Goal: Task Accomplishment & Management: Manage account settings

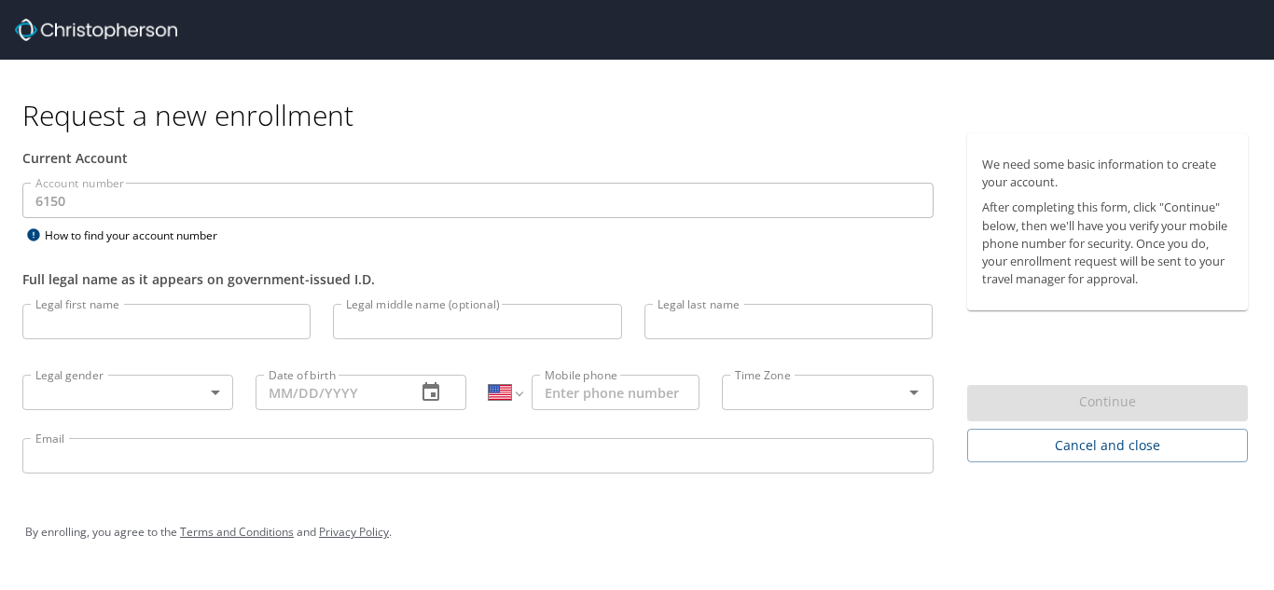
select select "US"
click at [213, 323] on input "Legal first name" at bounding box center [166, 321] width 288 height 35
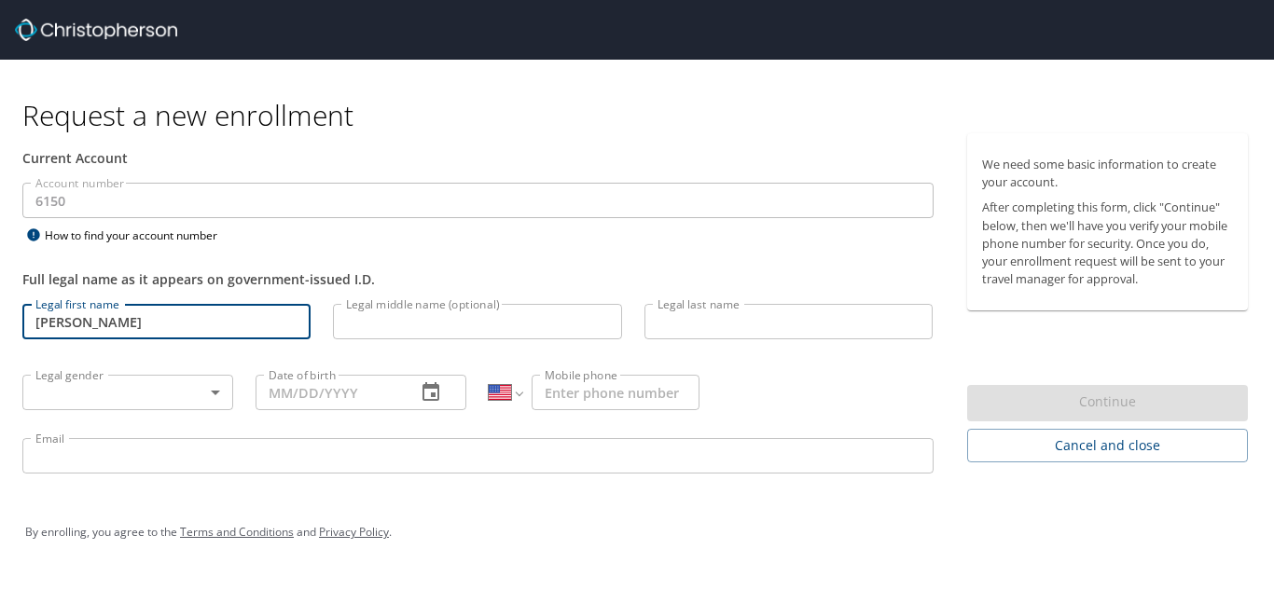
type input "[PERSON_NAME]"
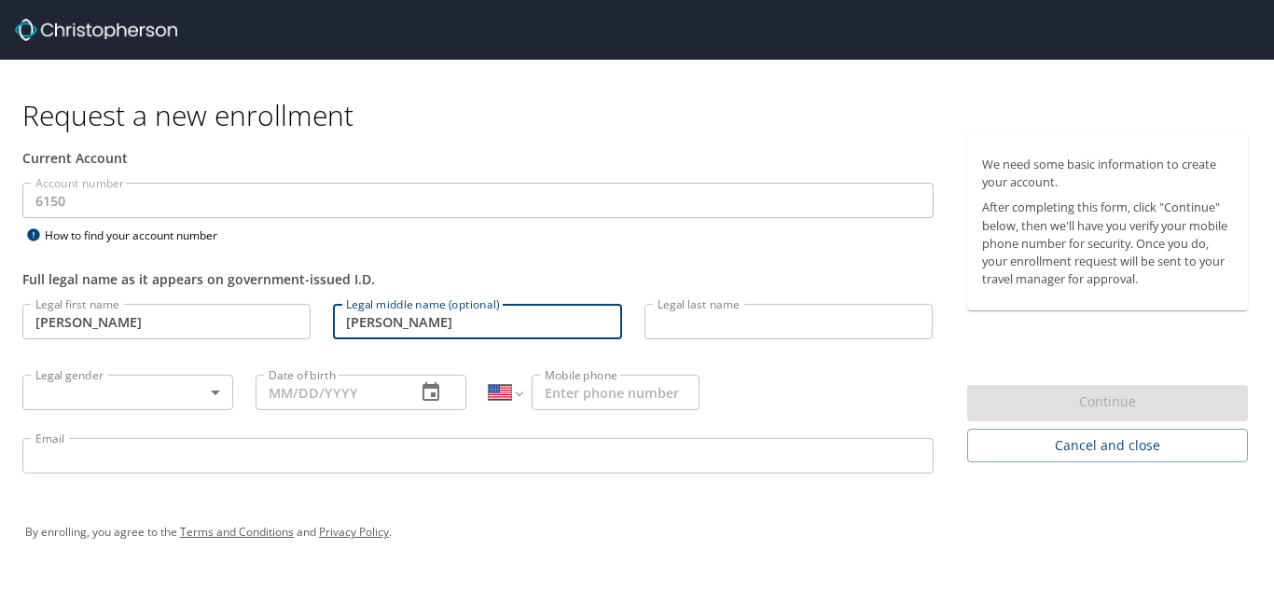
type input "[PERSON_NAME]"
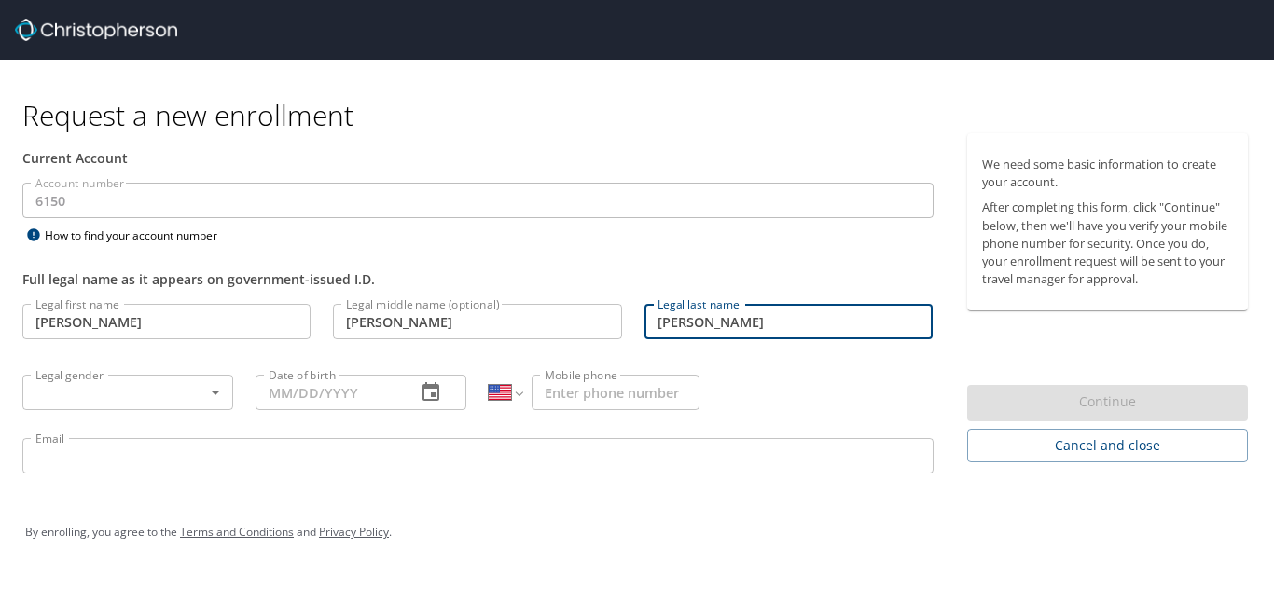
type input "[PERSON_NAME]"
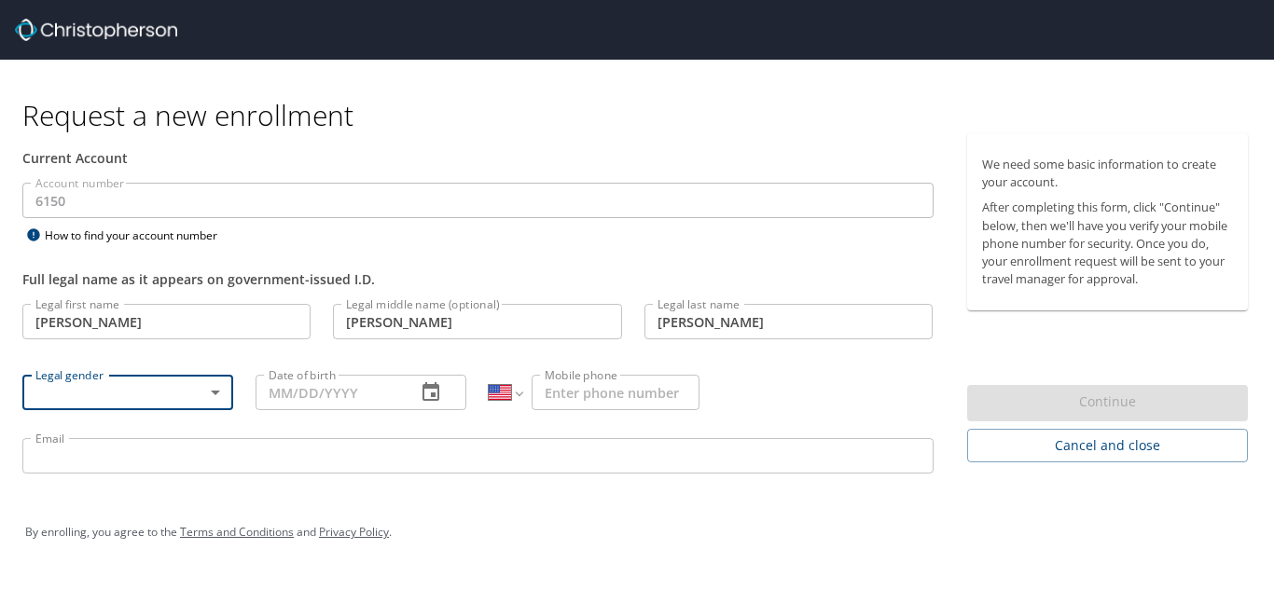
click at [221, 395] on body "Request a new enrollment Current Account Account number 6150 Account number How…" at bounding box center [637, 295] width 1274 height 590
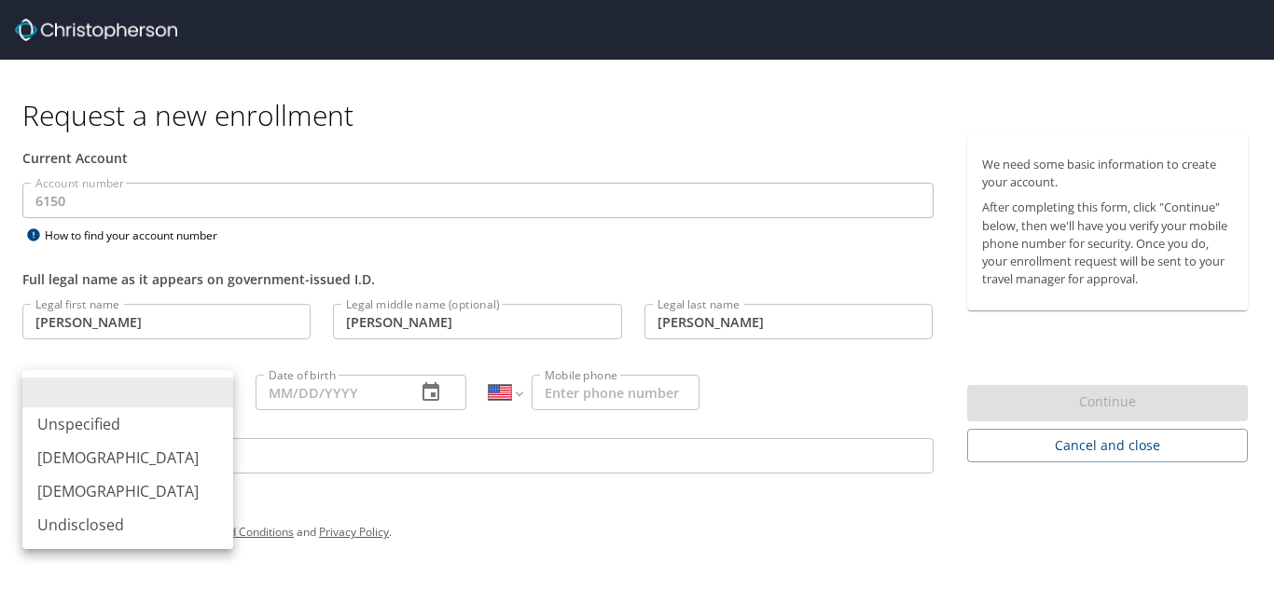
click at [62, 462] on li "[DEMOGRAPHIC_DATA]" at bounding box center [127, 458] width 211 height 34
type input "[DEMOGRAPHIC_DATA]"
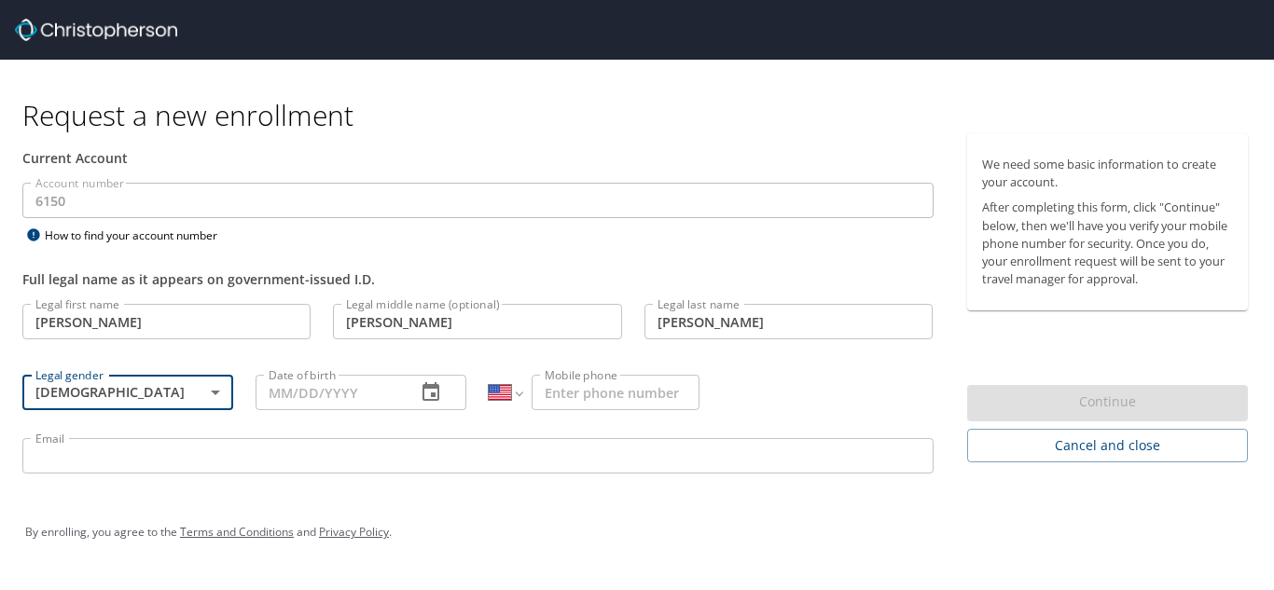
click at [280, 396] on input "Date of birth" at bounding box center [327, 392] width 145 height 35
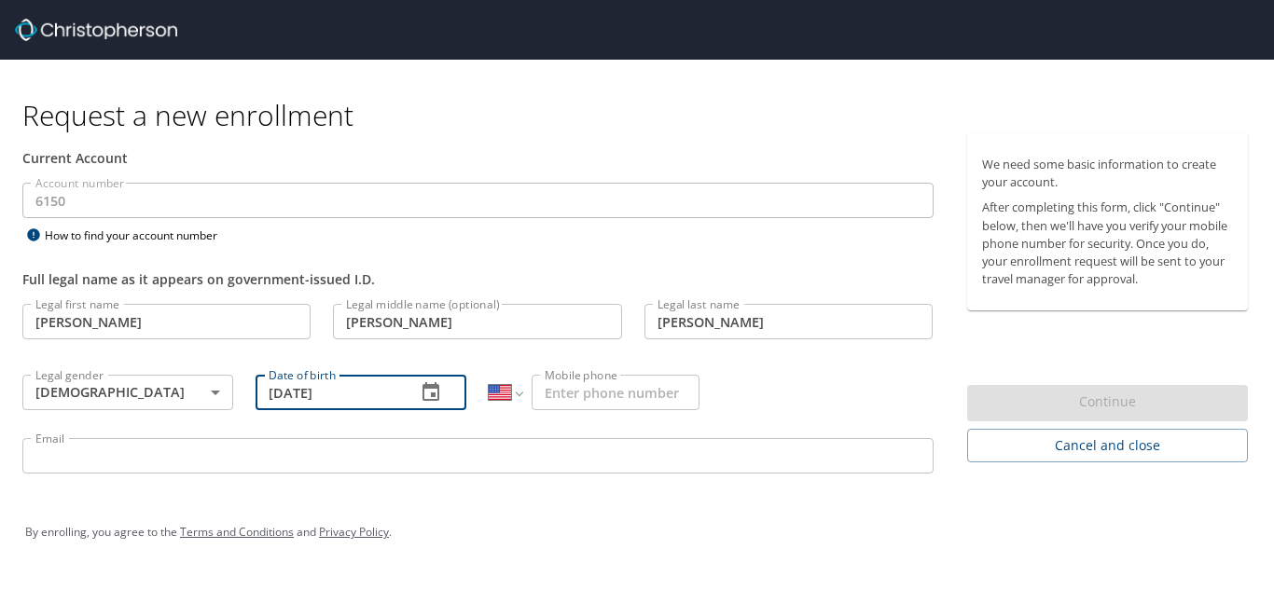
type input "03/22/1977"
drag, startPoint x: 586, startPoint y: 391, endPoint x: 593, endPoint y: 399, distance: 10.6
click at [586, 391] on input "Mobile phone" at bounding box center [615, 392] width 168 height 35
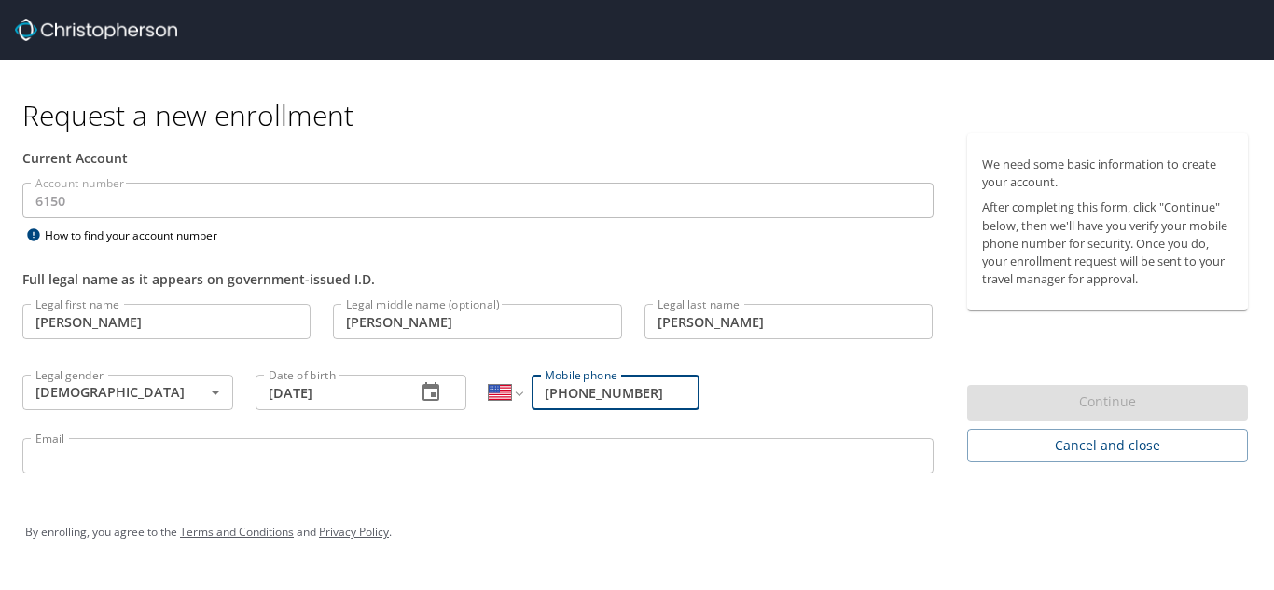
type input "(706) 202-0939"
click at [613, 451] on input "Email" at bounding box center [477, 455] width 911 height 35
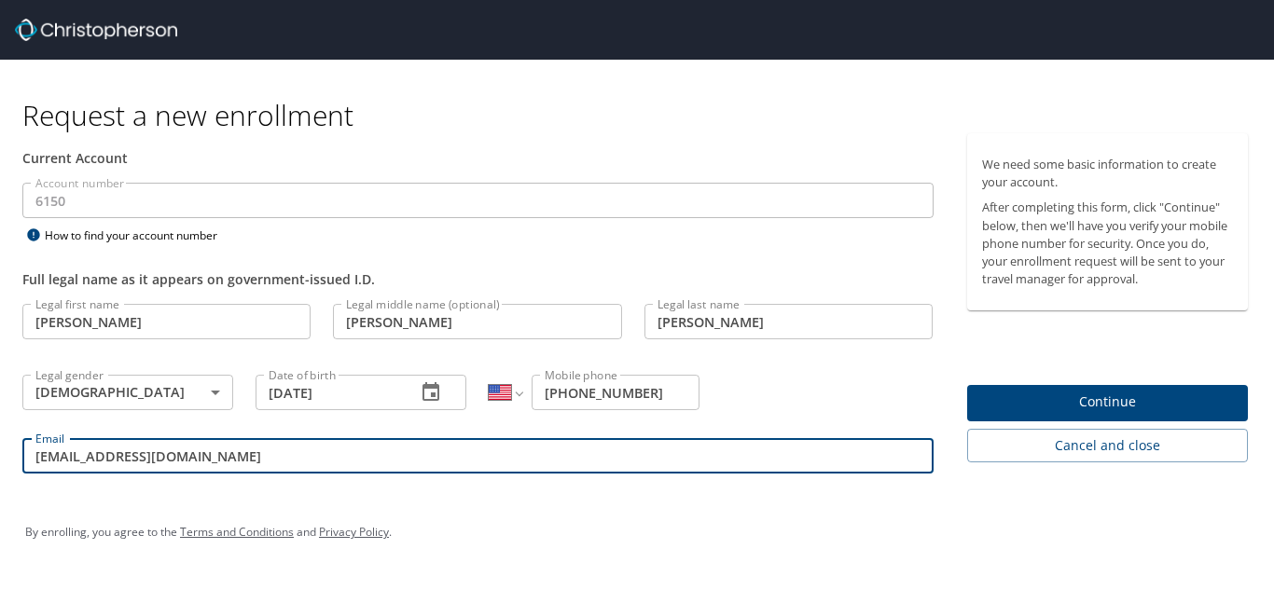
type input "jwatson2@south.edu"
click at [856, 500] on div "By enrolling, you agree to the Terms and Conditions and Privacy Policy ." at bounding box center [636, 532] width 1251 height 84
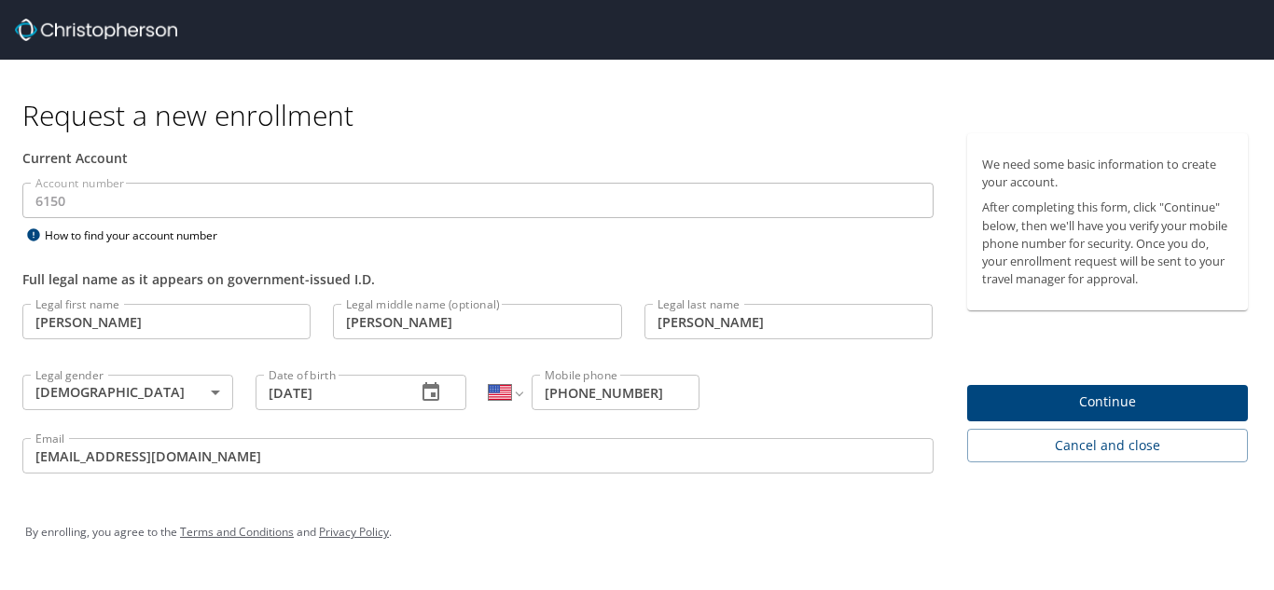
click at [1103, 404] on span "Continue" at bounding box center [1108, 402] width 252 height 23
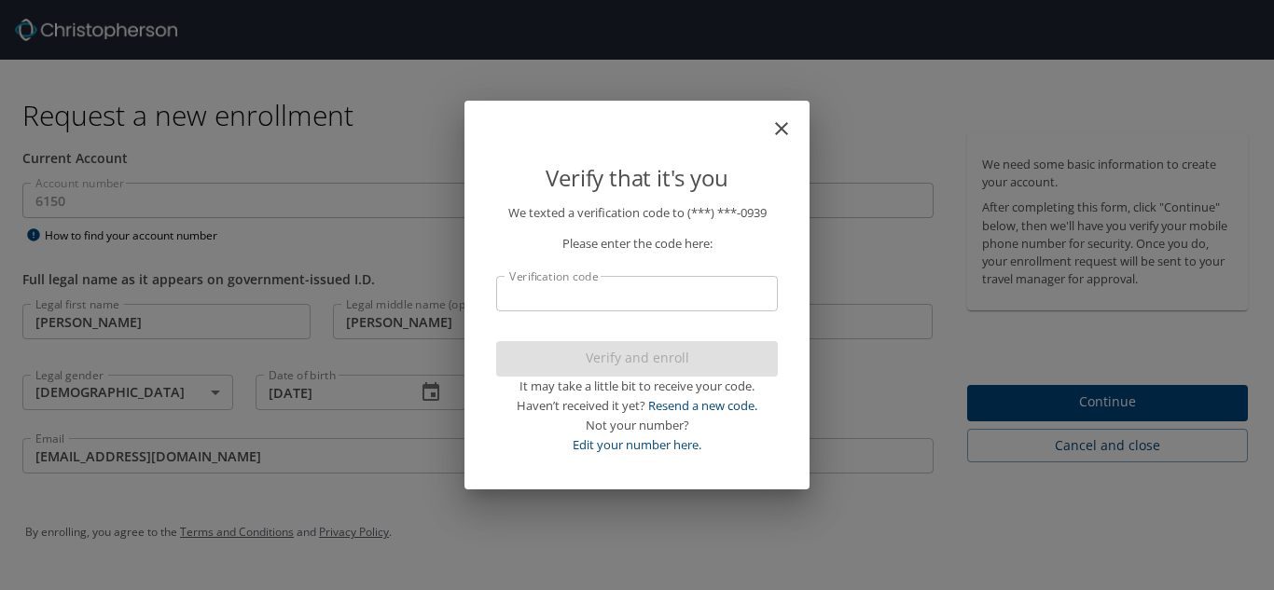
click at [635, 291] on input "Verification code" at bounding box center [637, 293] width 282 height 35
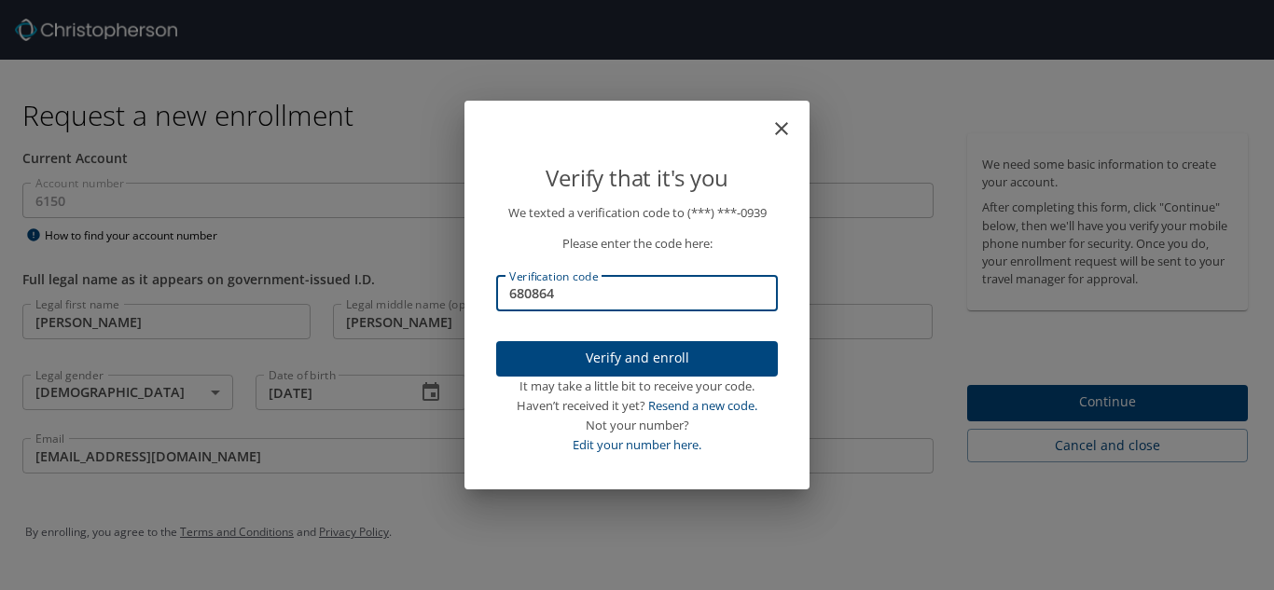
type input "680864"
click at [628, 358] on span "Verify and enroll" at bounding box center [637, 358] width 252 height 23
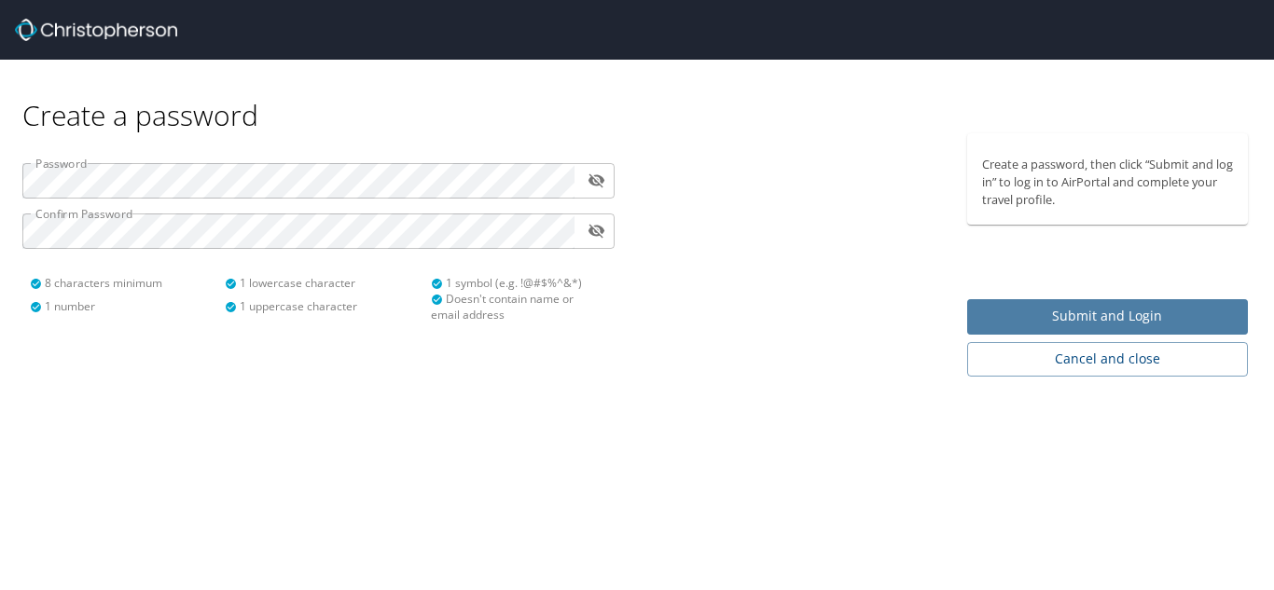
click at [1121, 316] on span "Submit and Login" at bounding box center [1108, 316] width 252 height 23
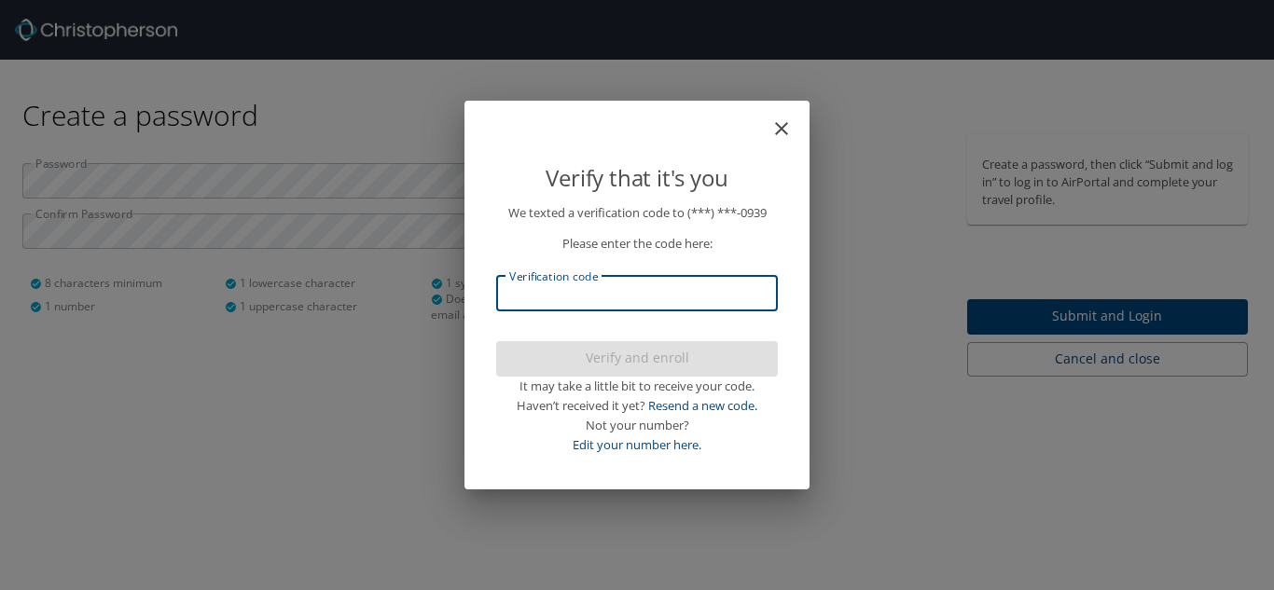
click at [576, 299] on input "Verification code" at bounding box center [637, 293] width 282 height 35
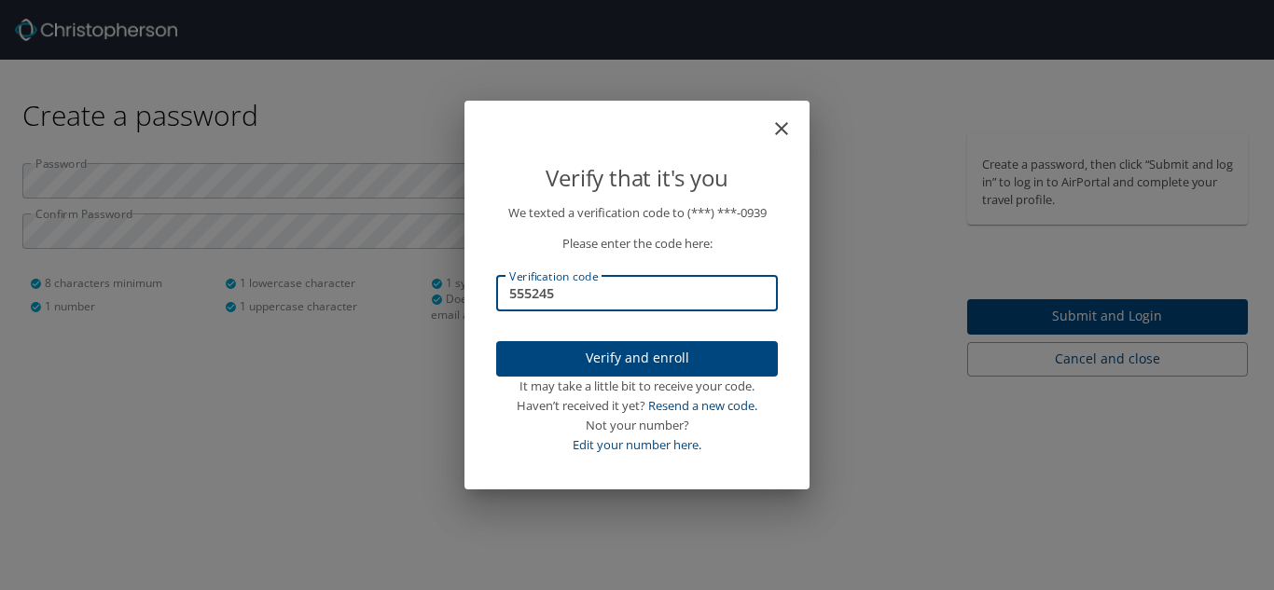
type input "555245"
click at [625, 359] on span "Verify and enroll" at bounding box center [637, 358] width 252 height 23
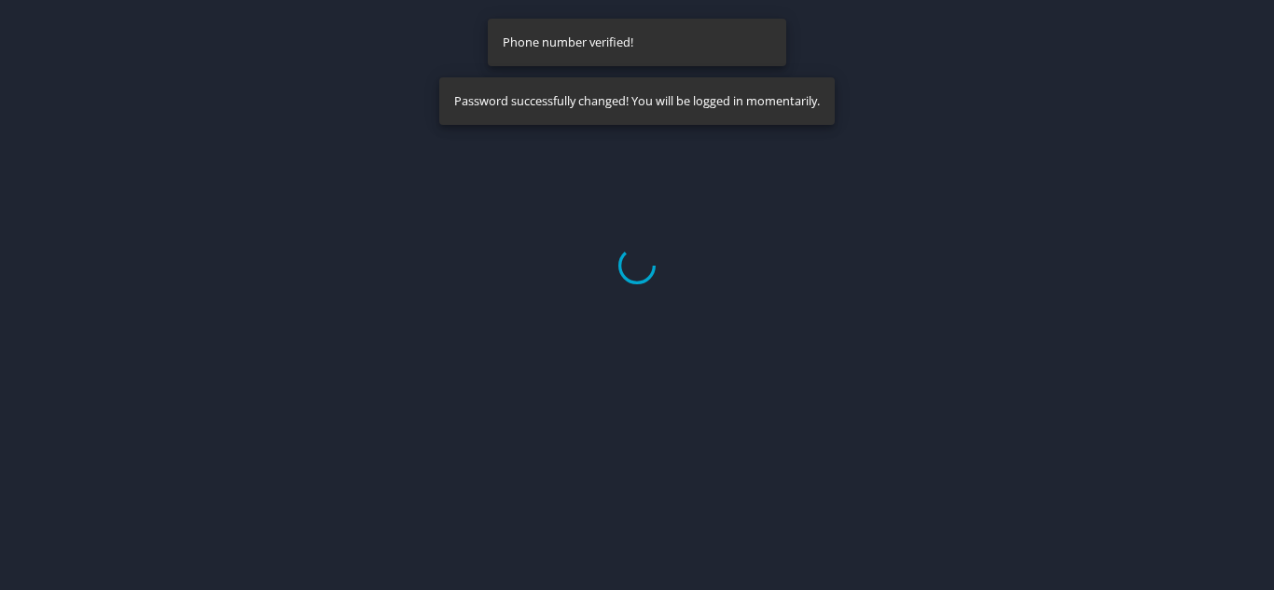
select select "US"
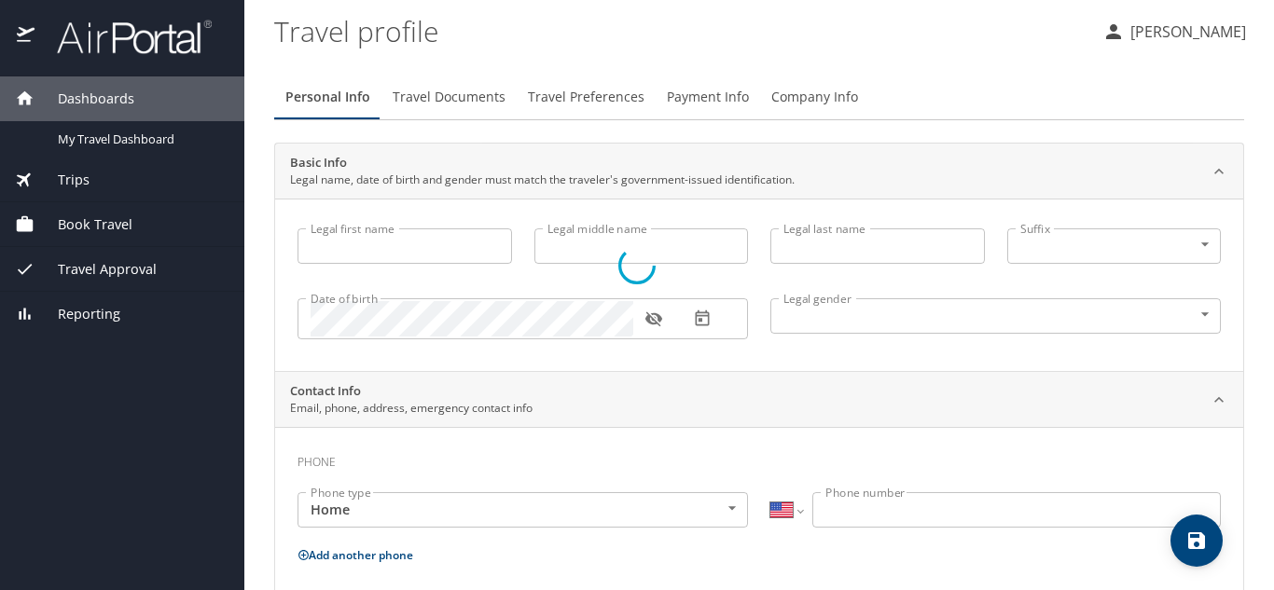
type input "[PERSON_NAME]"
type input "Watson"
type input "Male"
select select "US"
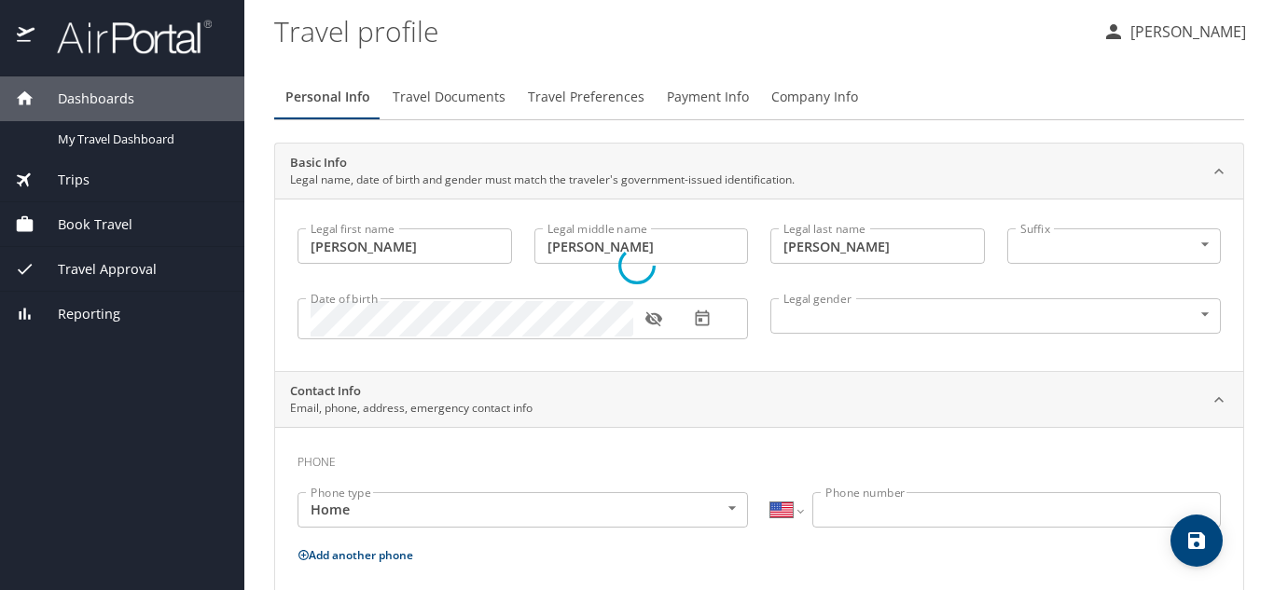
select select "US"
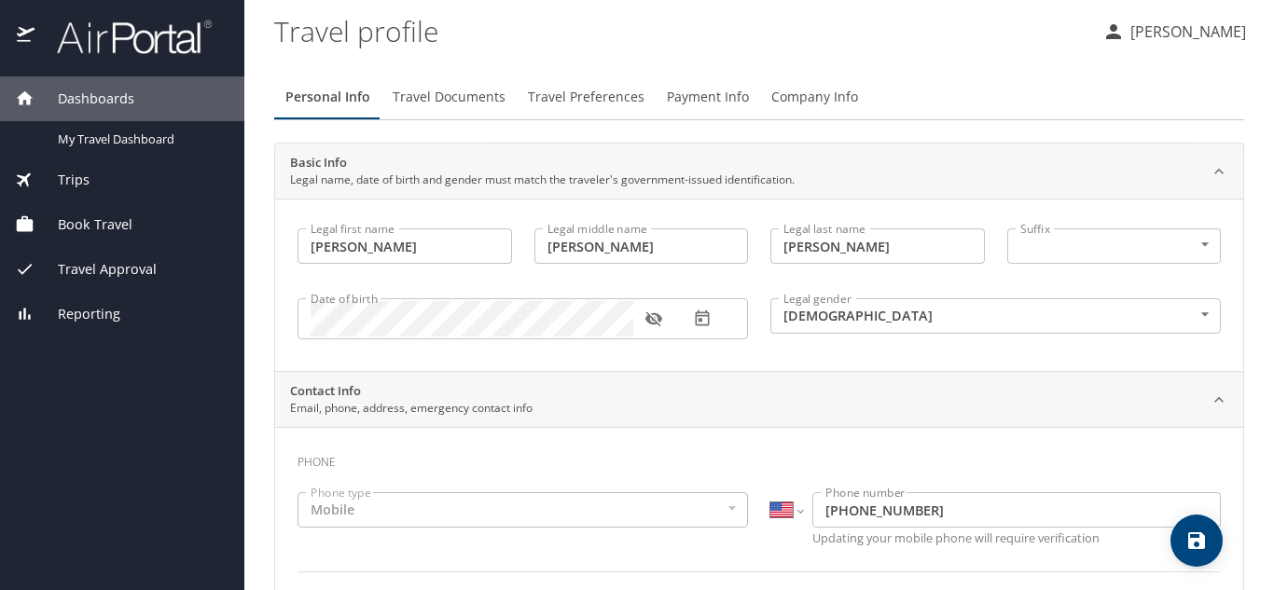
click at [653, 319] on icon "button" at bounding box center [652, 319] width 17 height 15
click at [653, 319] on icon "button" at bounding box center [652, 319] width 17 height 12
click at [659, 324] on icon "button" at bounding box center [653, 319] width 19 height 19
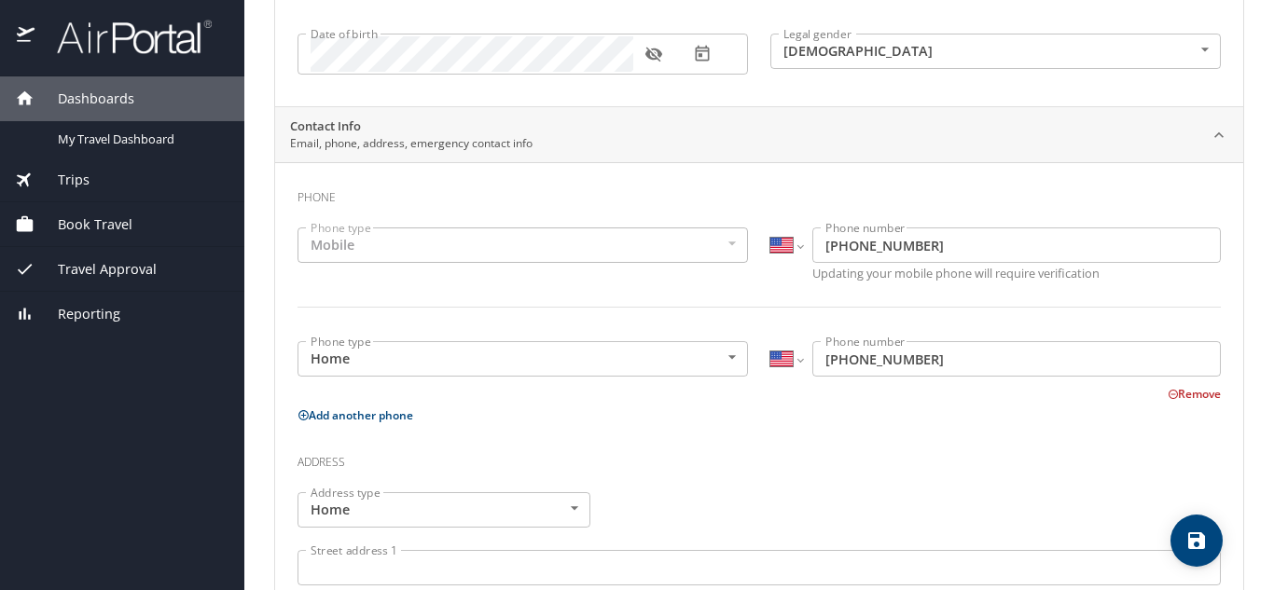
scroll to position [373, 0]
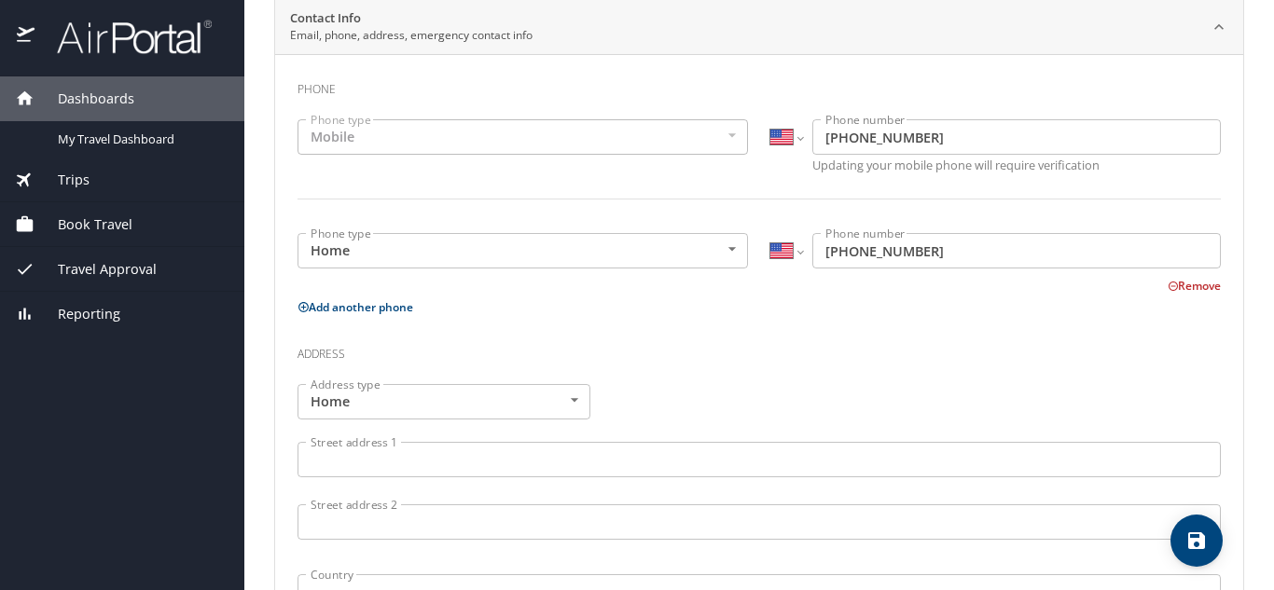
click at [388, 310] on button "Add another phone" at bounding box center [355, 307] width 116 height 16
select select "US"
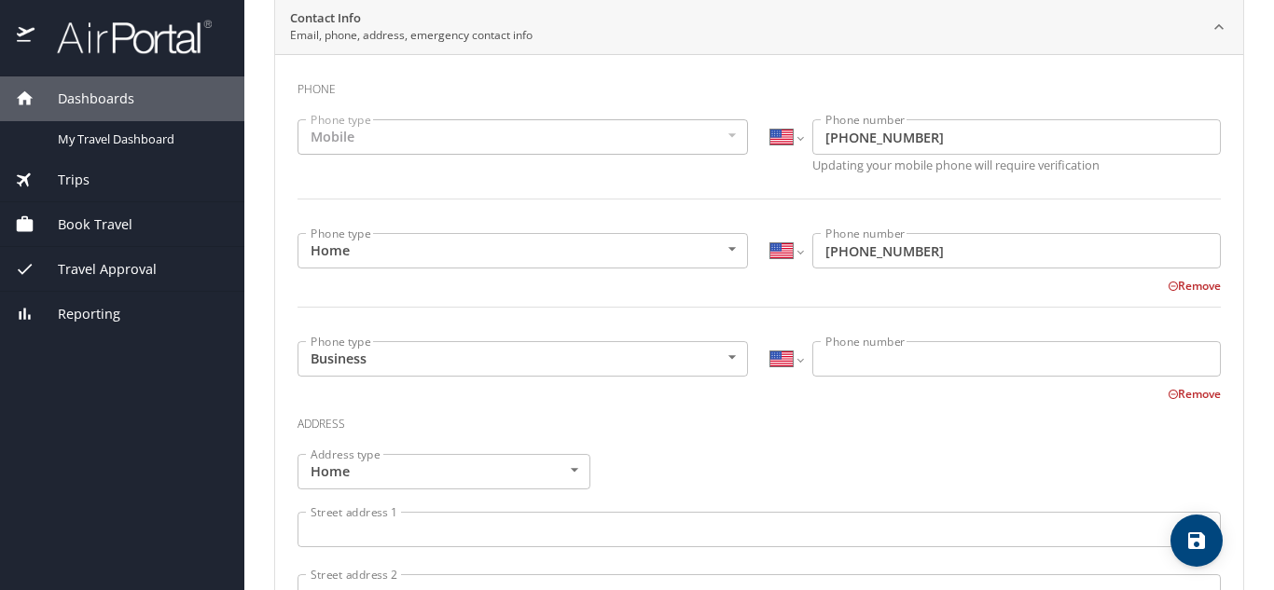
click at [726, 368] on body "Dashboards My Travel Dashboard Trips Current / Future Trips Past Trips Trips Mi…" at bounding box center [637, 295] width 1274 height 590
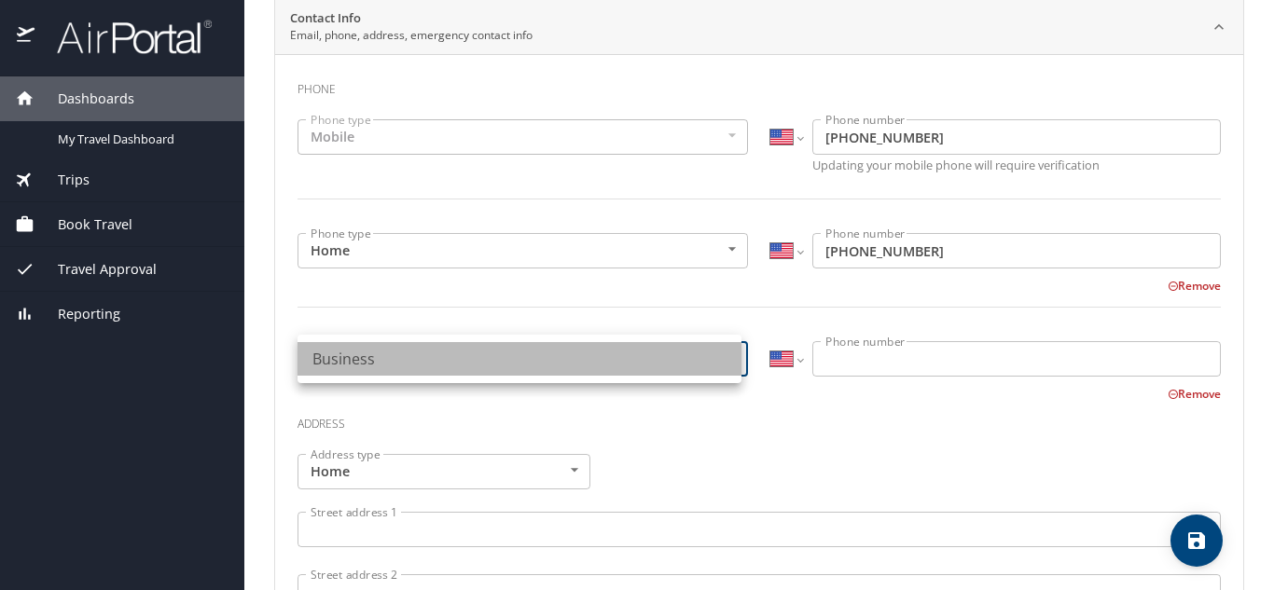
click at [724, 365] on li "Business" at bounding box center [519, 359] width 444 height 34
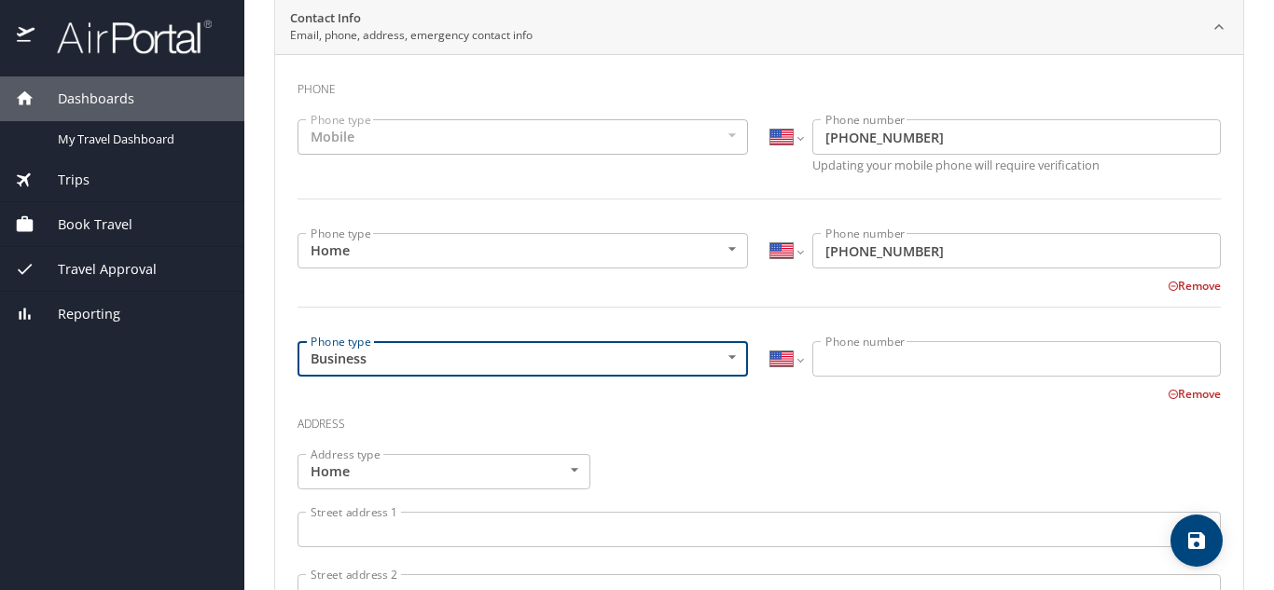
click at [1170, 395] on button "Remove" at bounding box center [1193, 394] width 53 height 16
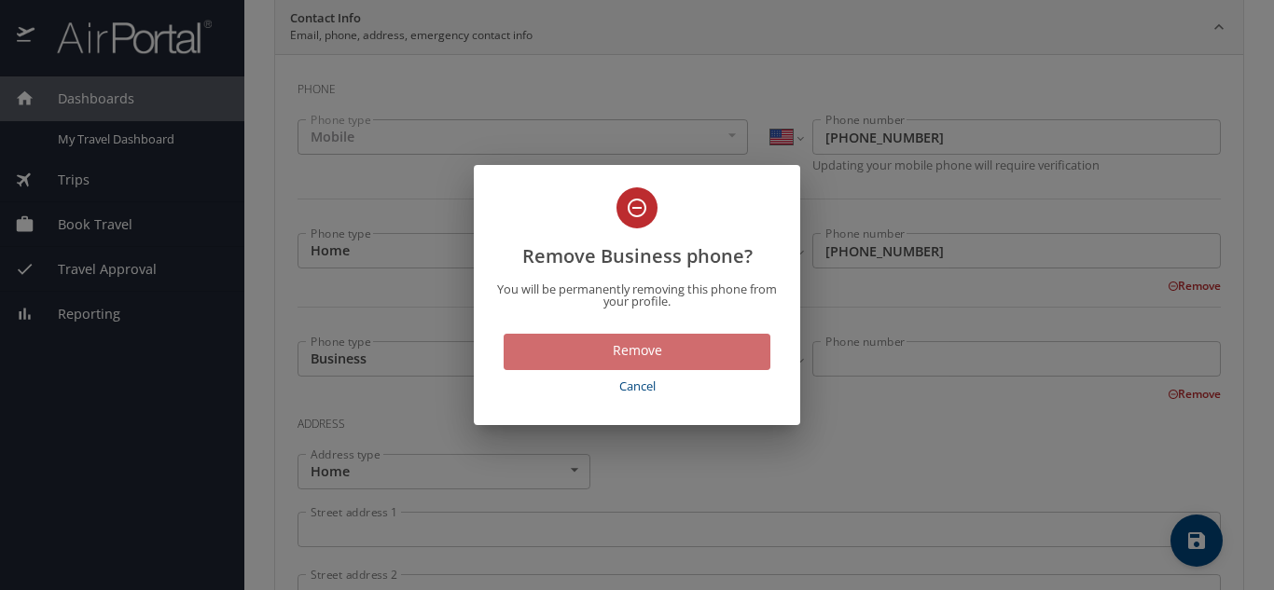
click at [667, 350] on span "Remove" at bounding box center [636, 350] width 237 height 23
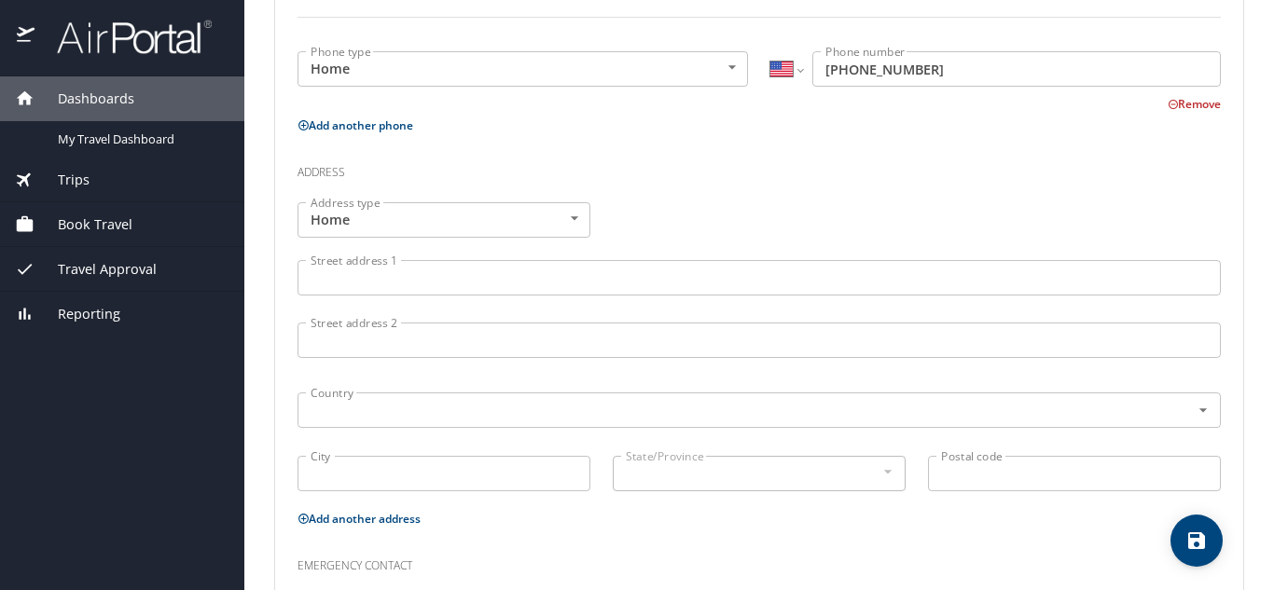
scroll to position [559, 0]
click at [420, 269] on input "Street address 1" at bounding box center [758, 272] width 923 height 35
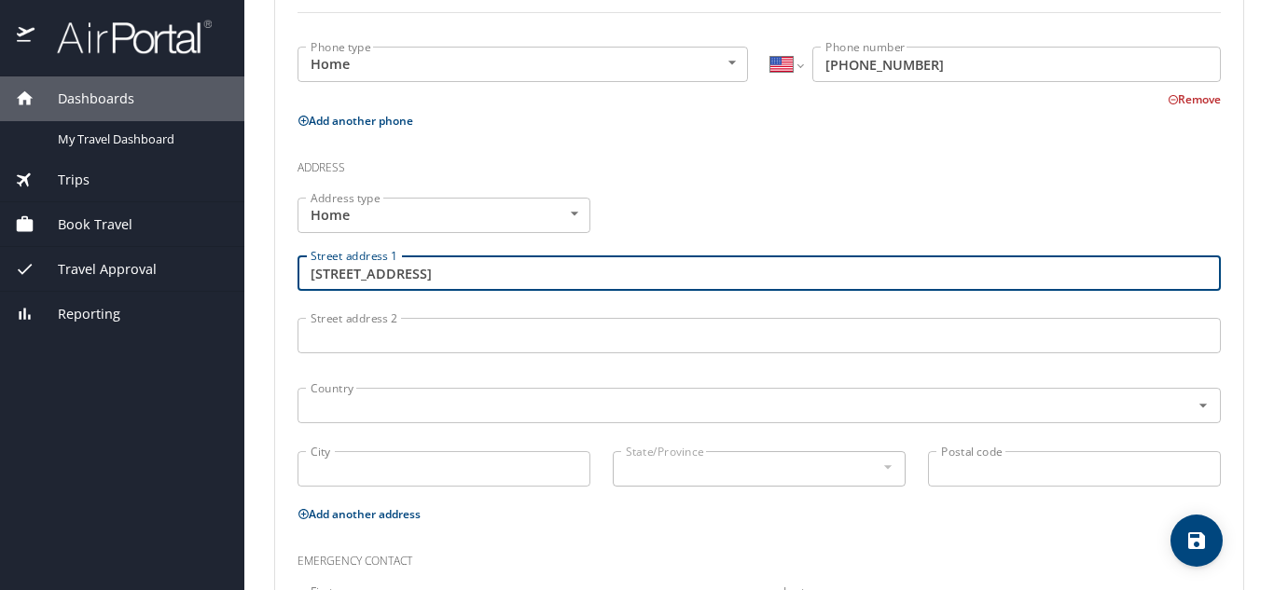
type input "[STREET_ADDRESS]"
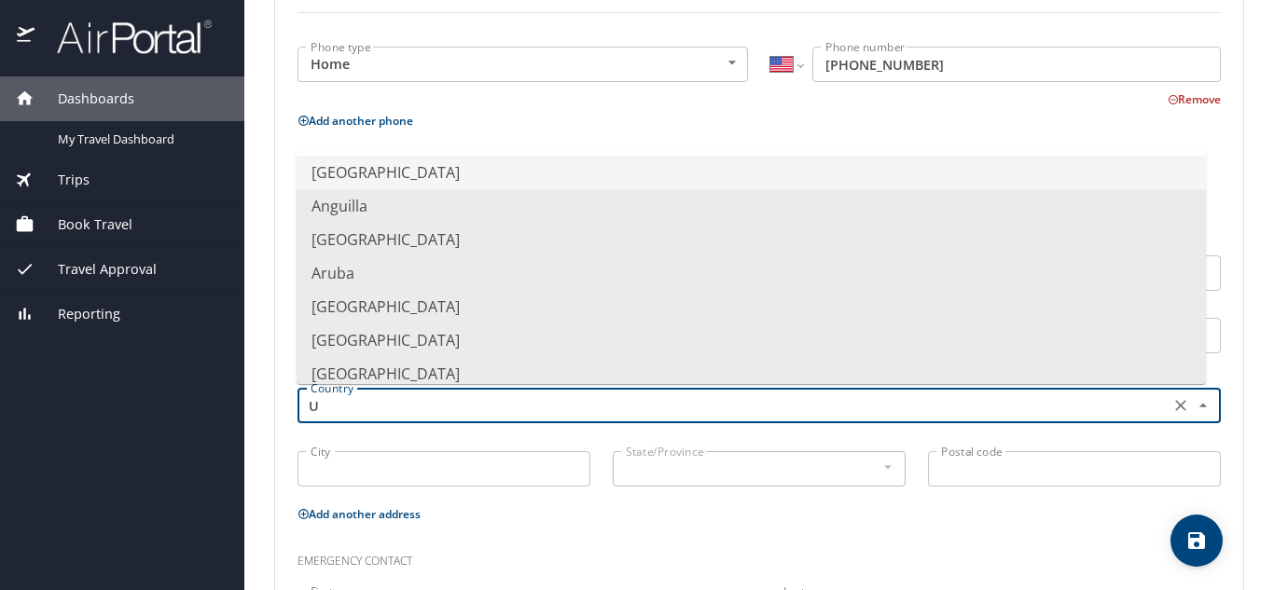
click at [423, 176] on li "[GEOGRAPHIC_DATA]" at bounding box center [750, 173] width 909 height 34
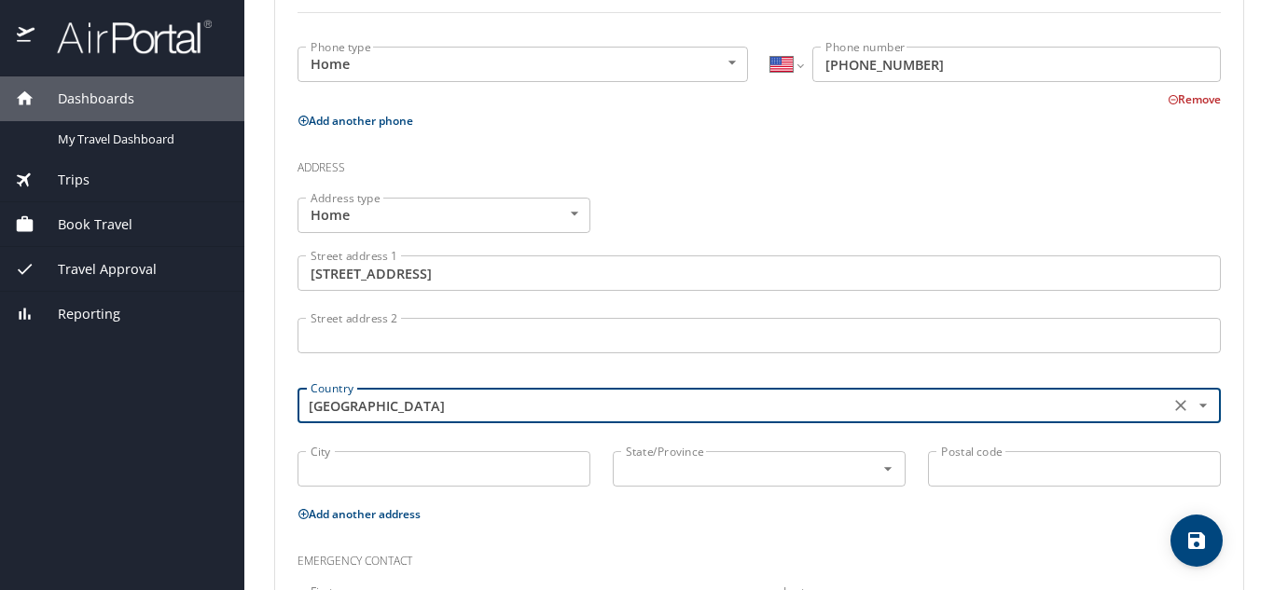
type input "[GEOGRAPHIC_DATA]"
click at [392, 477] on input "City" at bounding box center [443, 468] width 293 height 35
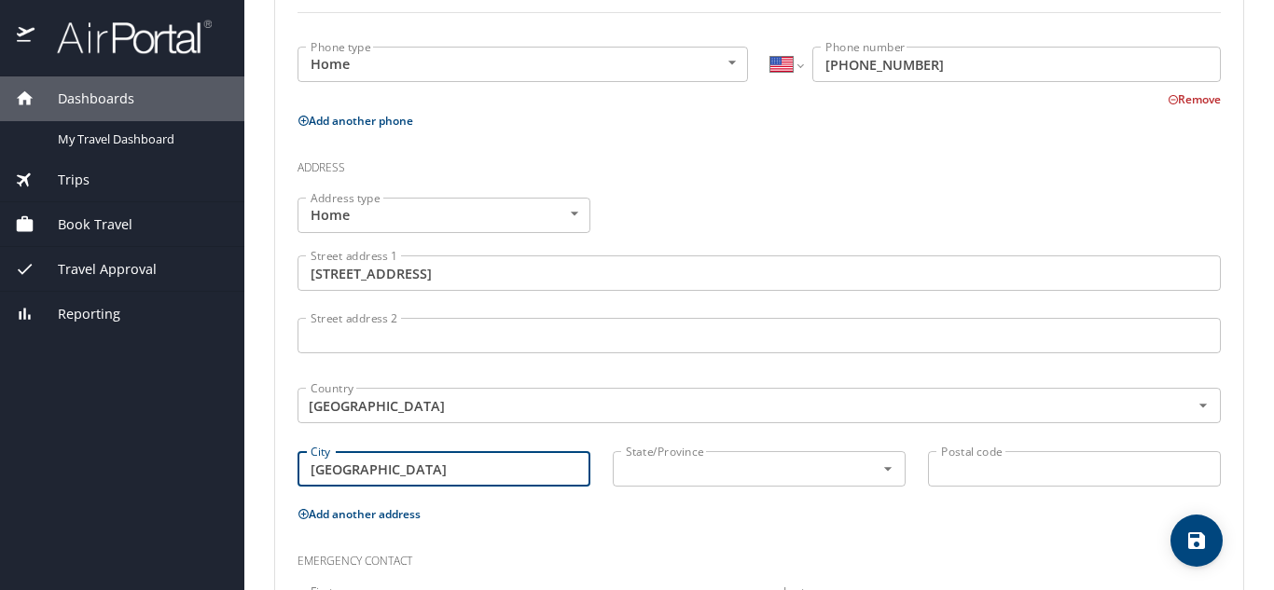
type input "[GEOGRAPHIC_DATA]"
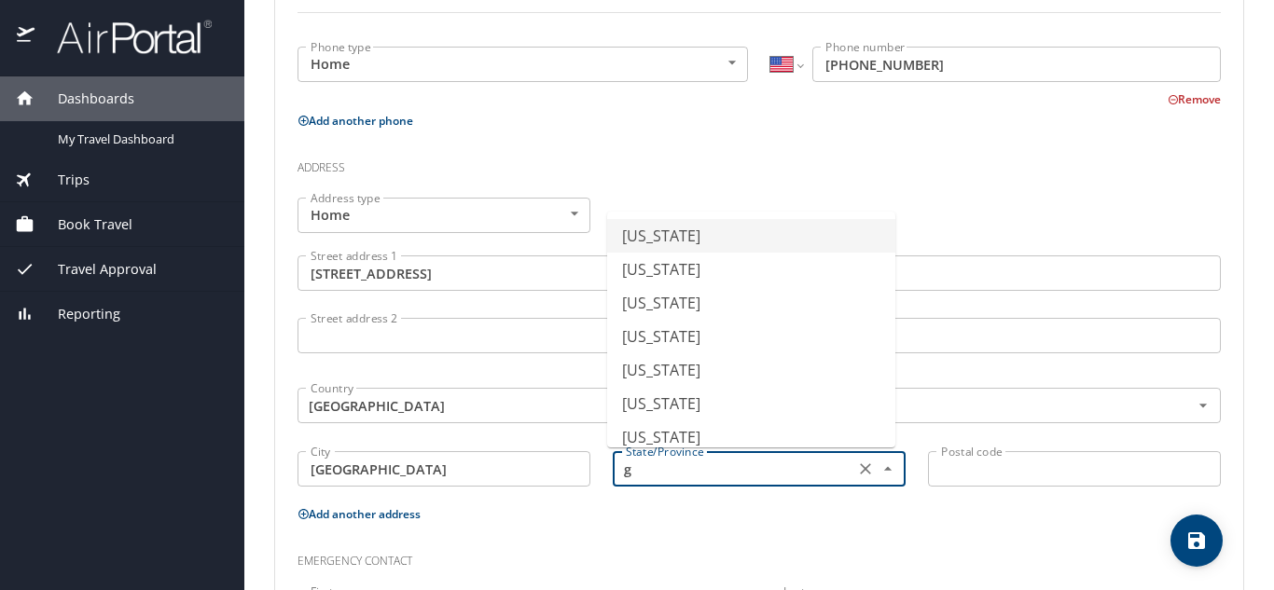
click at [699, 240] on li "[US_STATE]" at bounding box center [751, 236] width 288 height 34
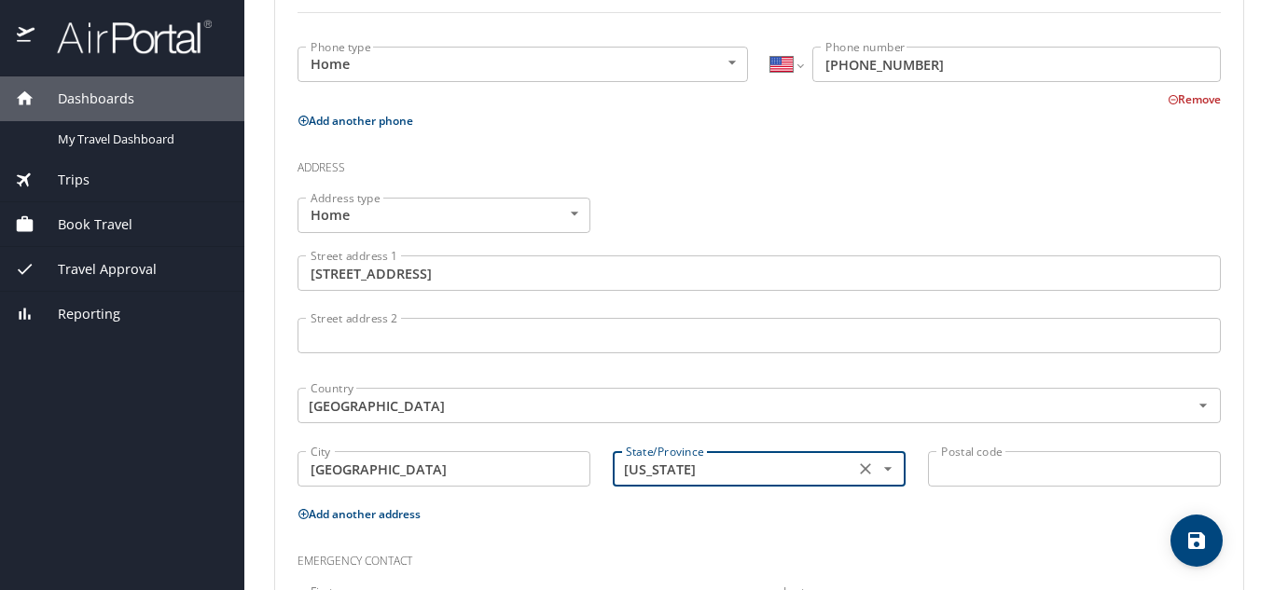
type input "[US_STATE]"
click at [942, 461] on input "Postal code" at bounding box center [1074, 468] width 293 height 35
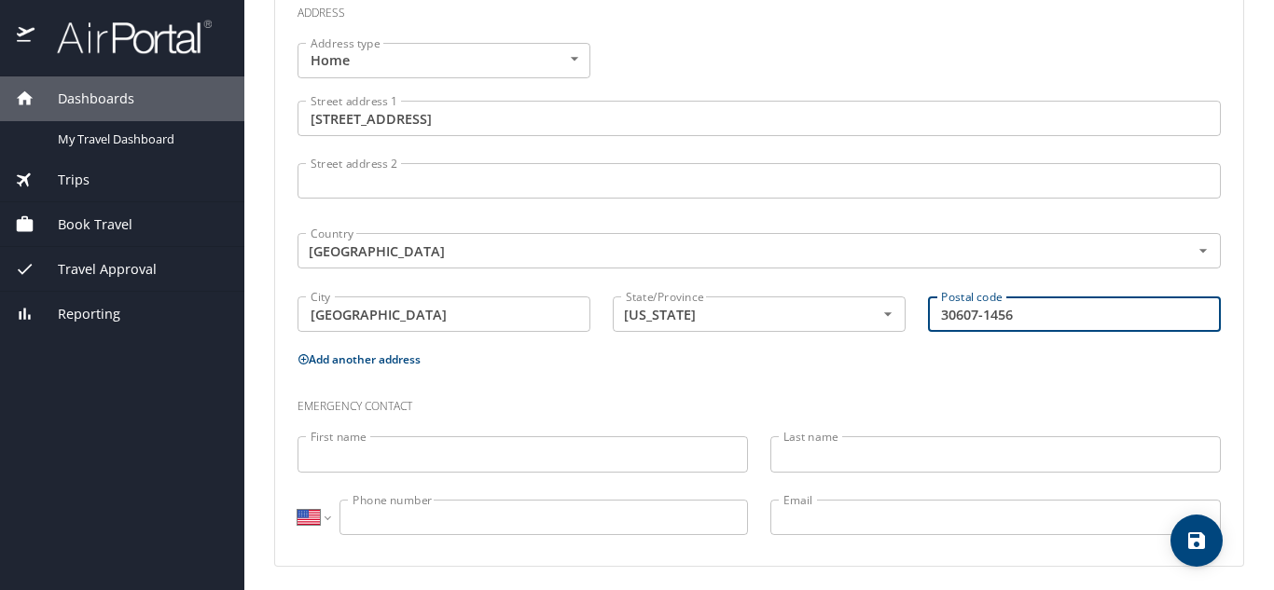
scroll to position [721, 0]
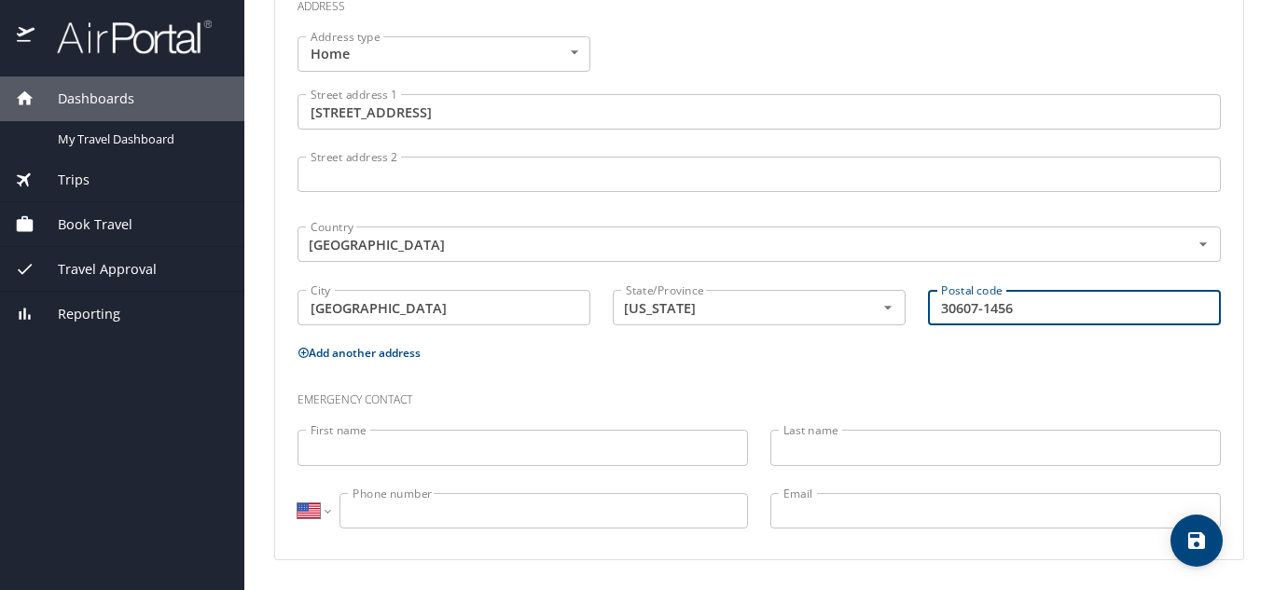
type input "30607-1456"
click at [418, 448] on input "First name" at bounding box center [522, 447] width 450 height 35
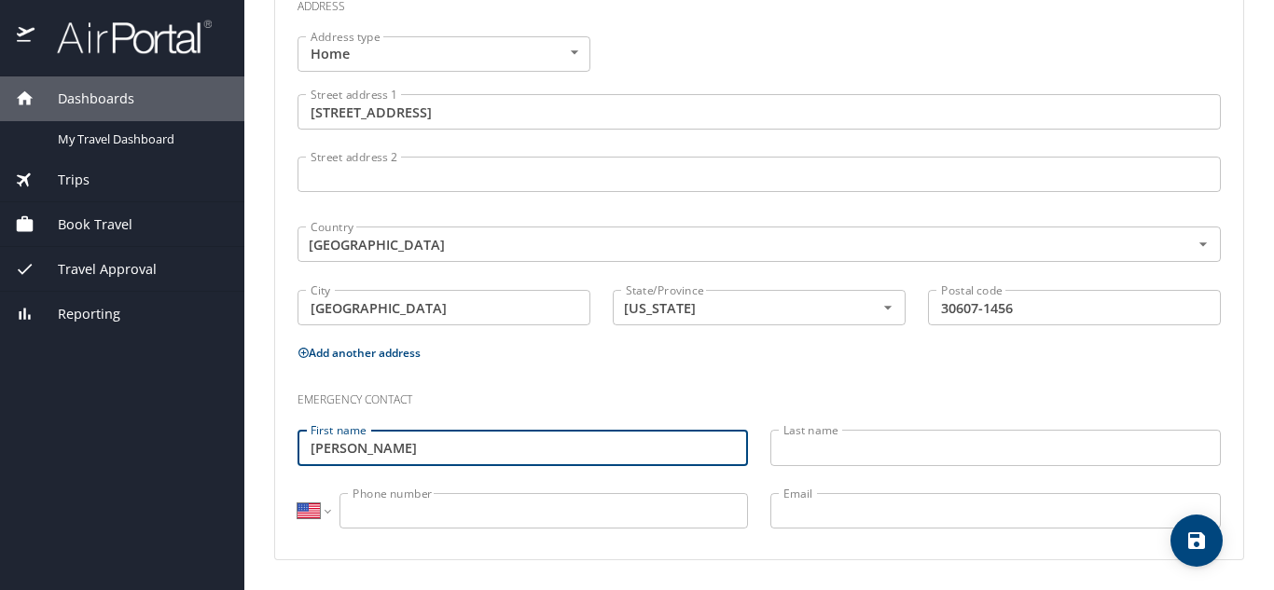
type input "[PERSON_NAME]"
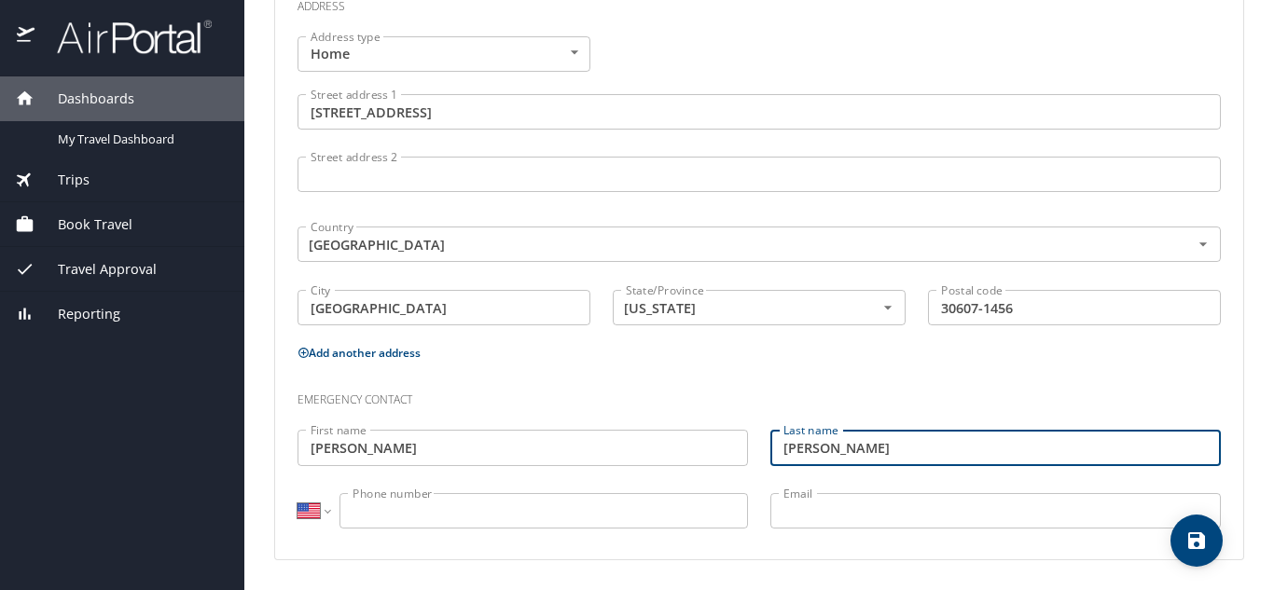
type input "[PERSON_NAME]"
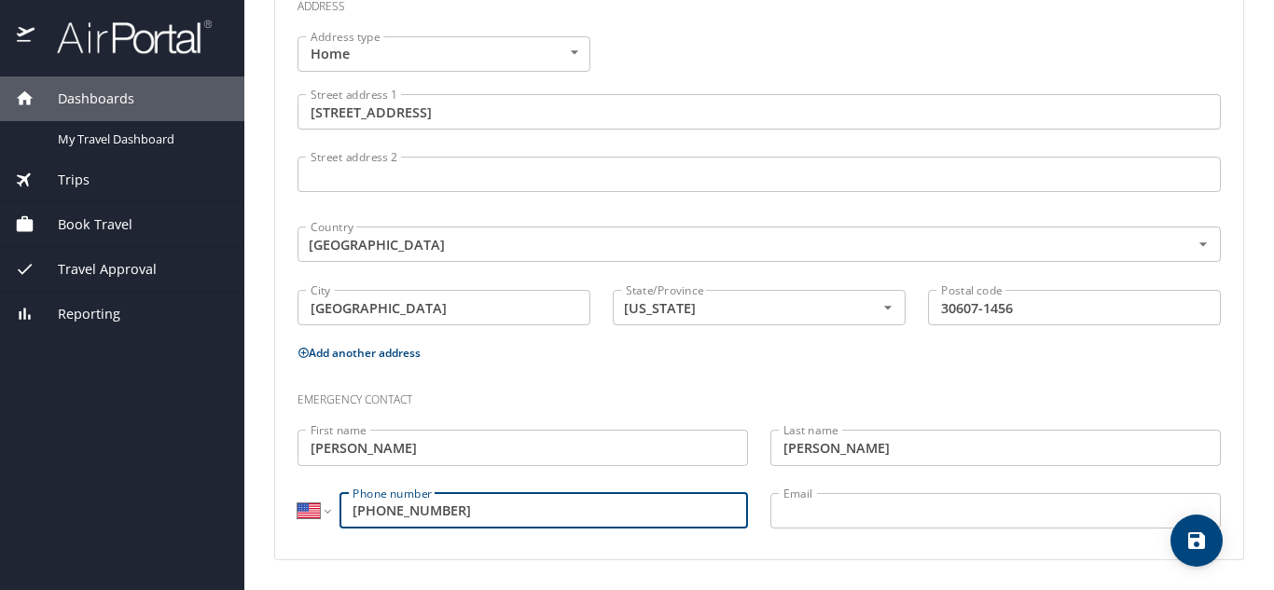
type input "(706) 372-5682"
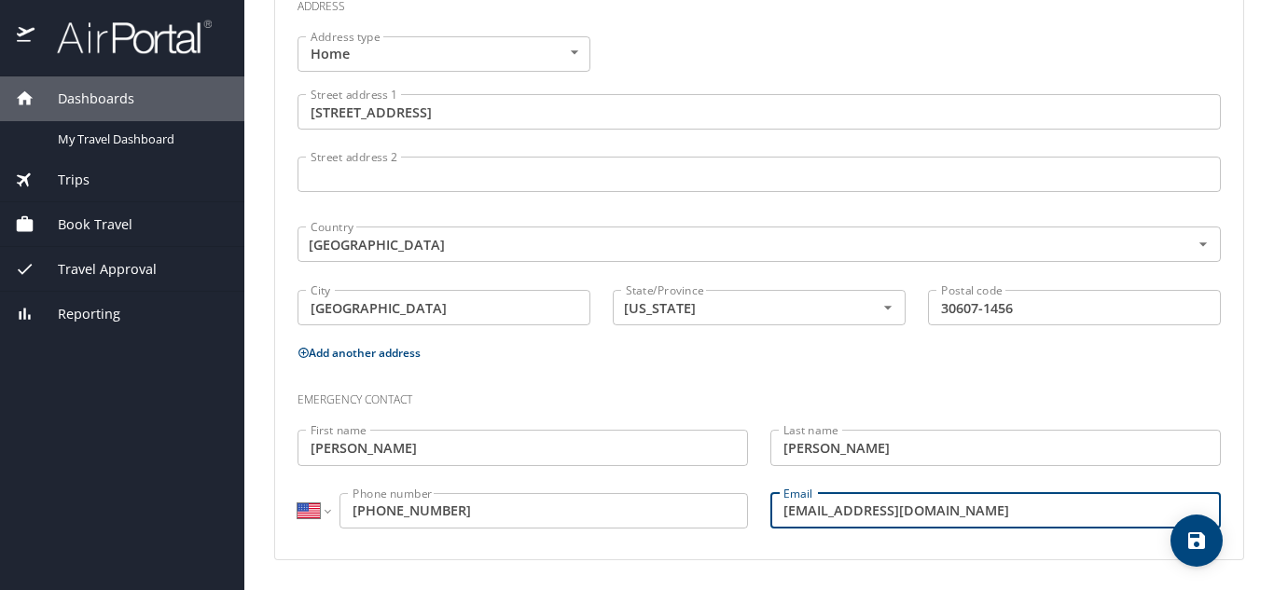
type input "tinckerbell7825@yahoo.com"
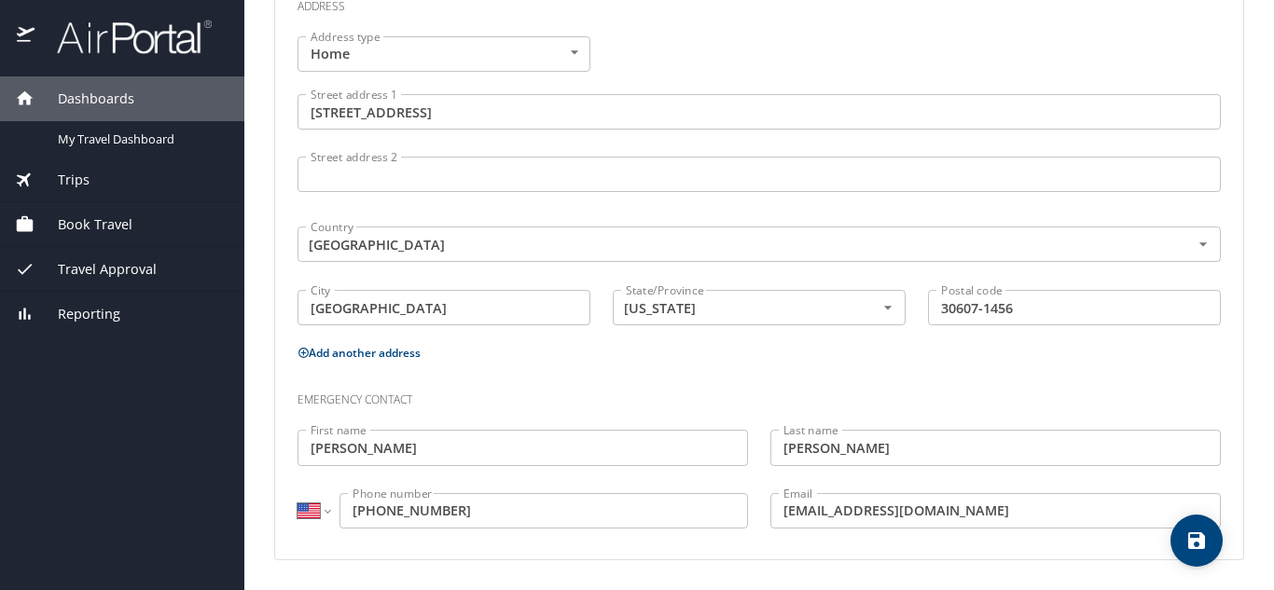
click at [1131, 369] on div "Emergency contact" at bounding box center [758, 393] width 945 height 50
click at [773, 394] on h3 "Emergency contact" at bounding box center [758, 395] width 923 height 32
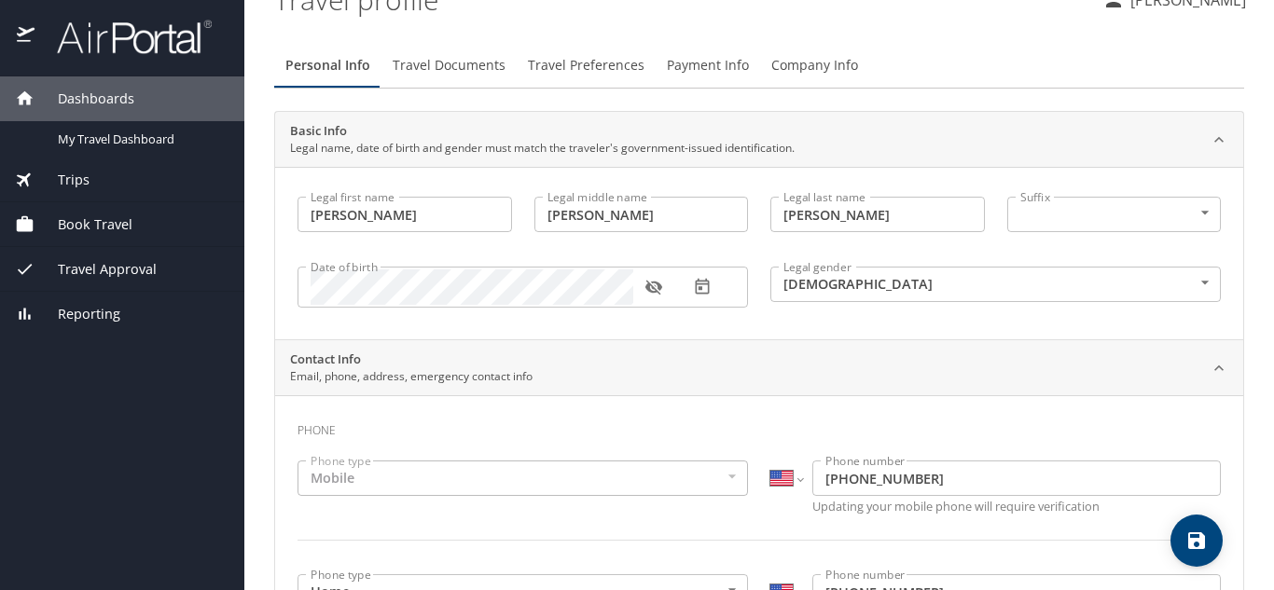
scroll to position [0, 0]
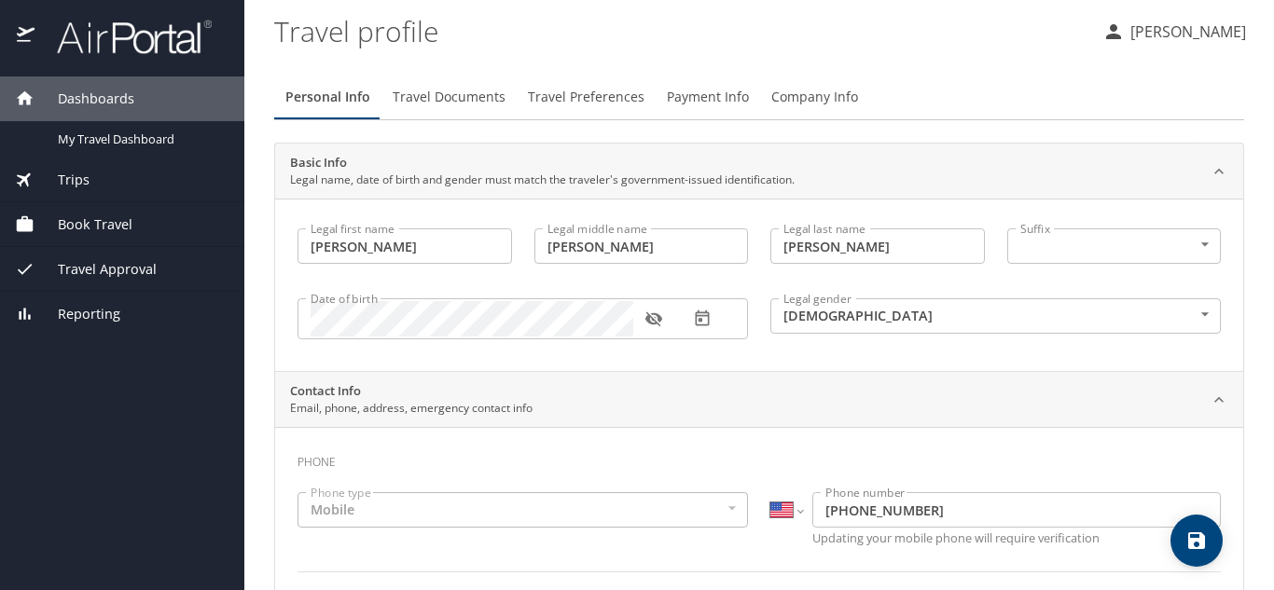
click at [441, 97] on span "Travel Documents" at bounding box center [449, 97] width 113 height 23
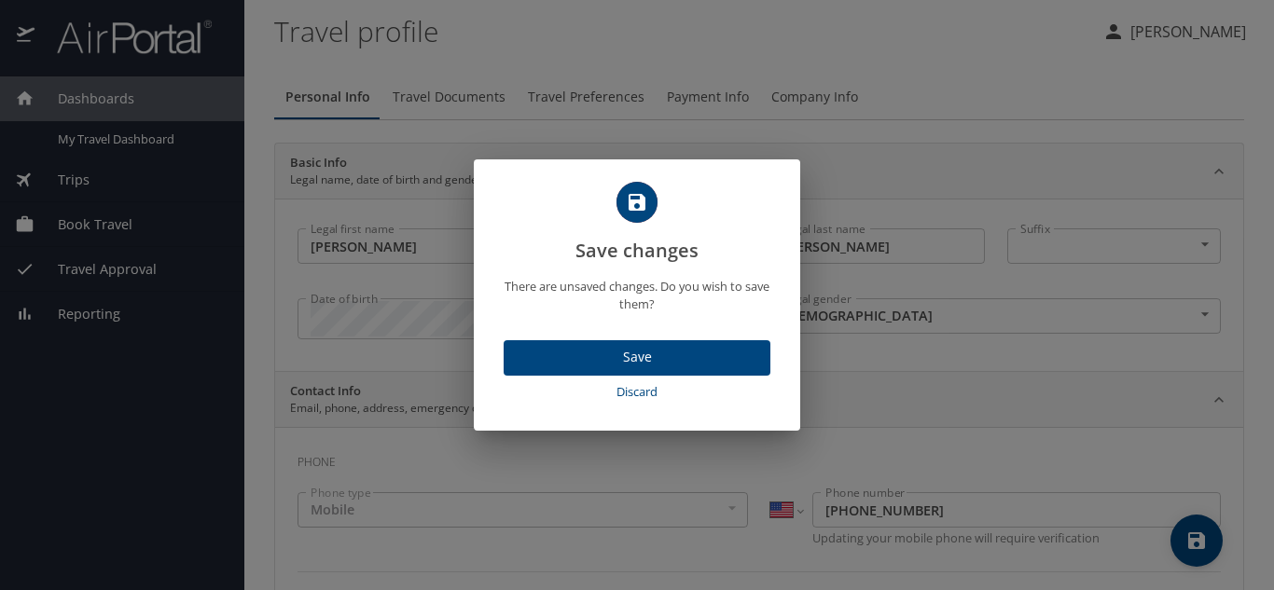
click at [657, 355] on span "Save" at bounding box center [636, 357] width 237 height 23
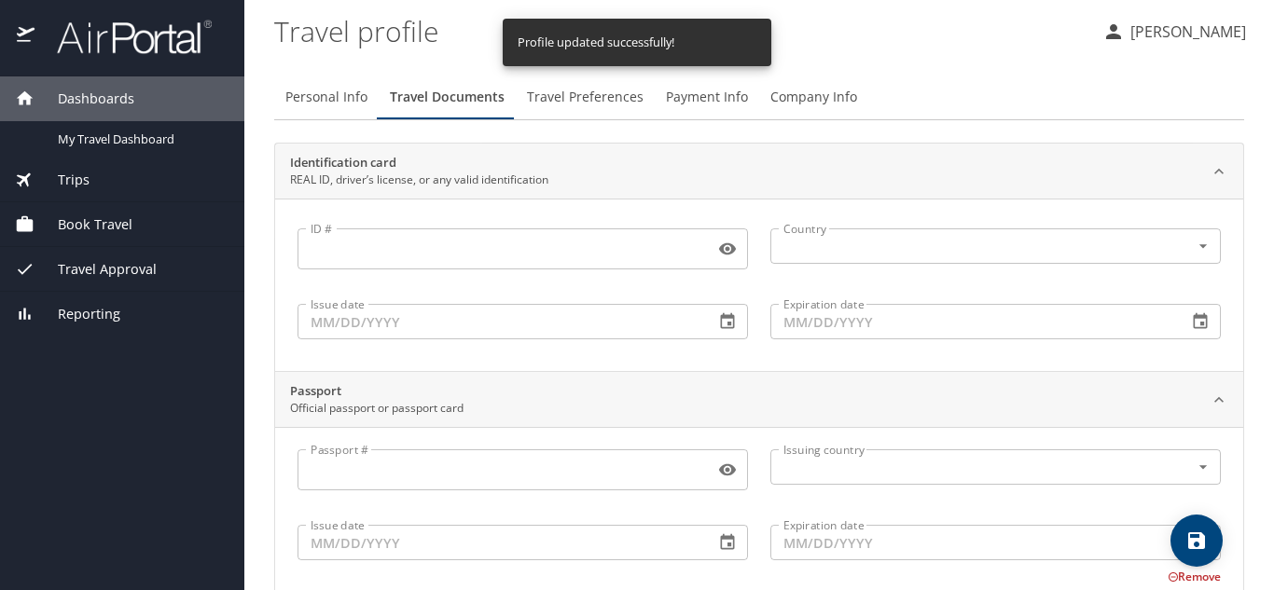
click at [400, 257] on input "ID #" at bounding box center [501, 248] width 409 height 35
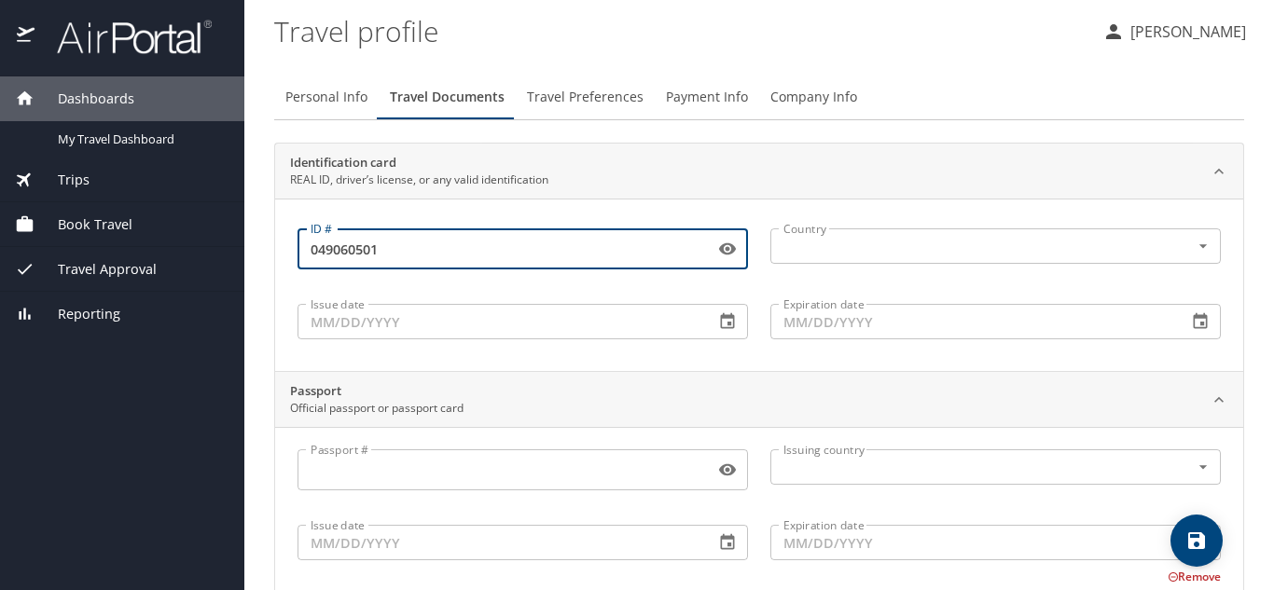
type input "049060501"
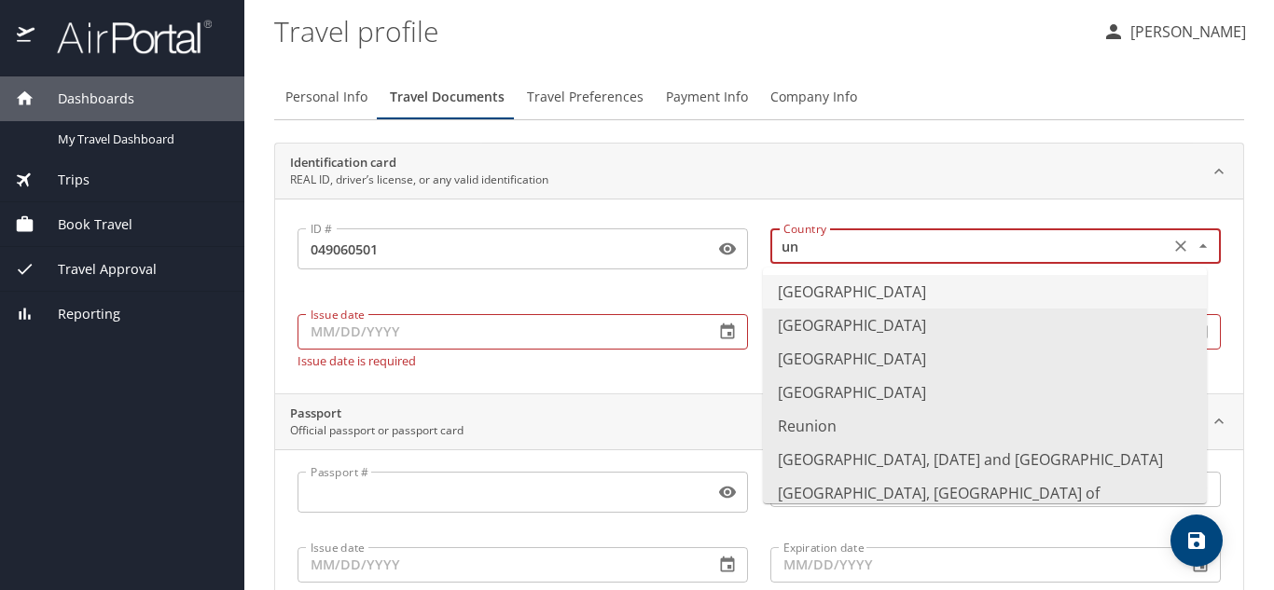
click at [814, 295] on li "United States of America" at bounding box center [985, 292] width 444 height 34
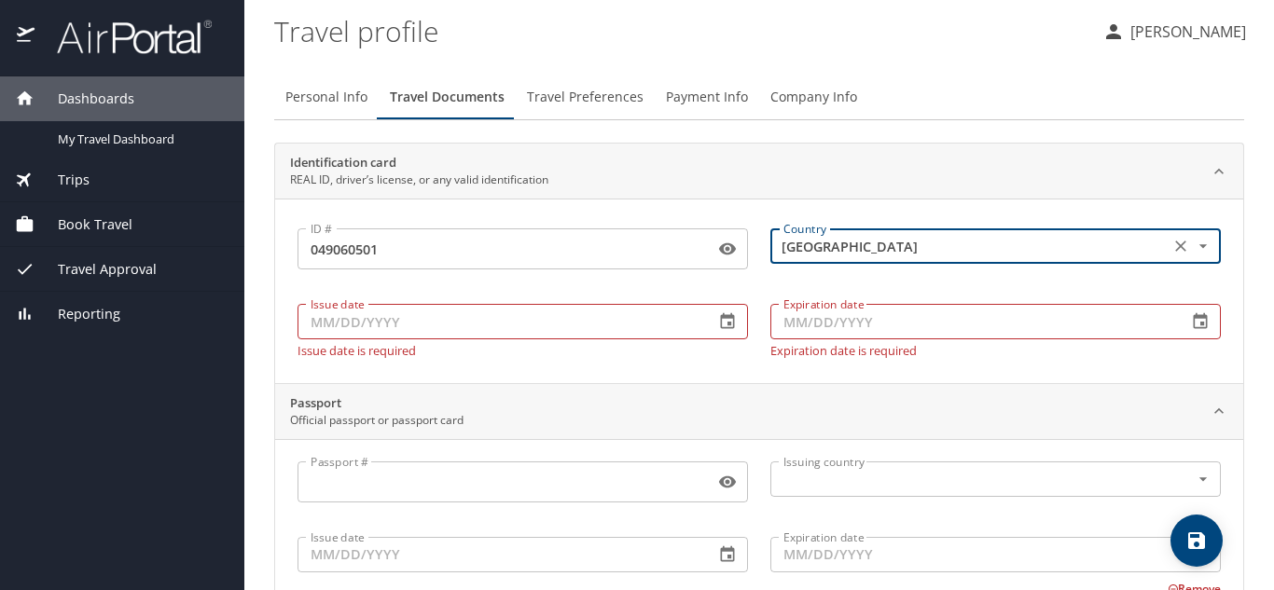
type input "United States of America"
click at [312, 320] on input "Issue date" at bounding box center [498, 321] width 402 height 35
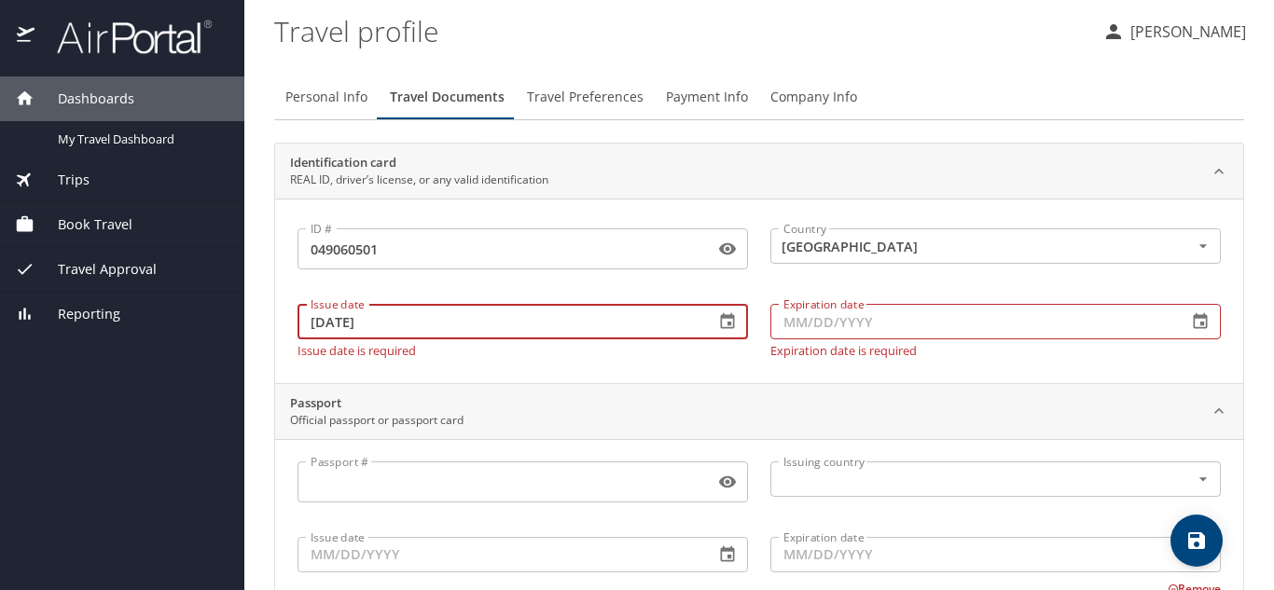
type input "05/17/2022"
click at [784, 324] on input "Expiration date" at bounding box center [971, 321] width 402 height 35
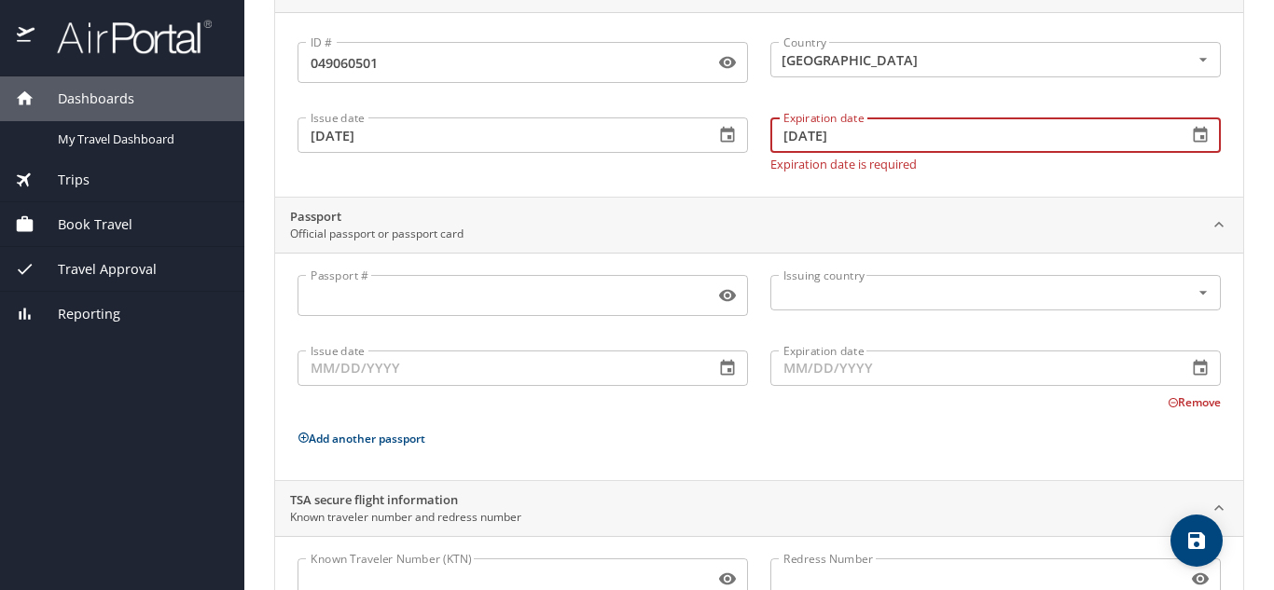
scroll to position [273, 0]
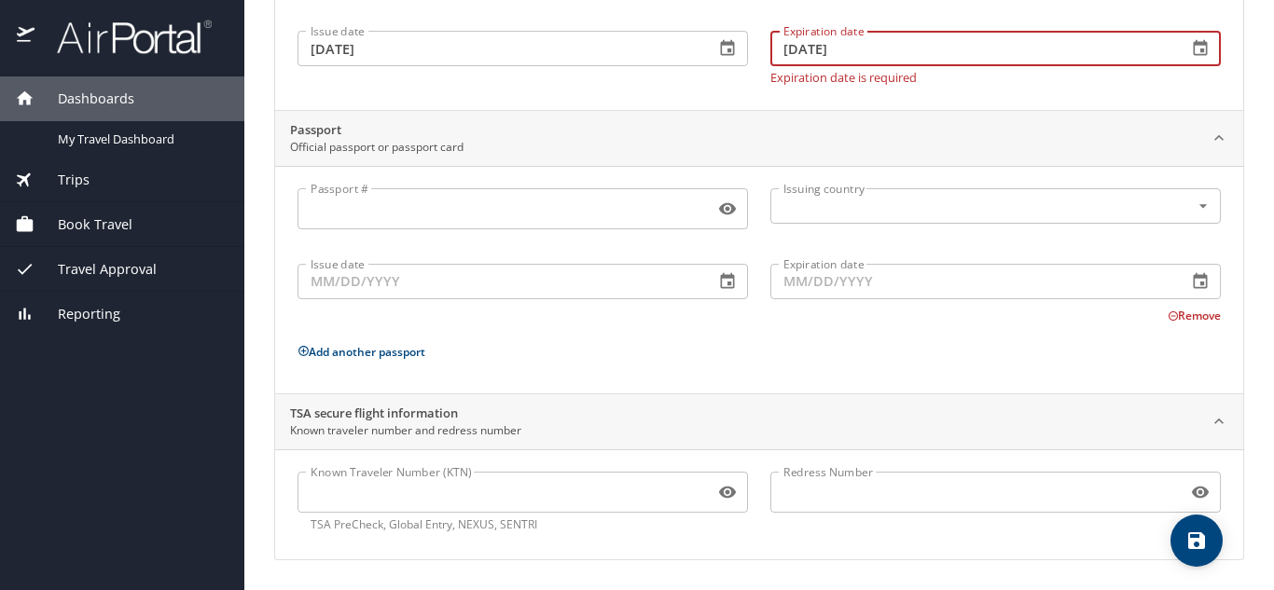
type input "03/22/2027"
click at [495, 490] on input "Known Traveler Number (KTN)" at bounding box center [501, 492] width 409 height 35
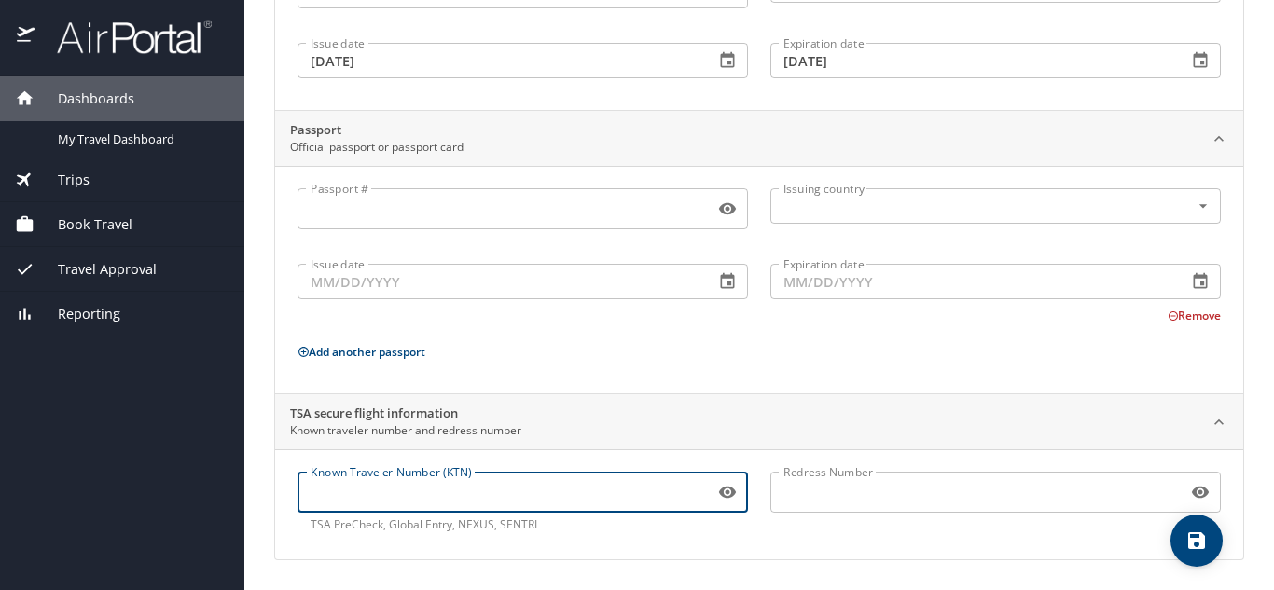
click at [405, 507] on input "Known Traveler Number (KTN)" at bounding box center [501, 492] width 409 height 35
type input "TT13F98QK"
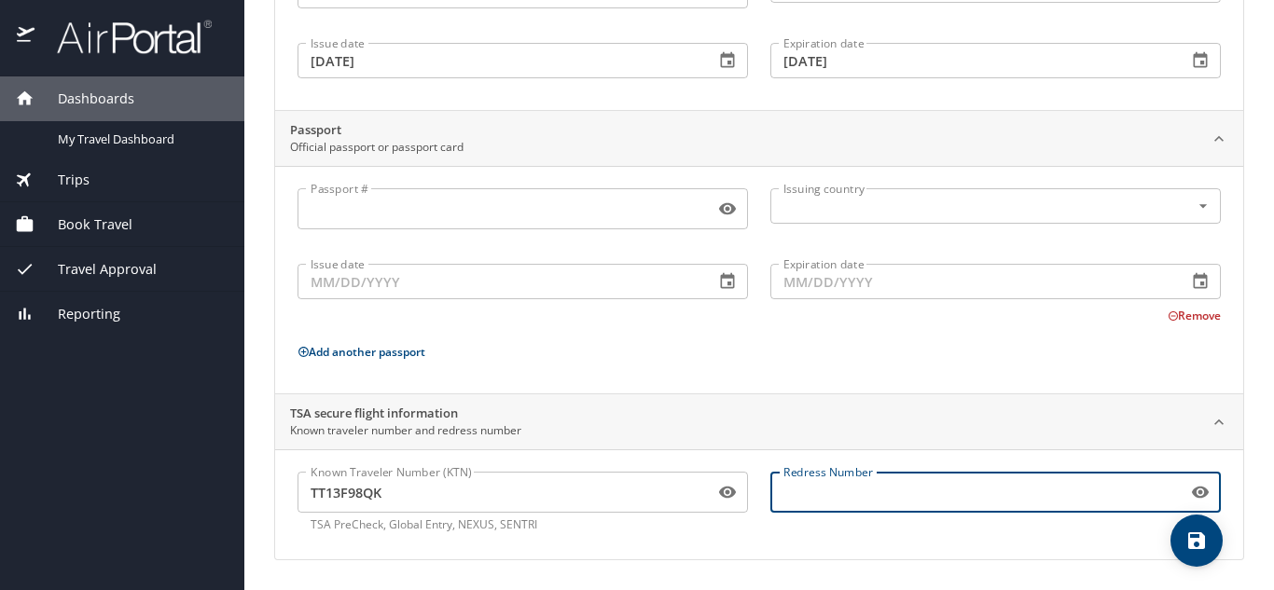
click at [818, 494] on input "Redress Number" at bounding box center [974, 492] width 409 height 35
click at [458, 503] on input "TT13F98QK" at bounding box center [501, 492] width 409 height 35
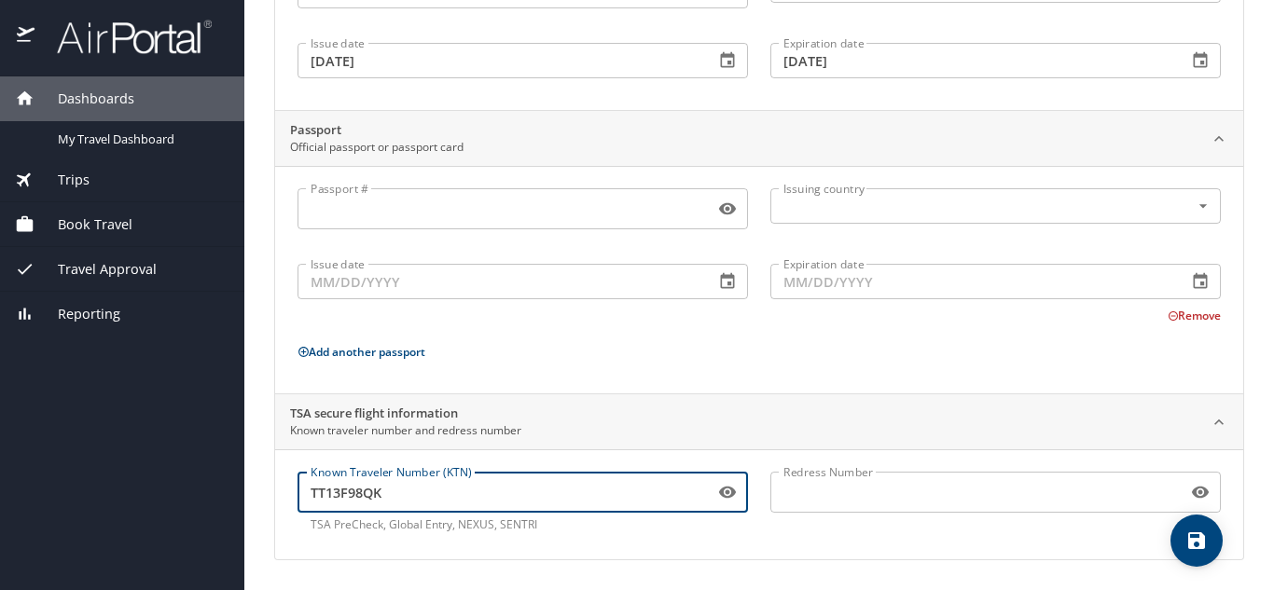
click at [830, 494] on input "Redress Number" at bounding box center [974, 492] width 409 height 35
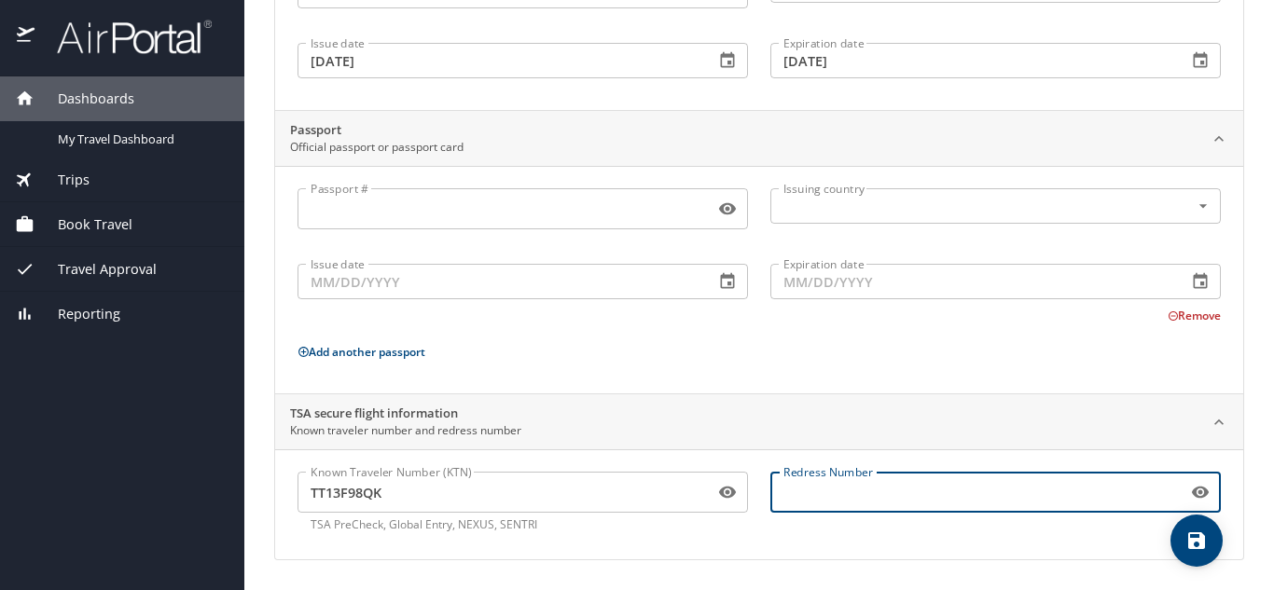
click at [1199, 543] on icon "save" at bounding box center [1196, 540] width 17 height 17
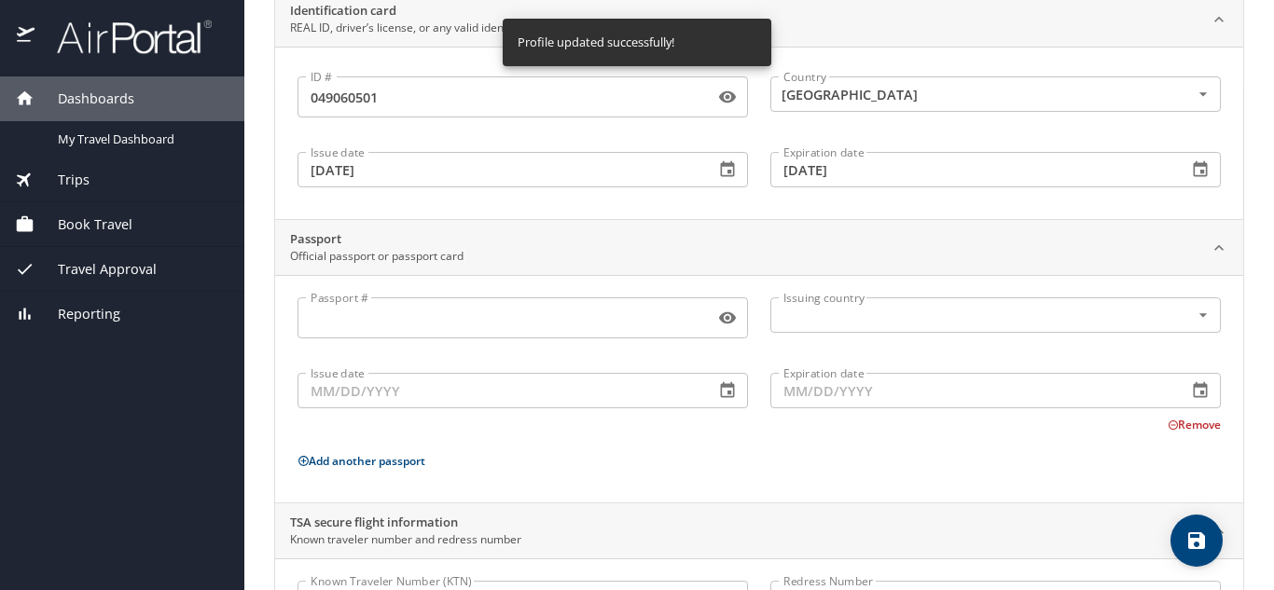
scroll to position [0, 0]
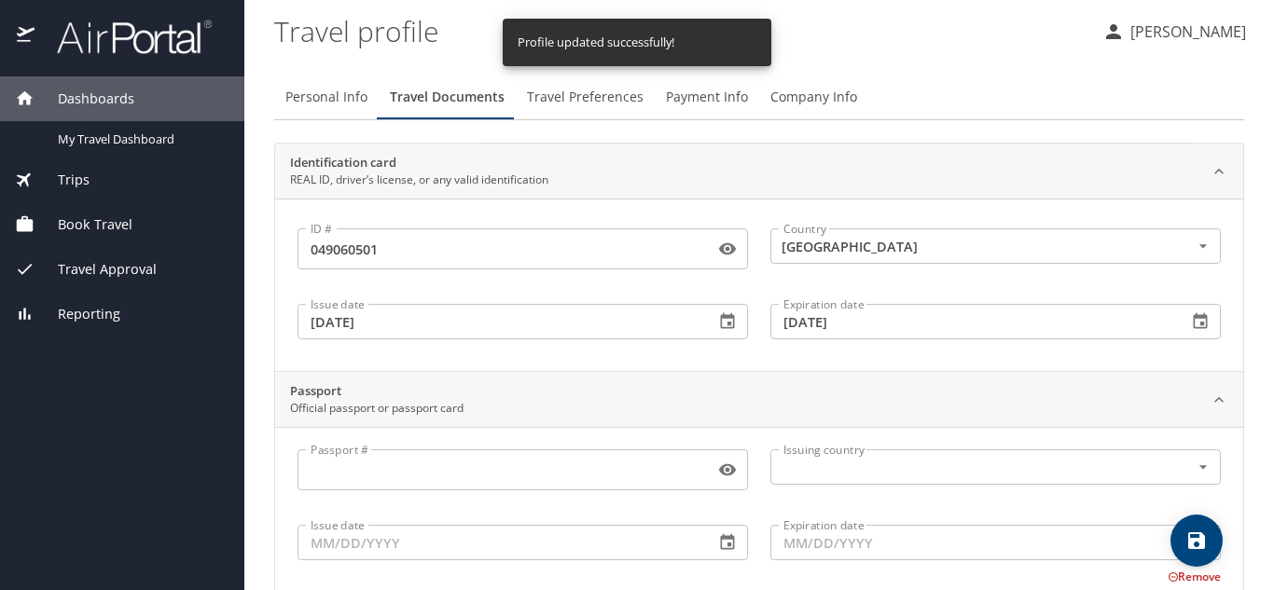
click at [569, 92] on span "Travel Preferences" at bounding box center [585, 97] width 117 height 23
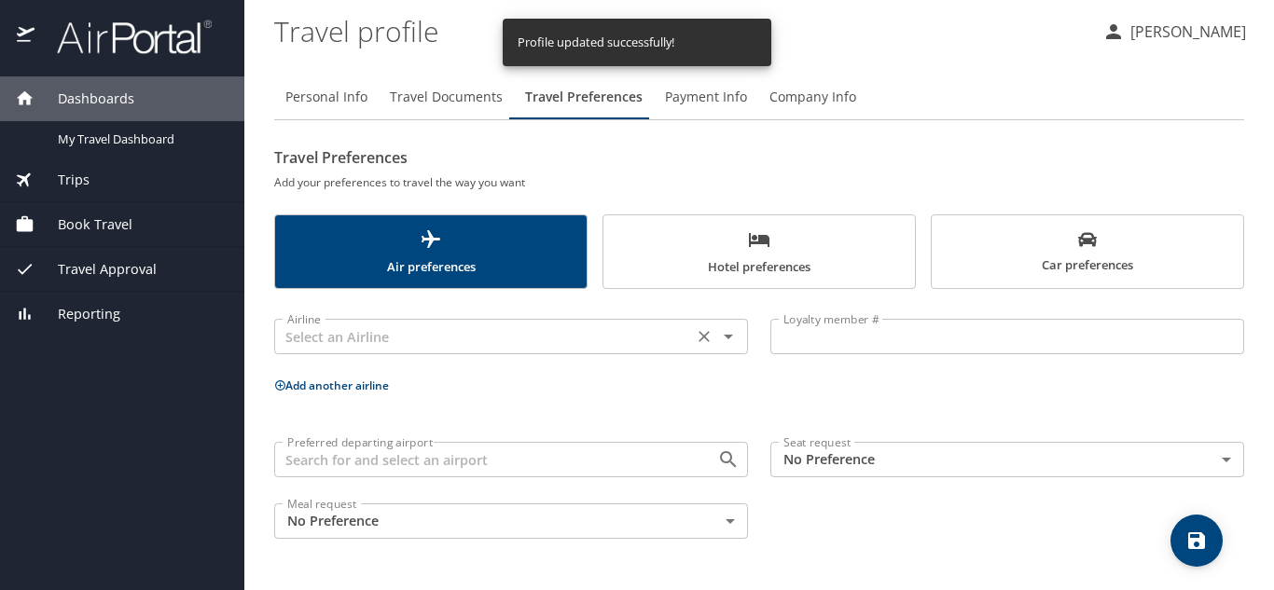
click at [660, 336] on input "text" at bounding box center [483, 336] width 407 height 24
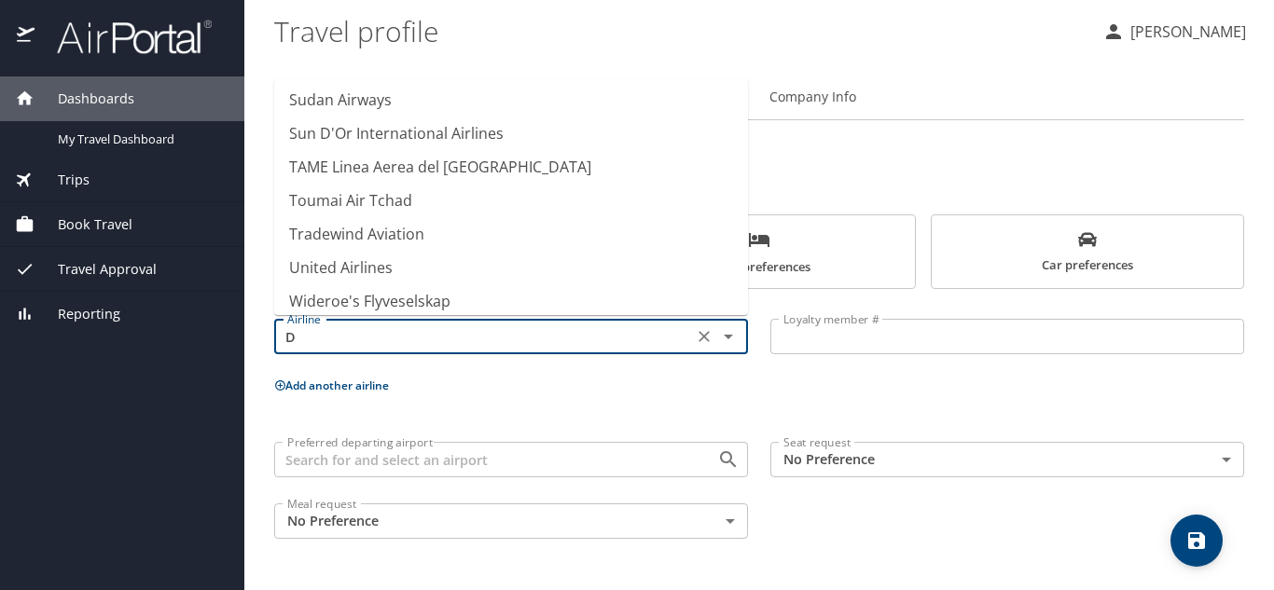
scroll to position [11, 0]
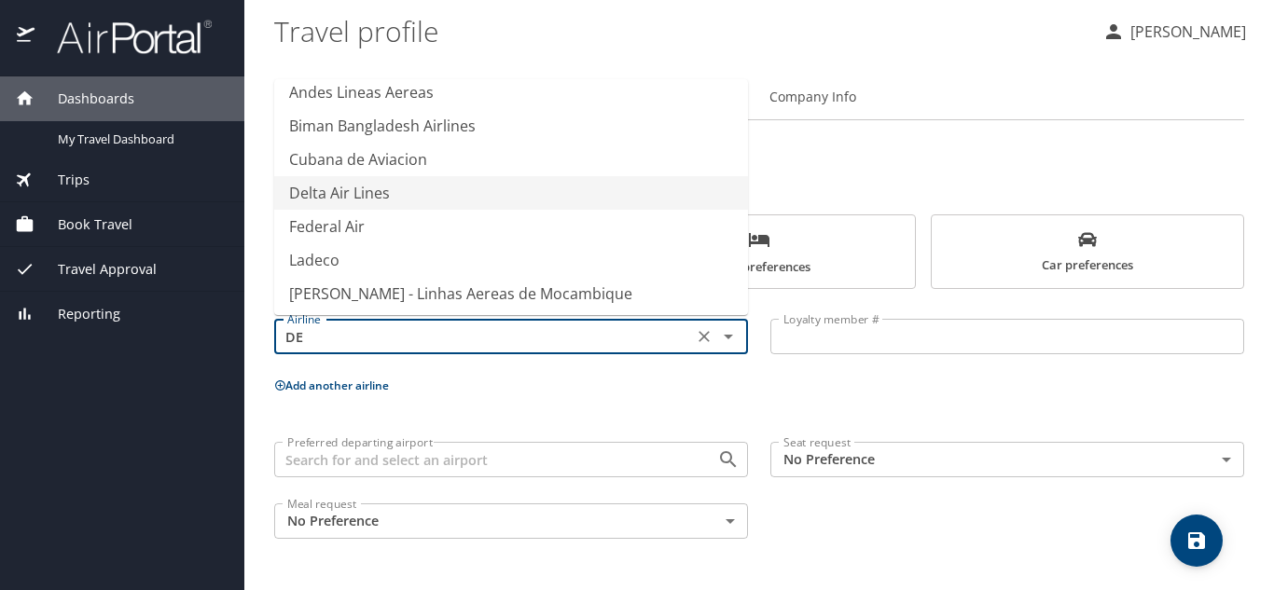
click at [404, 195] on li "Delta Air Lines" at bounding box center [511, 193] width 474 height 34
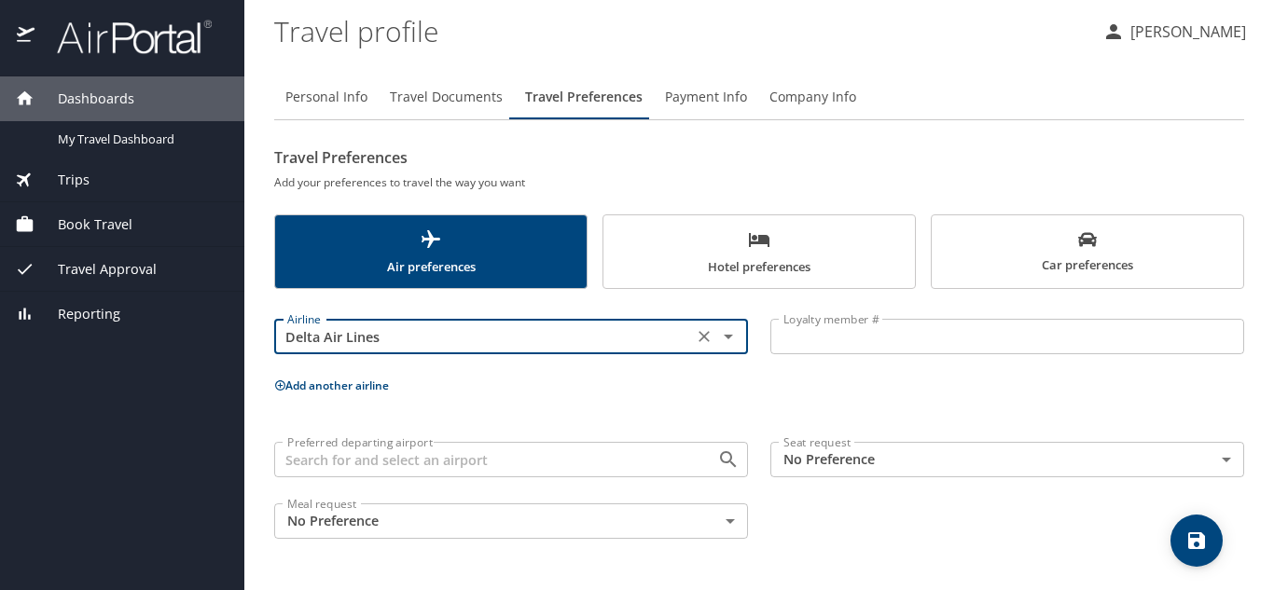
type input "Delta Air Lines"
click at [829, 337] on input "Loyalty member #" at bounding box center [1007, 336] width 474 height 35
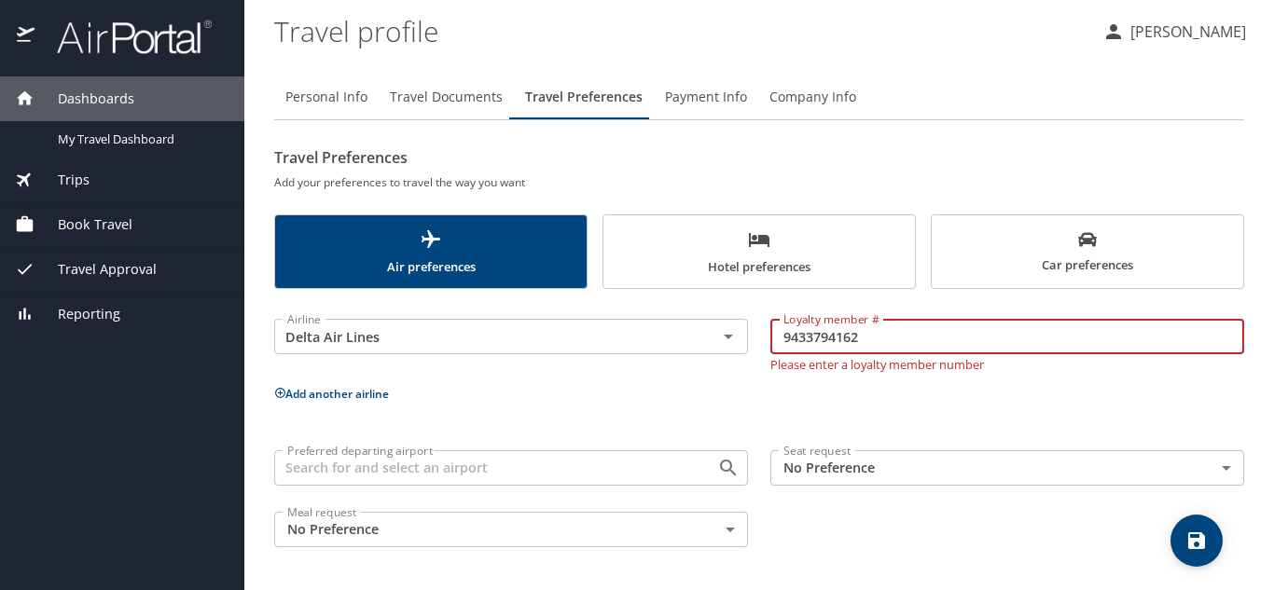
type input "9433794162"
click at [327, 394] on p "Add another airline" at bounding box center [759, 393] width 970 height 23
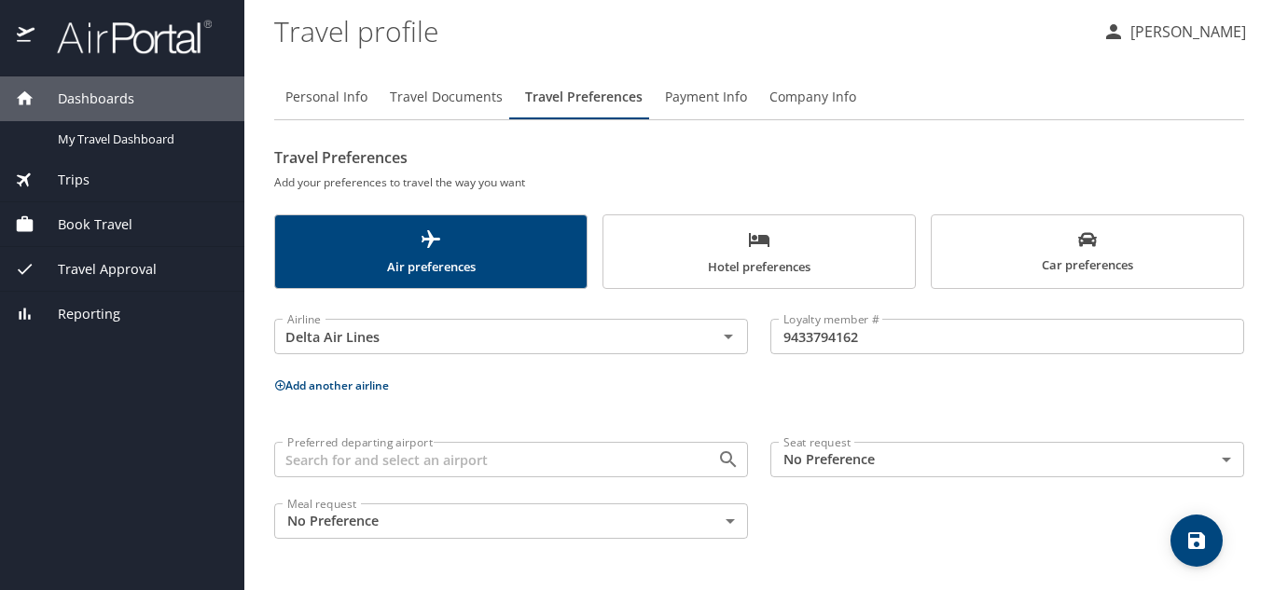
click at [324, 384] on button "Add another airline" at bounding box center [331, 386] width 115 height 16
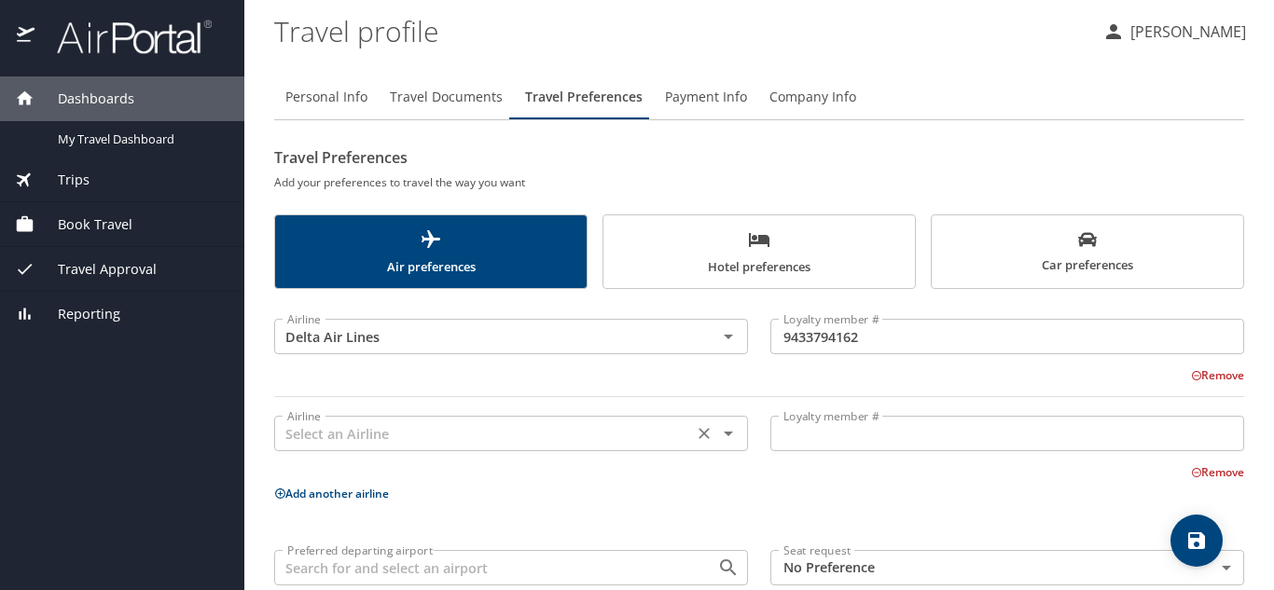
click at [351, 430] on input "text" at bounding box center [483, 433] width 407 height 24
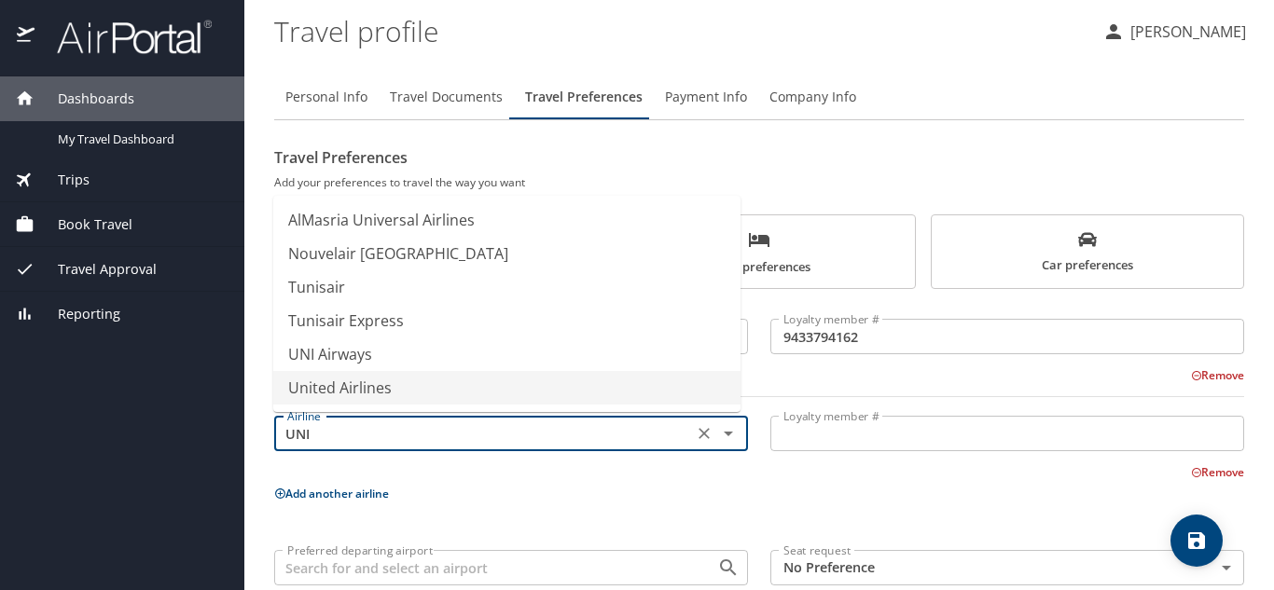
type input "UNIT"
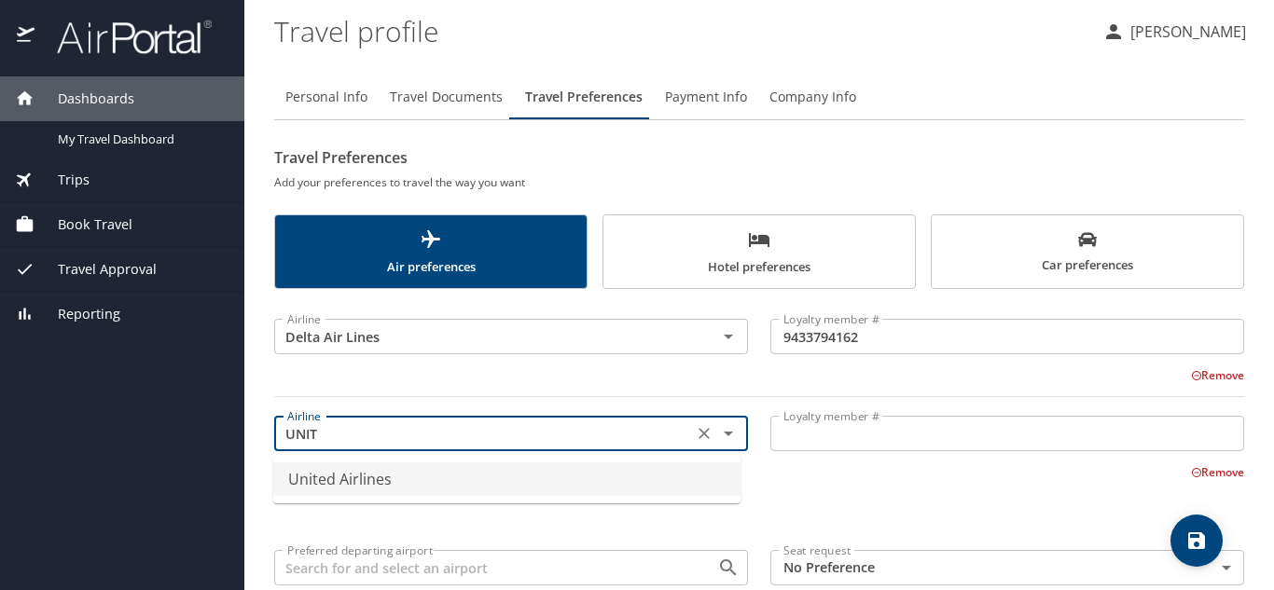
click at [695, 434] on icon "Clear" at bounding box center [704, 433] width 19 height 19
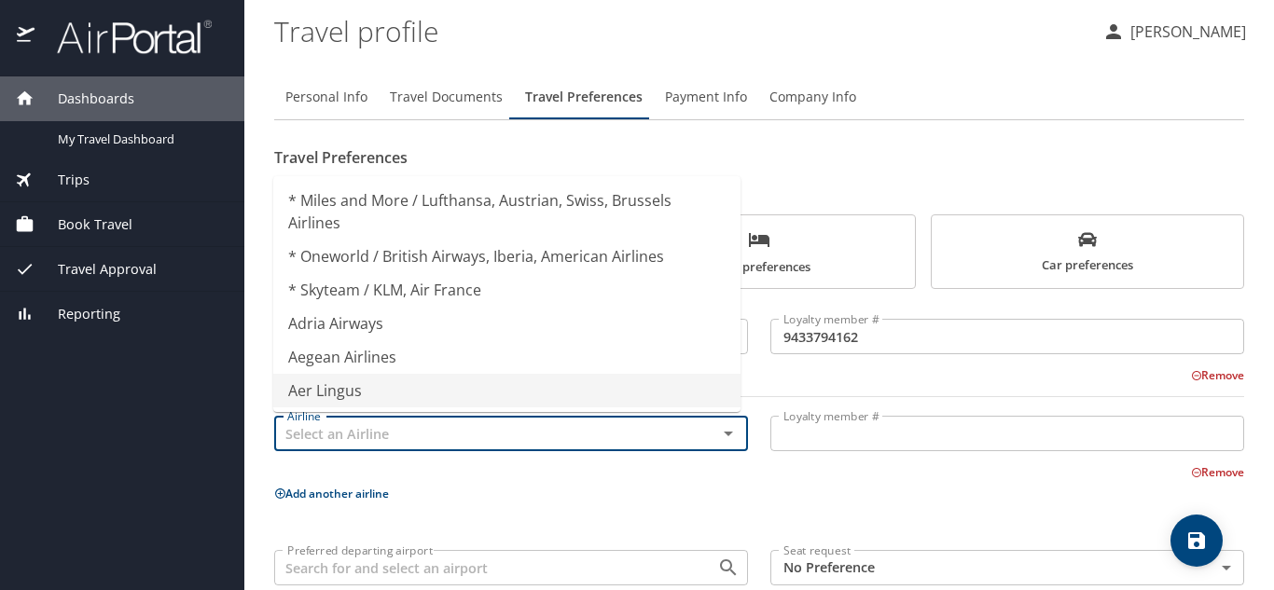
type input "Aer Lingus"
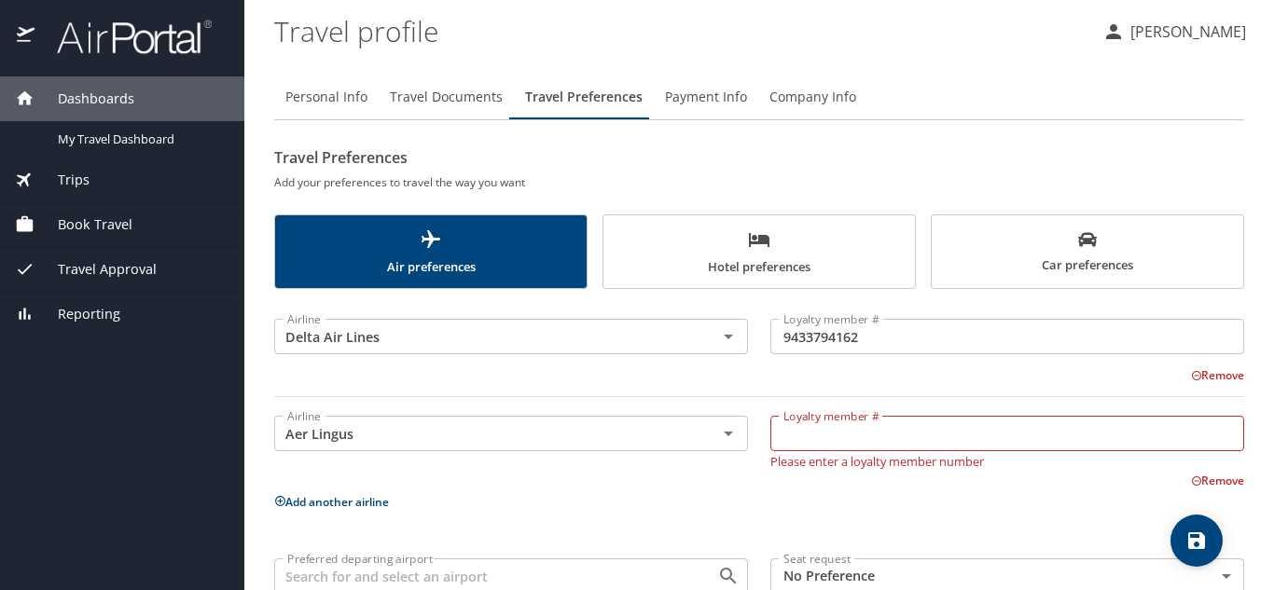
click at [800, 377] on div "Remove" at bounding box center [748, 374] width 992 height 22
click at [1207, 482] on button "Remove" at bounding box center [1217, 481] width 53 height 16
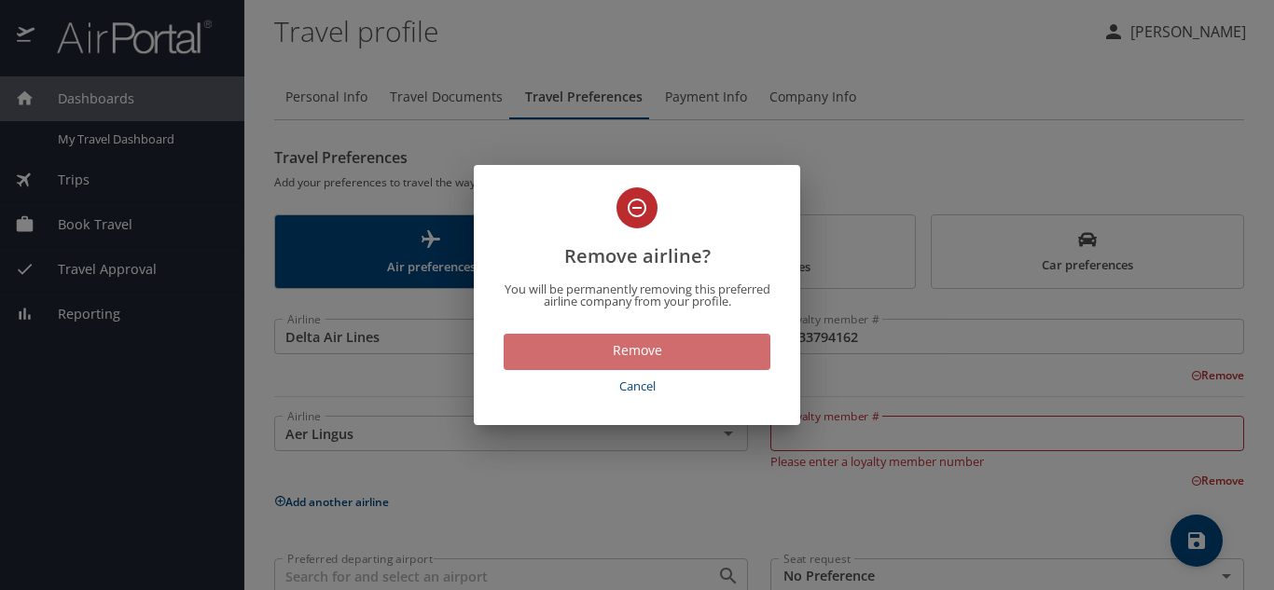
click at [741, 344] on span "Remove" at bounding box center [636, 350] width 237 height 23
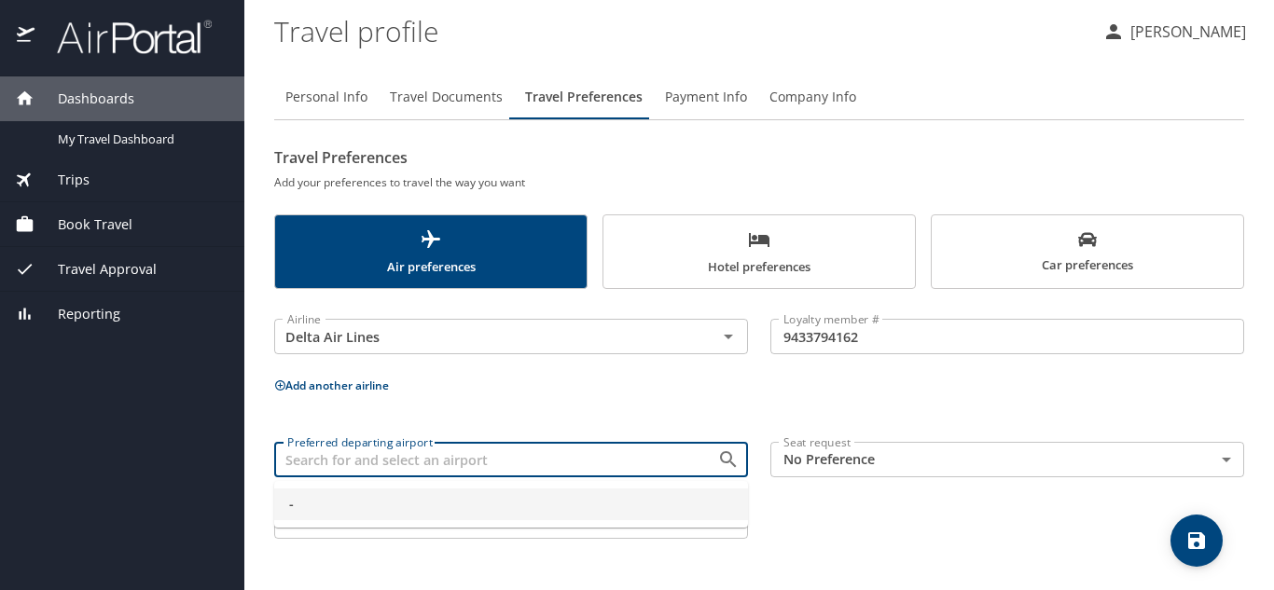
click at [461, 453] on input "Preferred departing airport" at bounding box center [483, 460] width 407 height 24
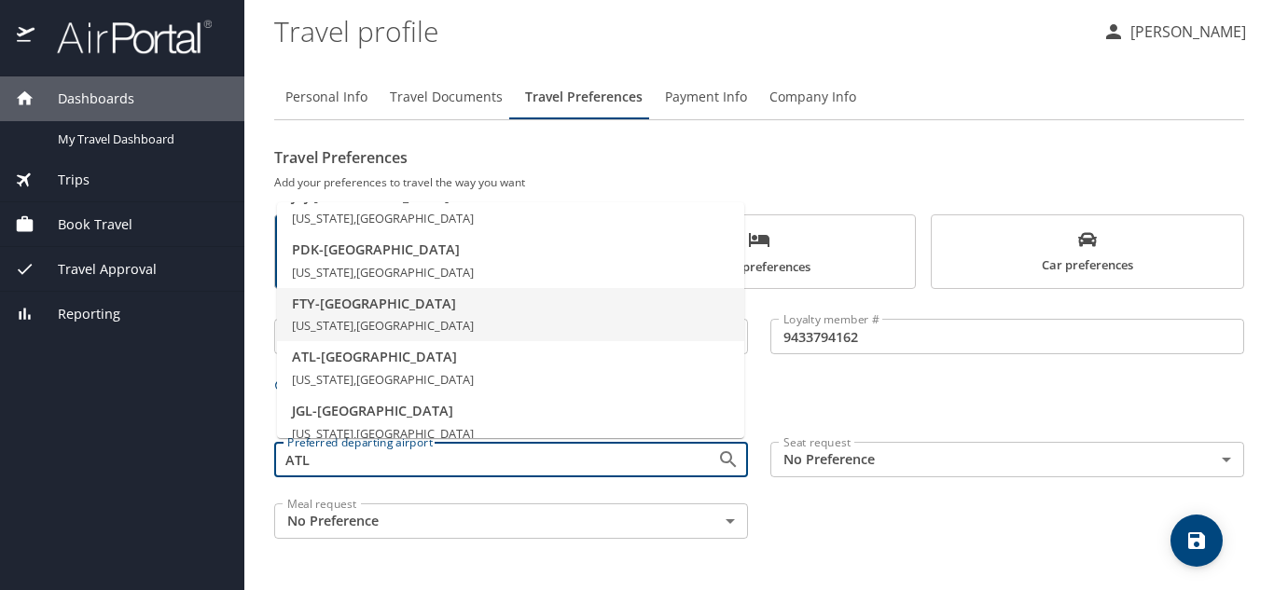
scroll to position [93, 0]
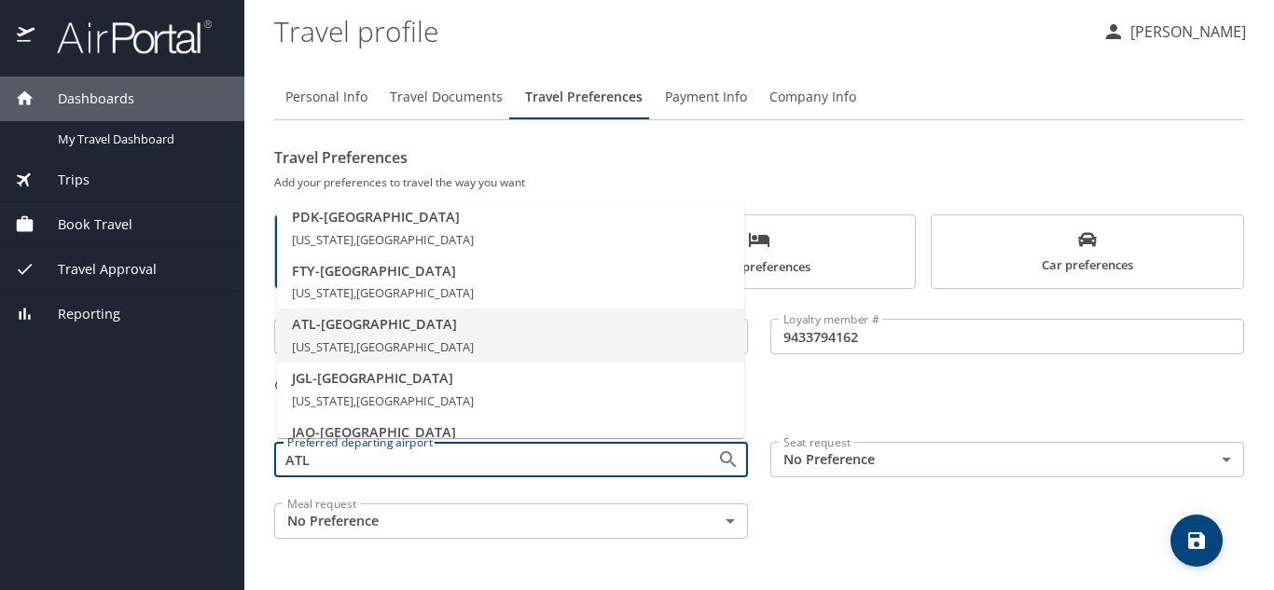
click at [362, 334] on span "ATL - Atlanta" at bounding box center [510, 324] width 437 height 21
type input "ATL - Atlanta"
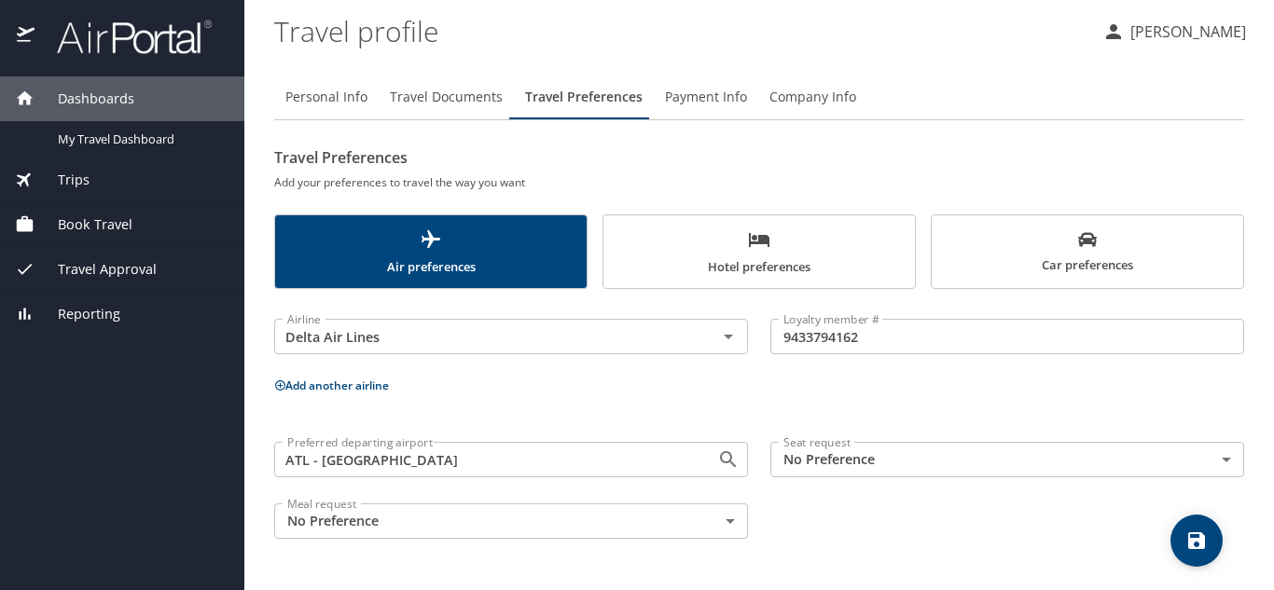
click at [1209, 456] on body "Dashboards My Travel Dashboard Trips Current / Future Trips Past Trips Trips Mi…" at bounding box center [637, 295] width 1274 height 590
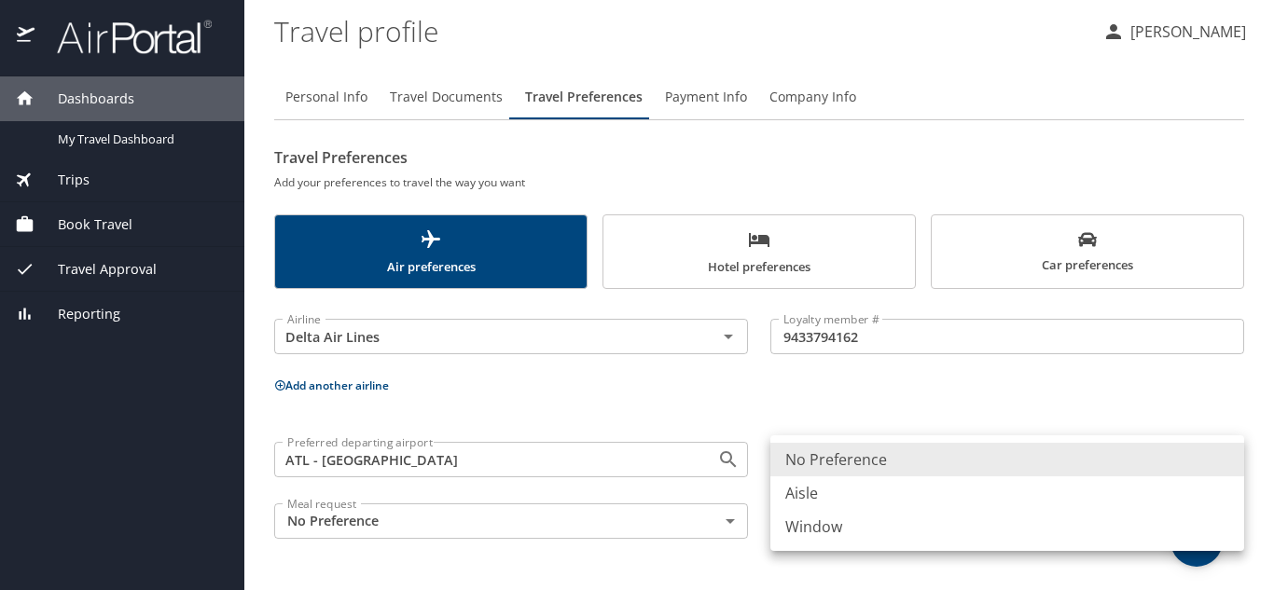
click at [802, 489] on li "Aisle" at bounding box center [1007, 493] width 474 height 34
type input "Aisle"
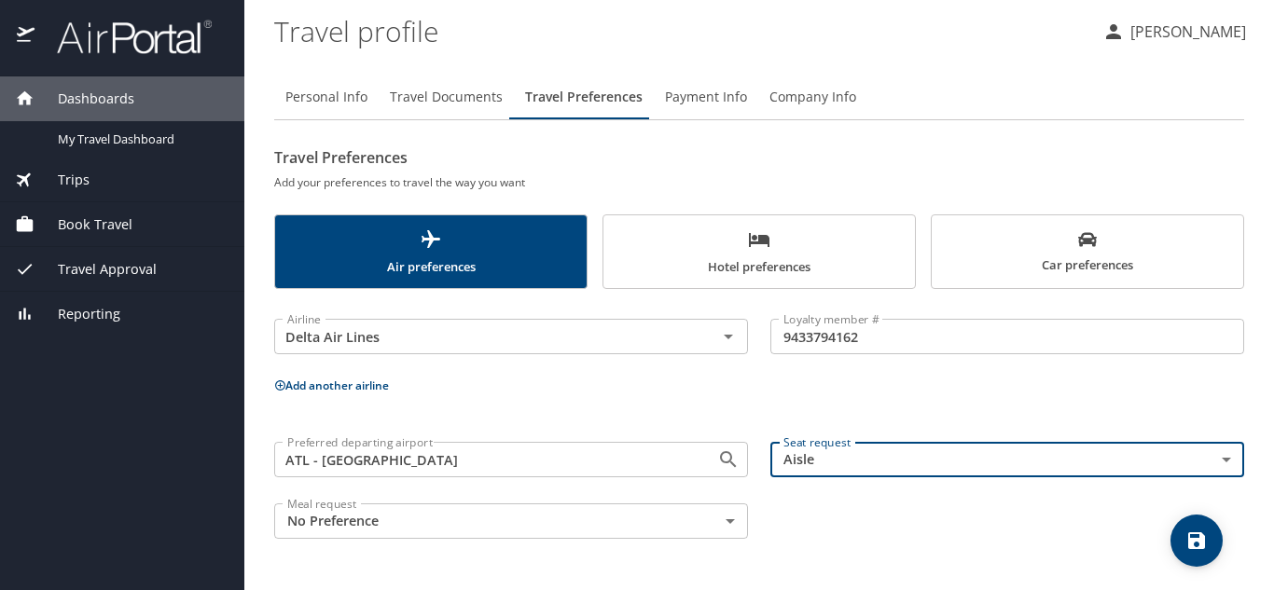
click at [712, 530] on body "Dashboards My Travel Dashboard Trips Current / Future Trips Past Trips Trips Mi…" at bounding box center [637, 295] width 1274 height 590
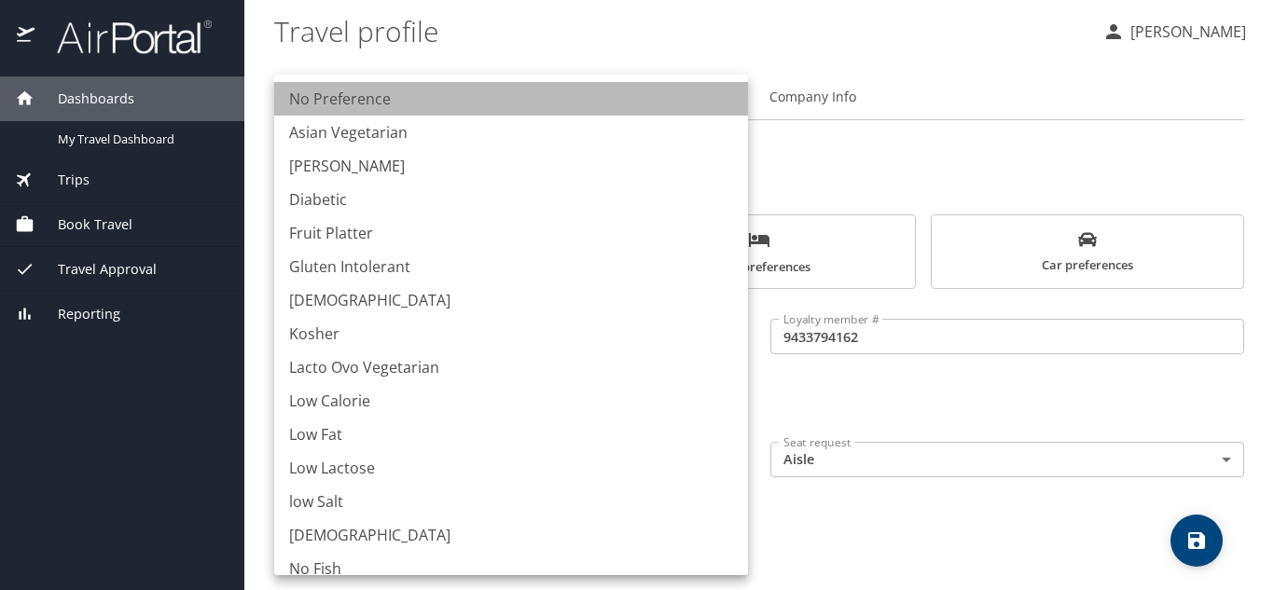
click at [557, 106] on li "No Preference" at bounding box center [511, 99] width 474 height 34
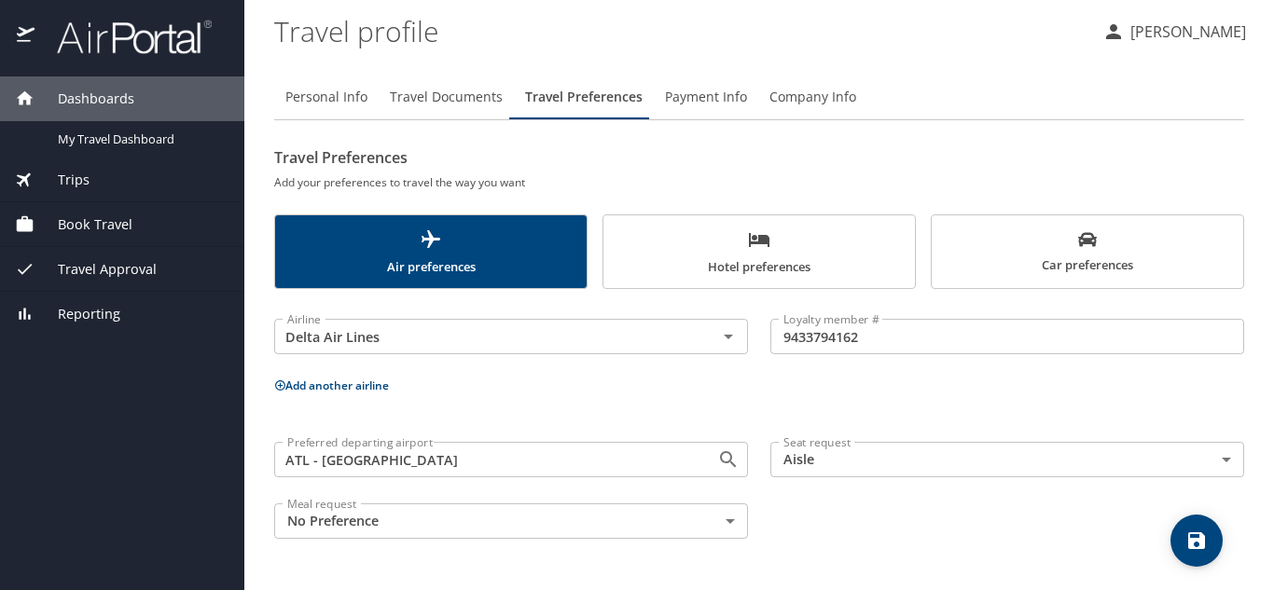
click at [964, 536] on div "Preferred departing airport ATL - Atlanta Preferred departing airport Seat requ…" at bounding box center [759, 490] width 992 height 119
click at [769, 244] on icon "scrollable force tabs example" at bounding box center [759, 240] width 21 height 14
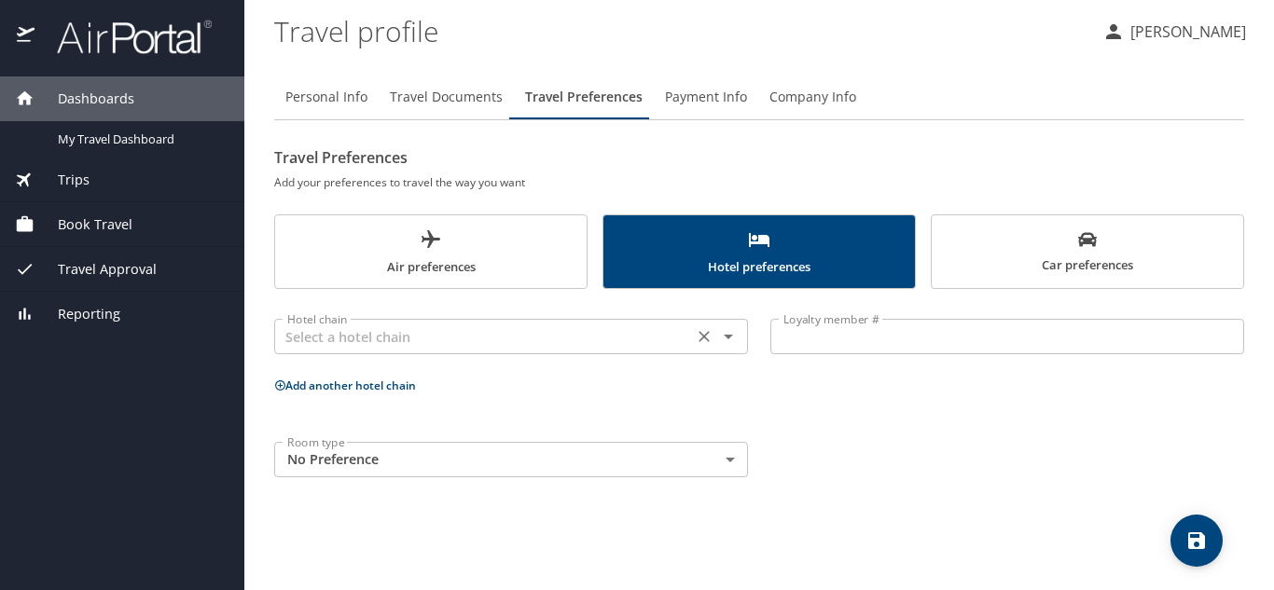
click at [729, 338] on icon "Open" at bounding box center [727, 337] width 9 height 5
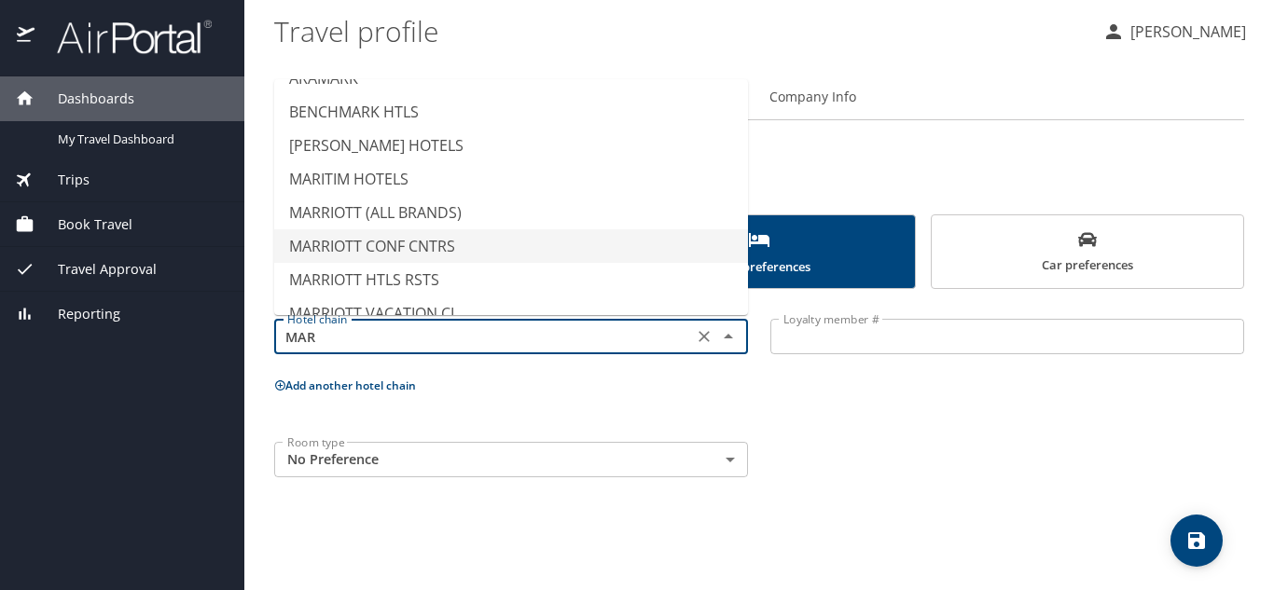
scroll to position [48, 0]
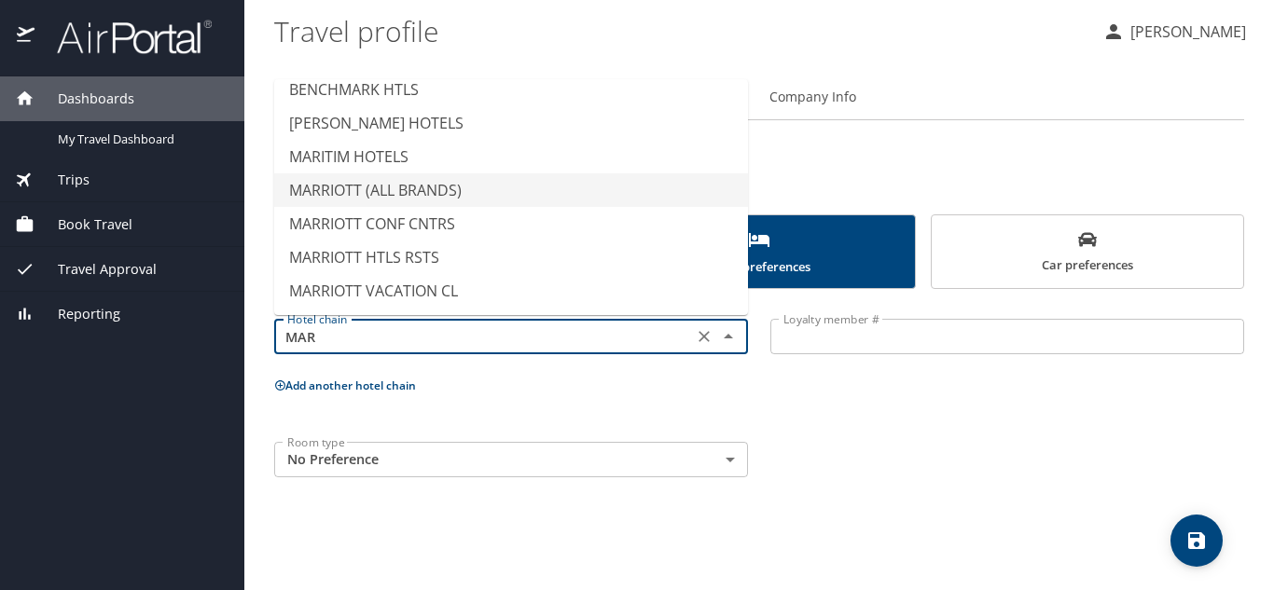
click at [443, 197] on li "MARRIOTT (ALL BRANDS)" at bounding box center [511, 190] width 474 height 34
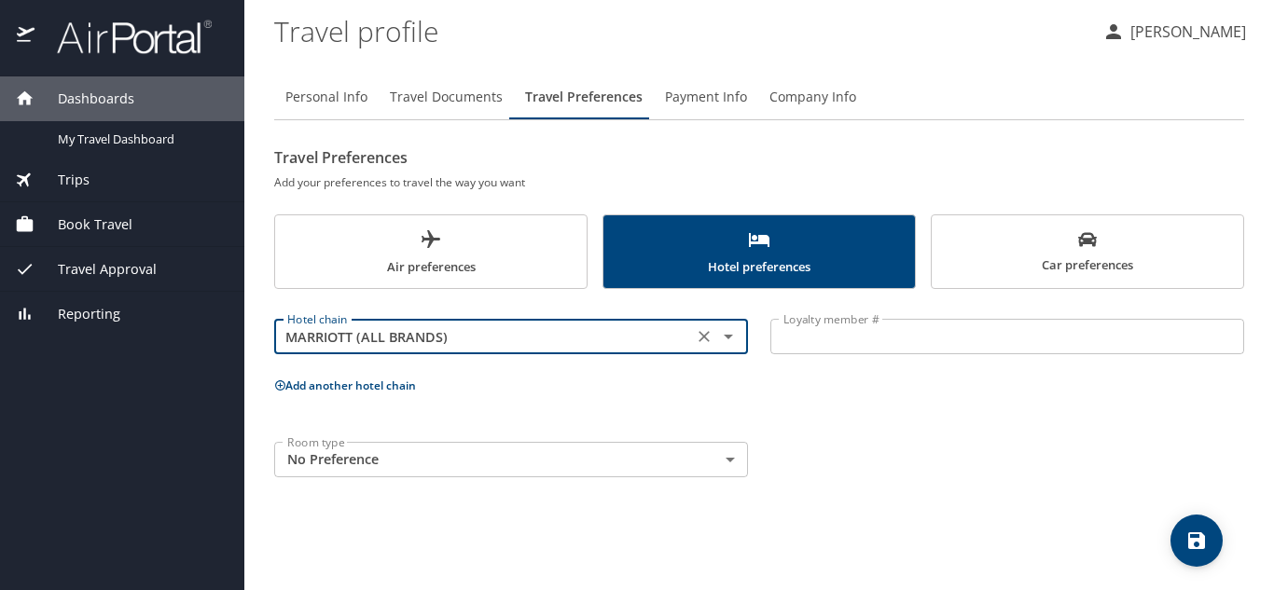
type input "MARRIOTT (ALL BRANDS)"
click at [808, 344] on input "Loyalty member #" at bounding box center [1007, 336] width 474 height 35
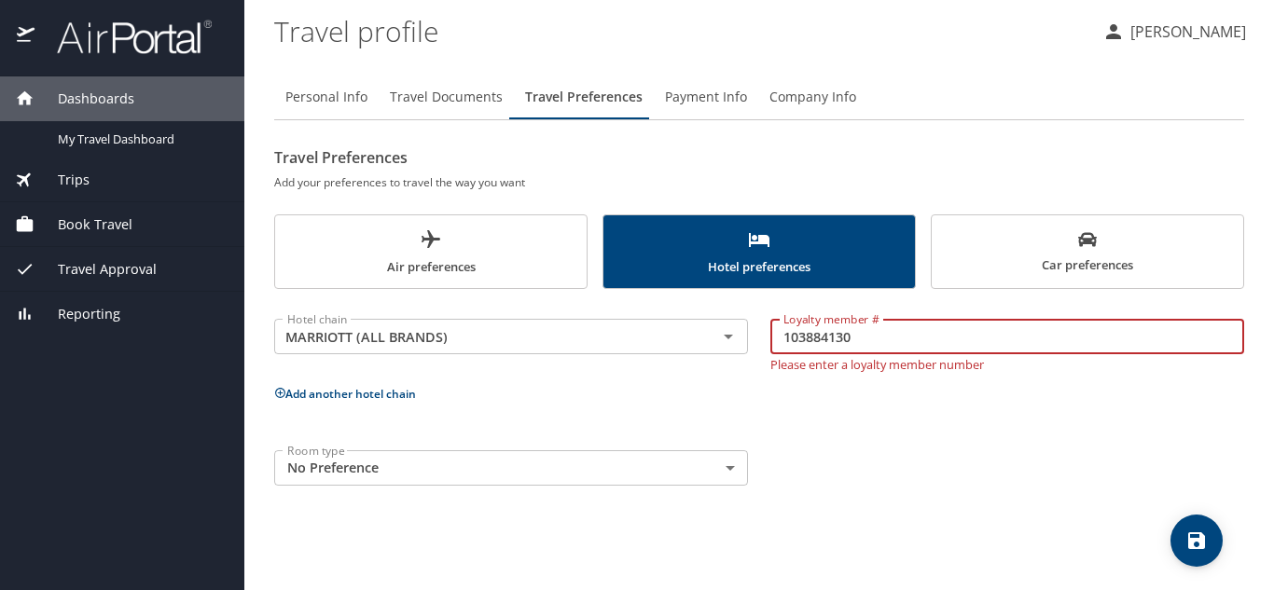
type input "103884130"
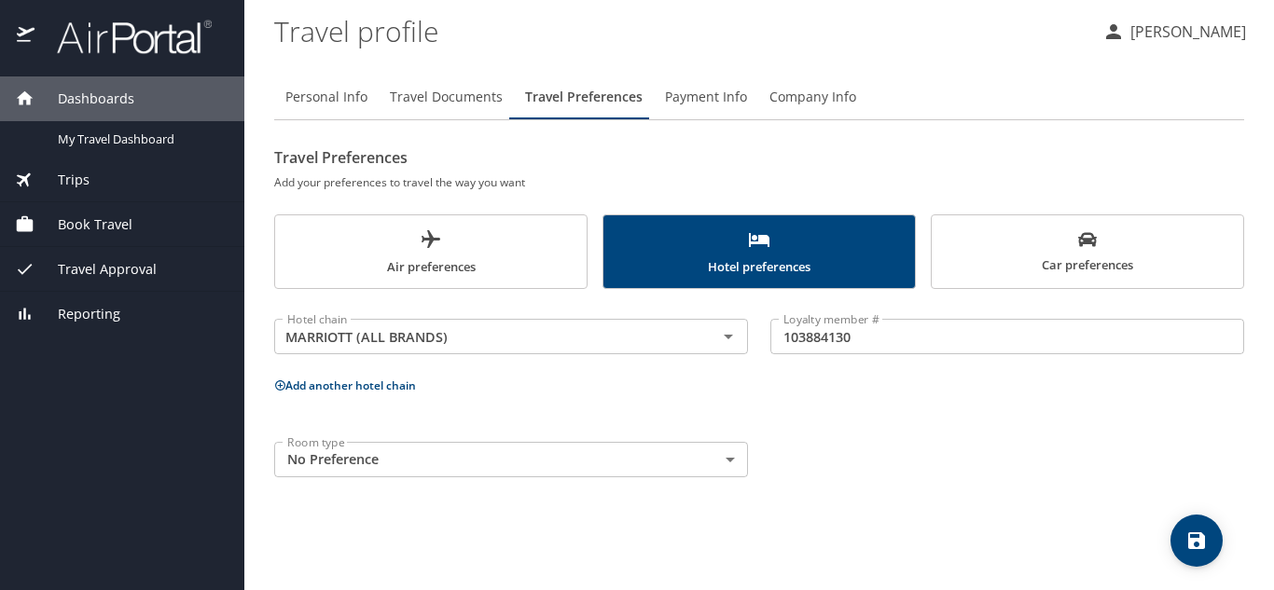
click at [347, 396] on p "Add another hotel chain" at bounding box center [759, 385] width 970 height 23
click at [349, 386] on button "Add another hotel chain" at bounding box center [345, 386] width 142 height 16
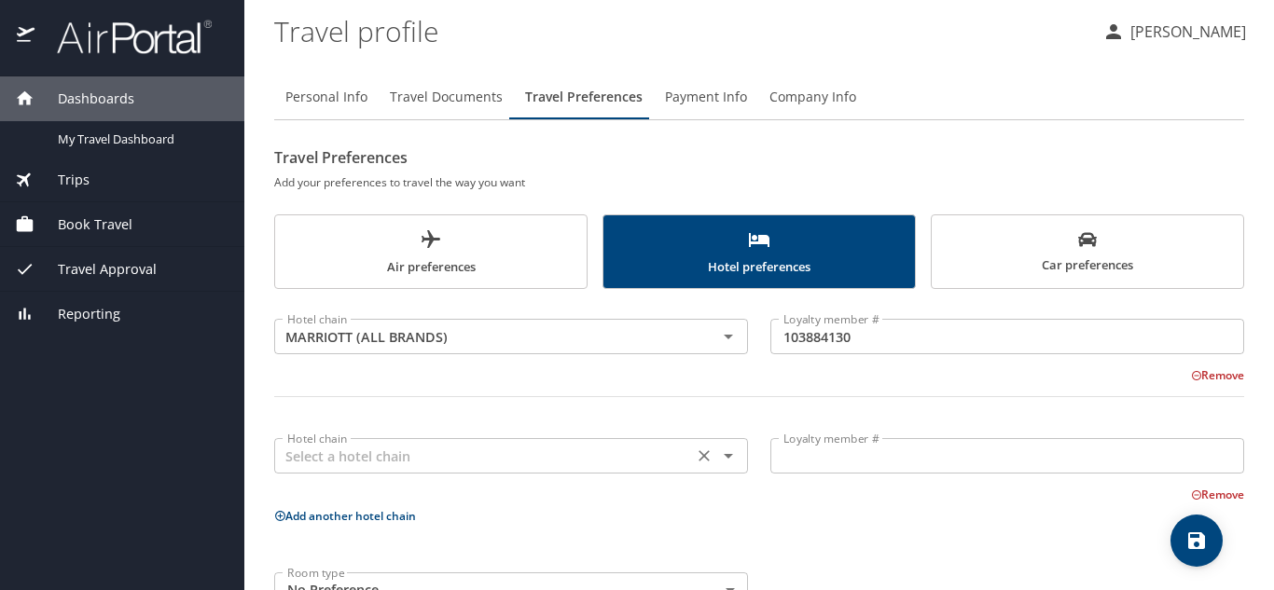
click at [419, 451] on input "text" at bounding box center [483, 456] width 407 height 24
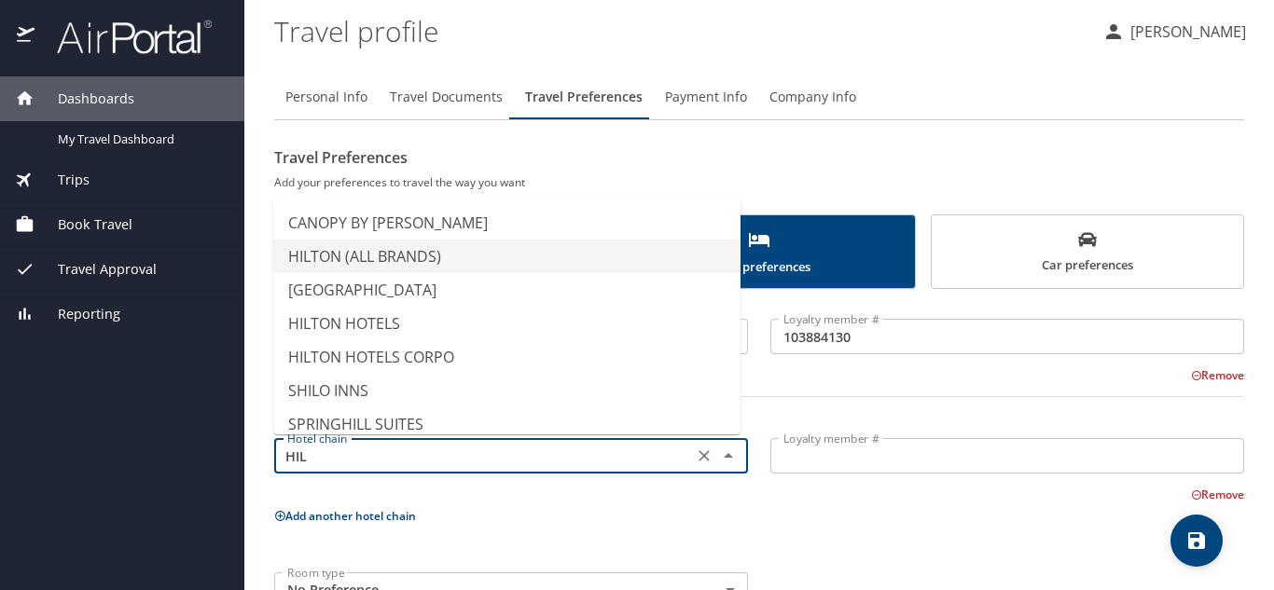
click at [402, 256] on li "HILTON (ALL BRANDS)" at bounding box center [506, 257] width 467 height 34
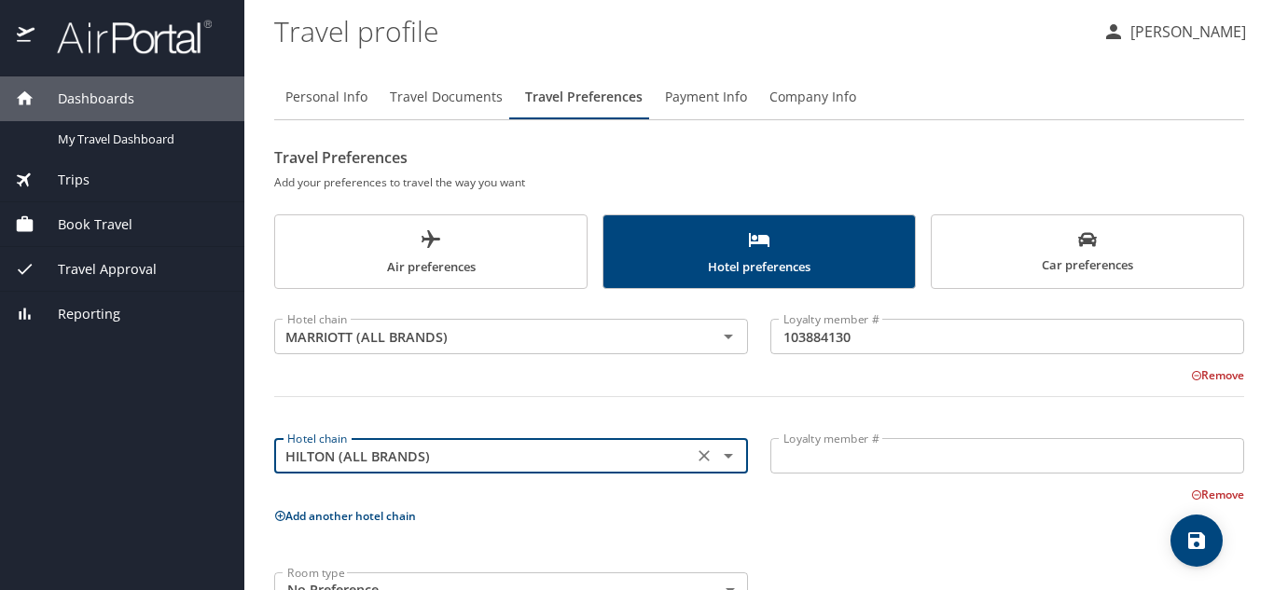
type input "HILTON (ALL BRANDS)"
click at [855, 461] on input "Loyalty member #" at bounding box center [1007, 455] width 474 height 35
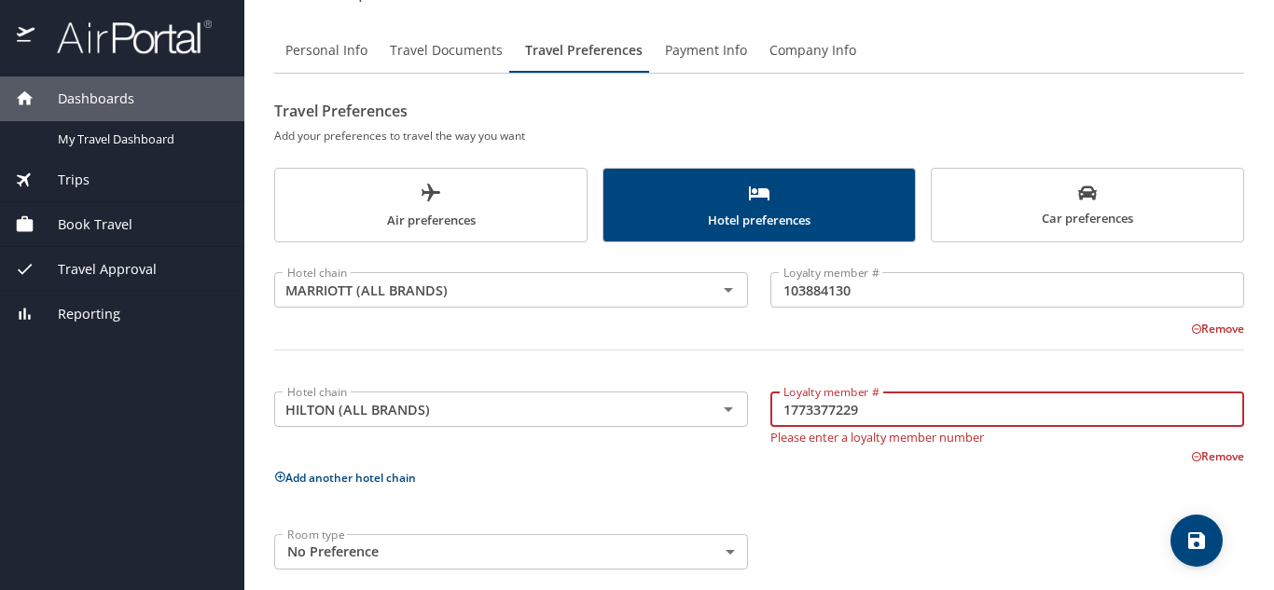
scroll to position [67, 0]
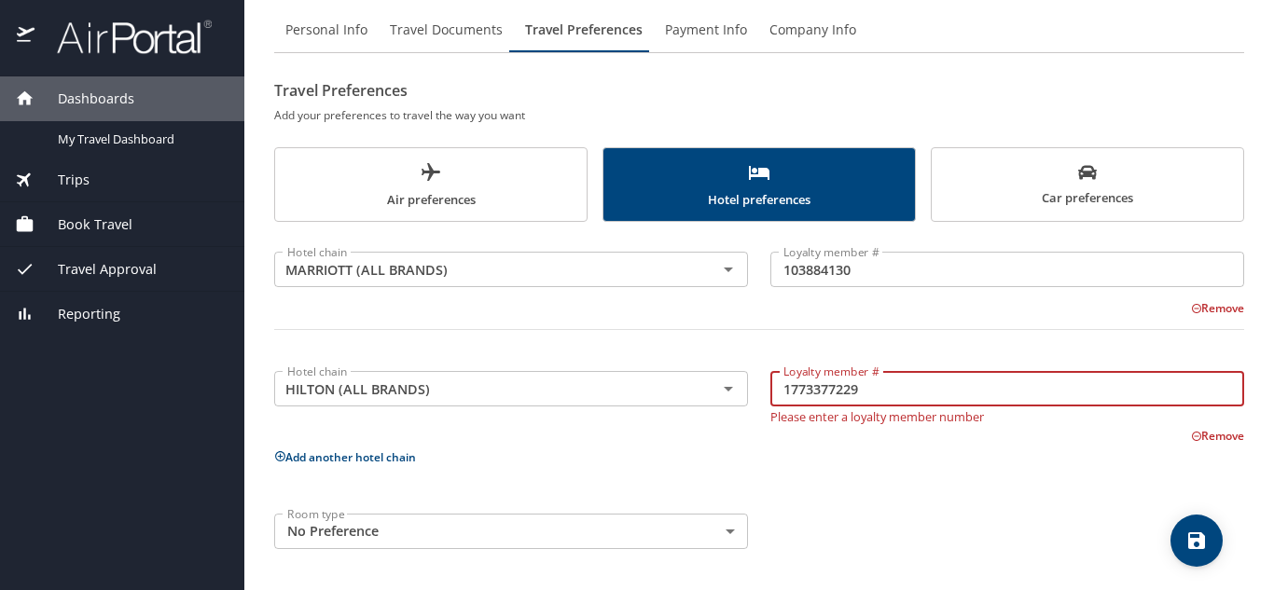
type input "1773377229"
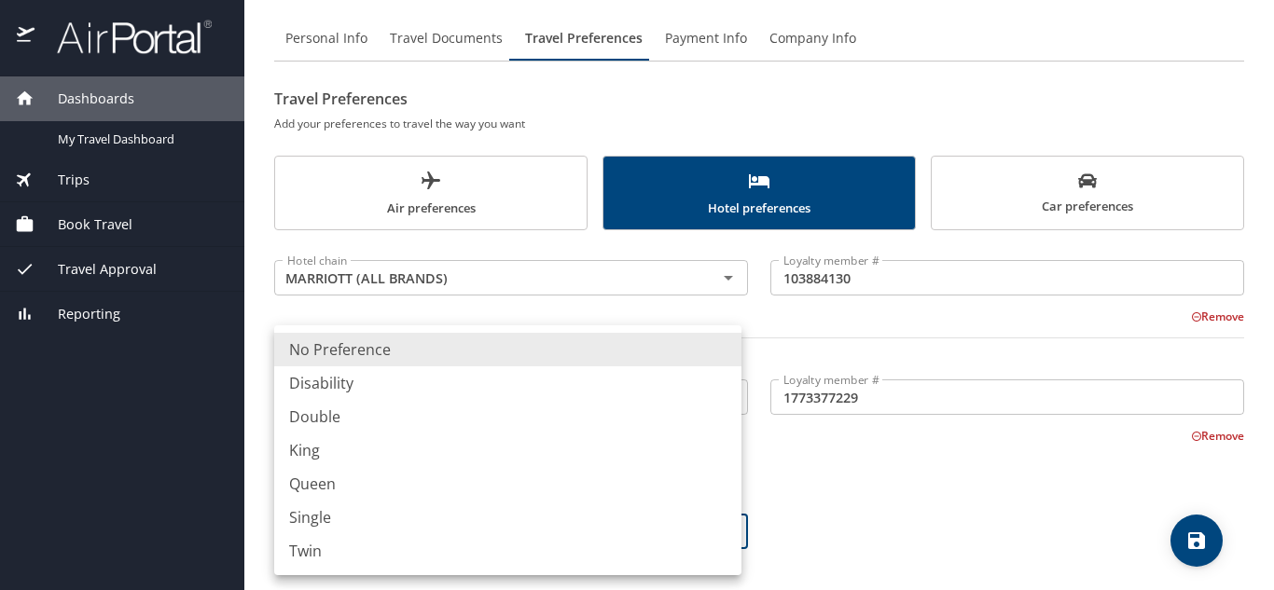
click at [730, 533] on body "Dashboards My Travel Dashboard Trips Current / Future Trips Past Trips Trips Mi…" at bounding box center [637, 295] width 1274 height 590
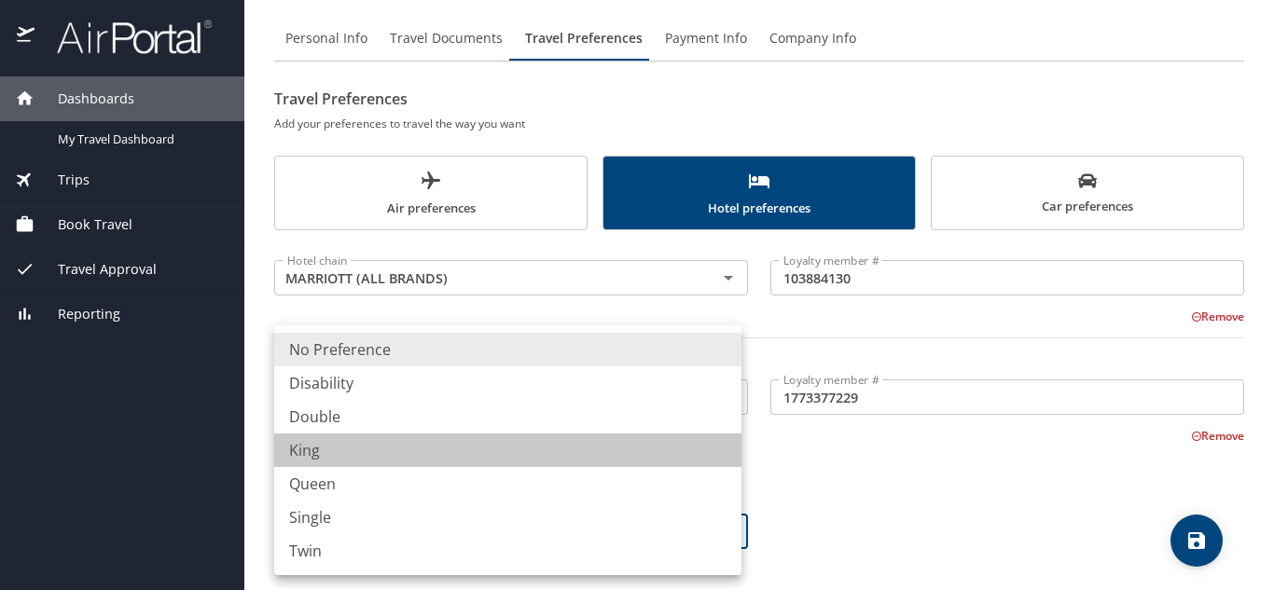
click at [320, 450] on li "King" at bounding box center [507, 451] width 467 height 34
type input "King"
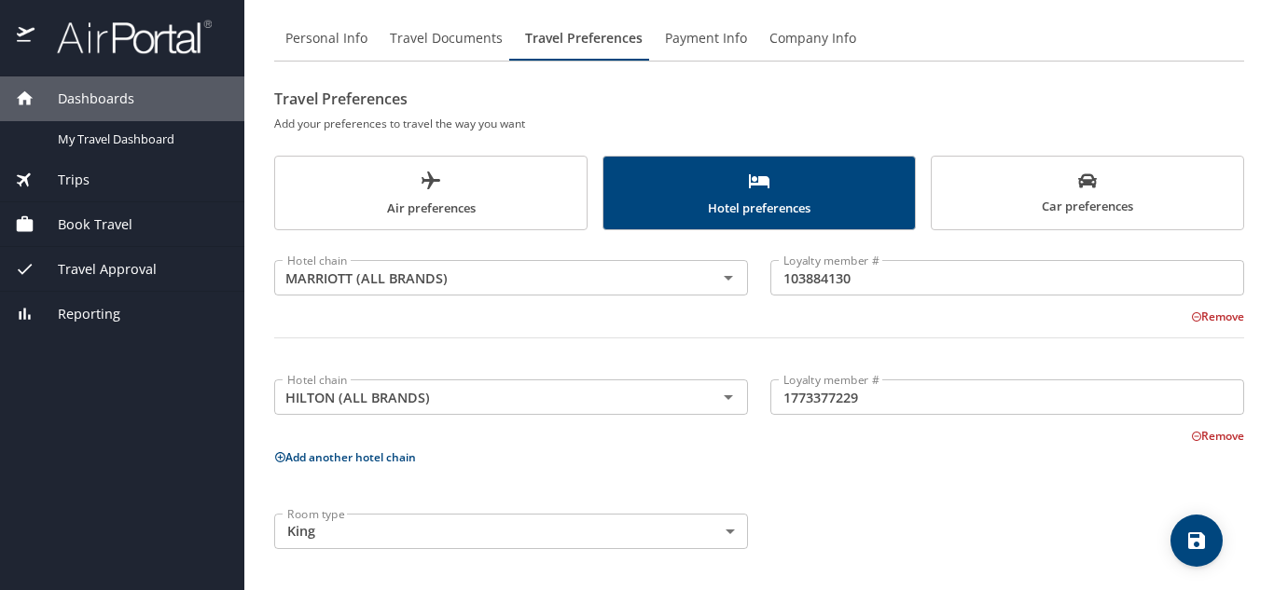
click at [944, 502] on div "Hotel chain MARRIOTT (ALL BRANDS) Hotel chain Loyalty member # 103884130 Loyalt…" at bounding box center [759, 400] width 970 height 319
click at [1193, 545] on icon "save" at bounding box center [1196, 540] width 17 height 17
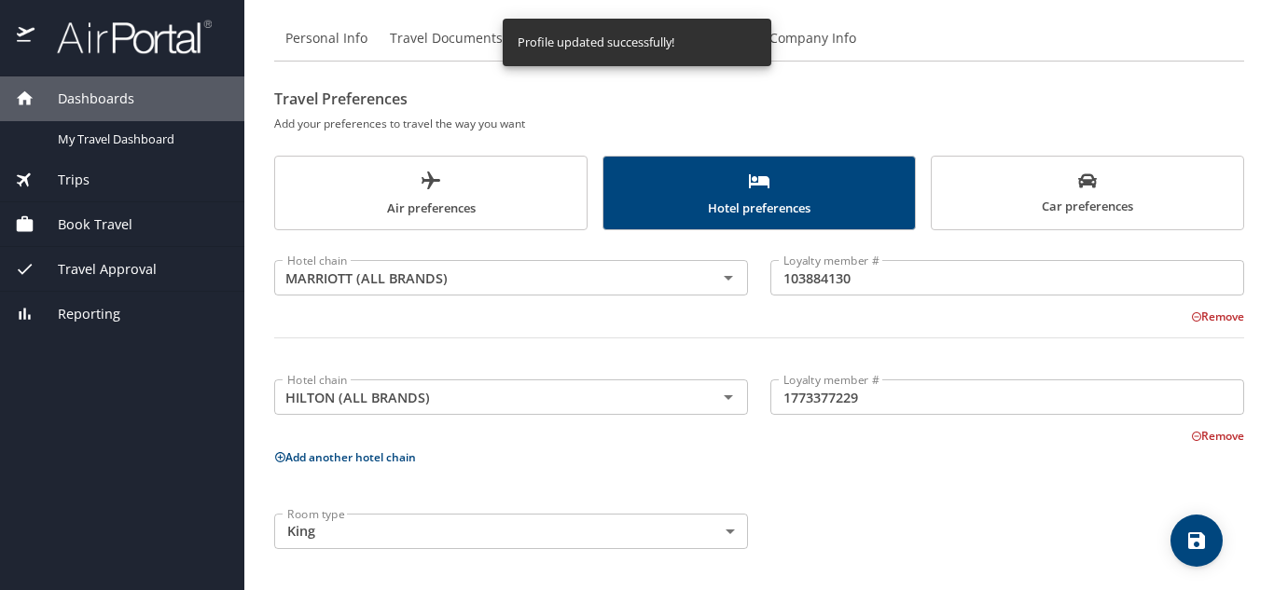
click at [455, 185] on span "Air preferences" at bounding box center [430, 194] width 289 height 49
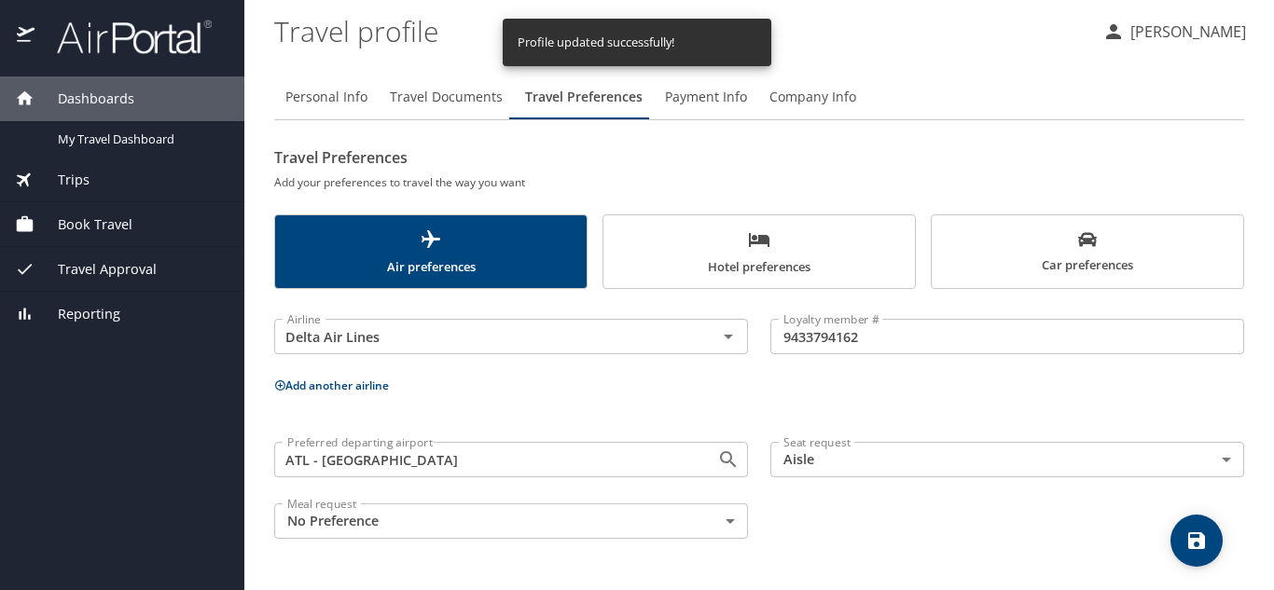
scroll to position [0, 0]
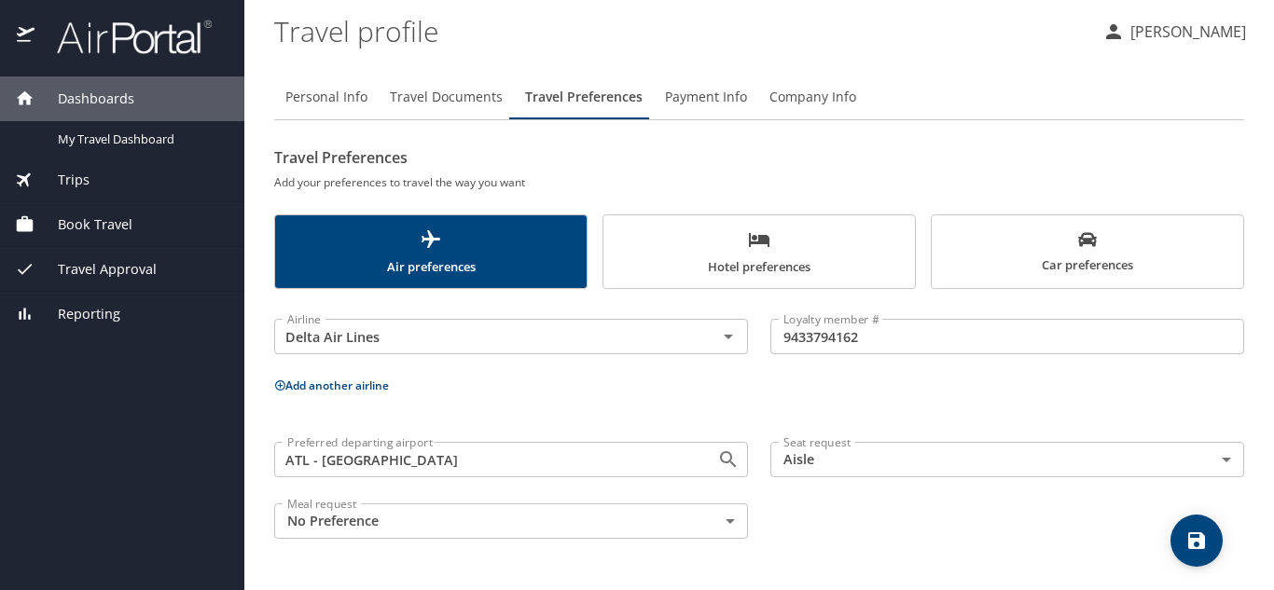
click at [1093, 265] on span "Car preferences" at bounding box center [1087, 253] width 289 height 46
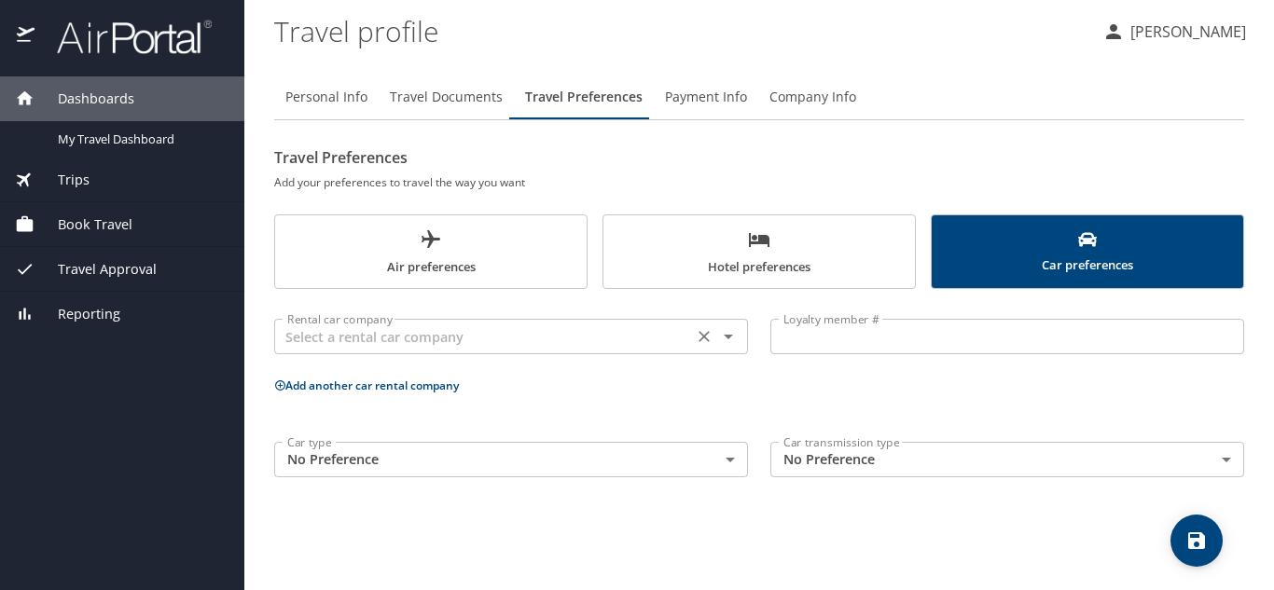
click at [725, 344] on icon "Open" at bounding box center [728, 336] width 22 height 22
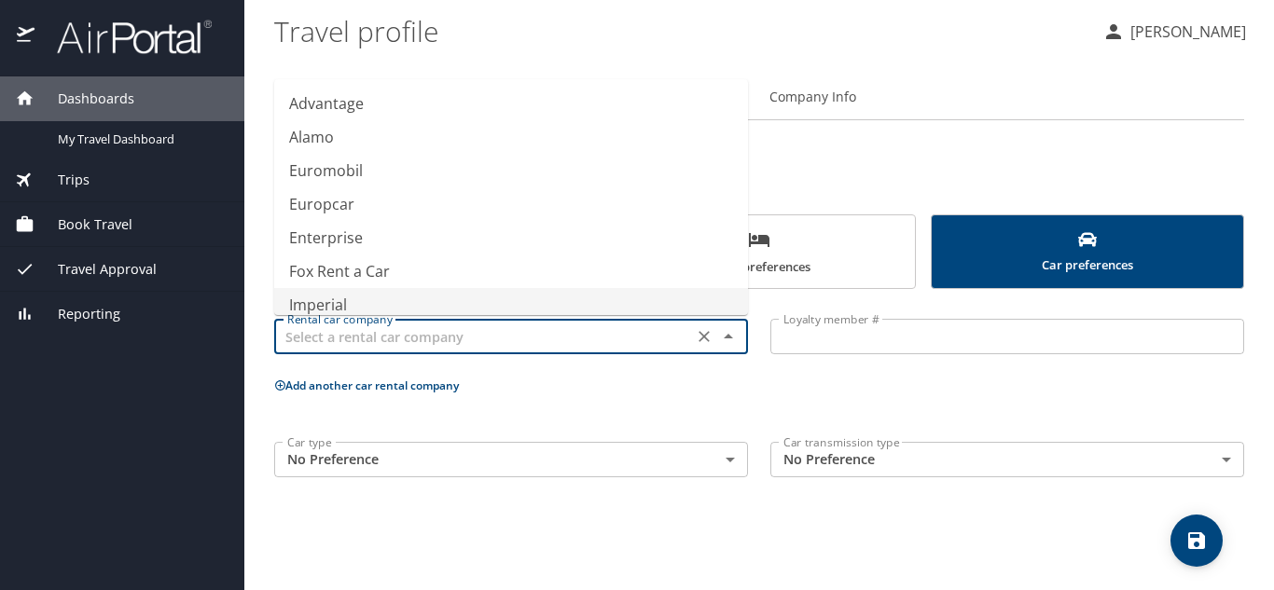
type input "Imperial"
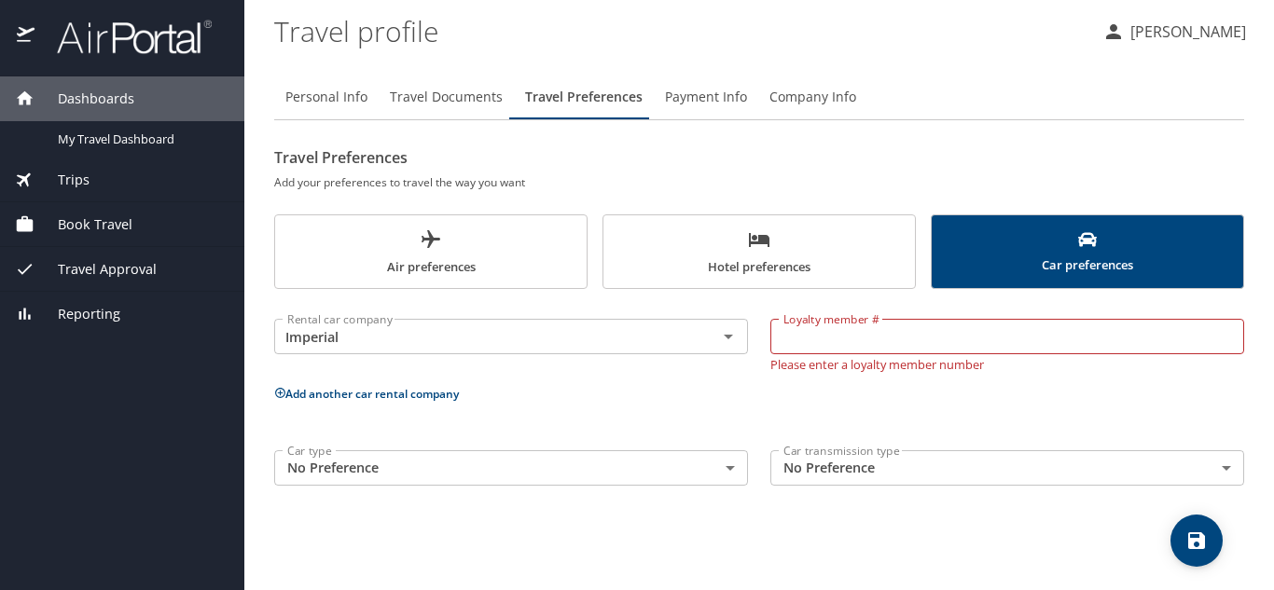
click at [716, 362] on p at bounding box center [511, 360] width 474 height 5
click at [751, 269] on span "Hotel preferences" at bounding box center [758, 252] width 289 height 49
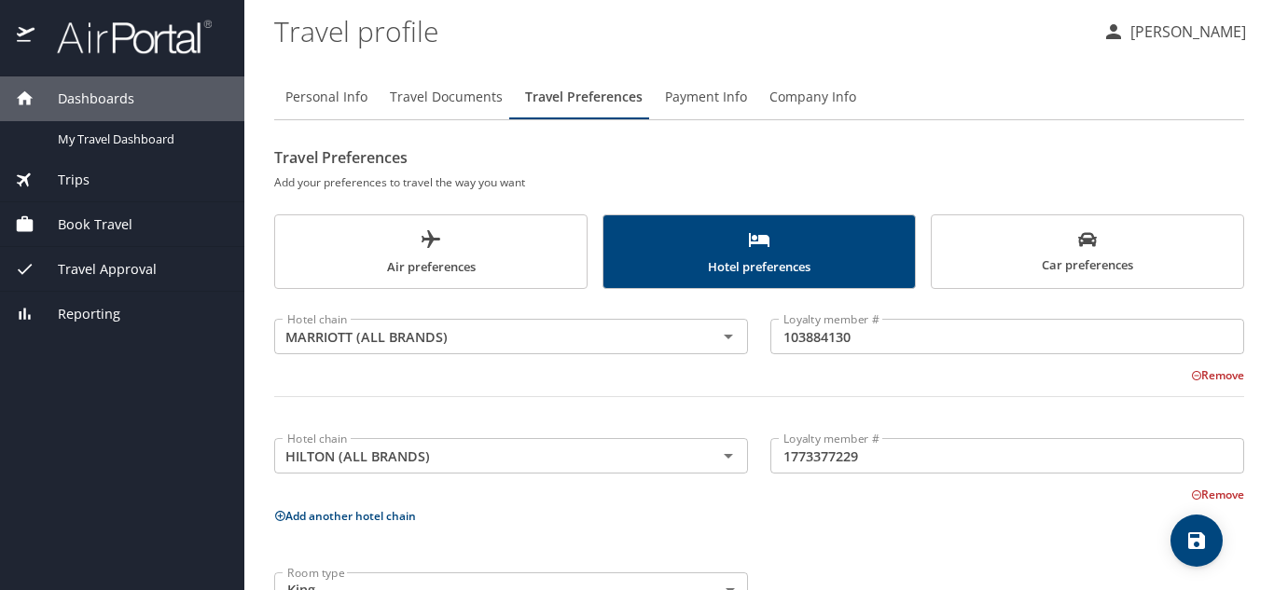
click at [1182, 269] on span "Car preferences" at bounding box center [1087, 253] width 289 height 46
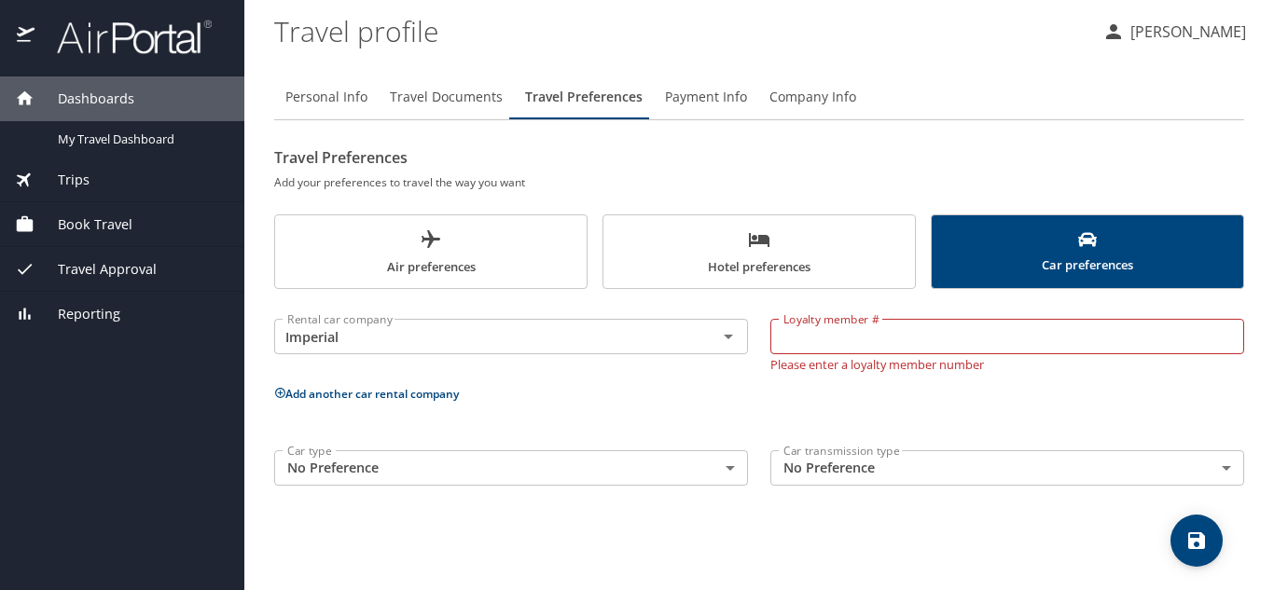
click at [731, 467] on body "Dashboards My Travel Dashboard Trips Current / Future Trips Past Trips Trips Mi…" at bounding box center [637, 295] width 1274 height 590
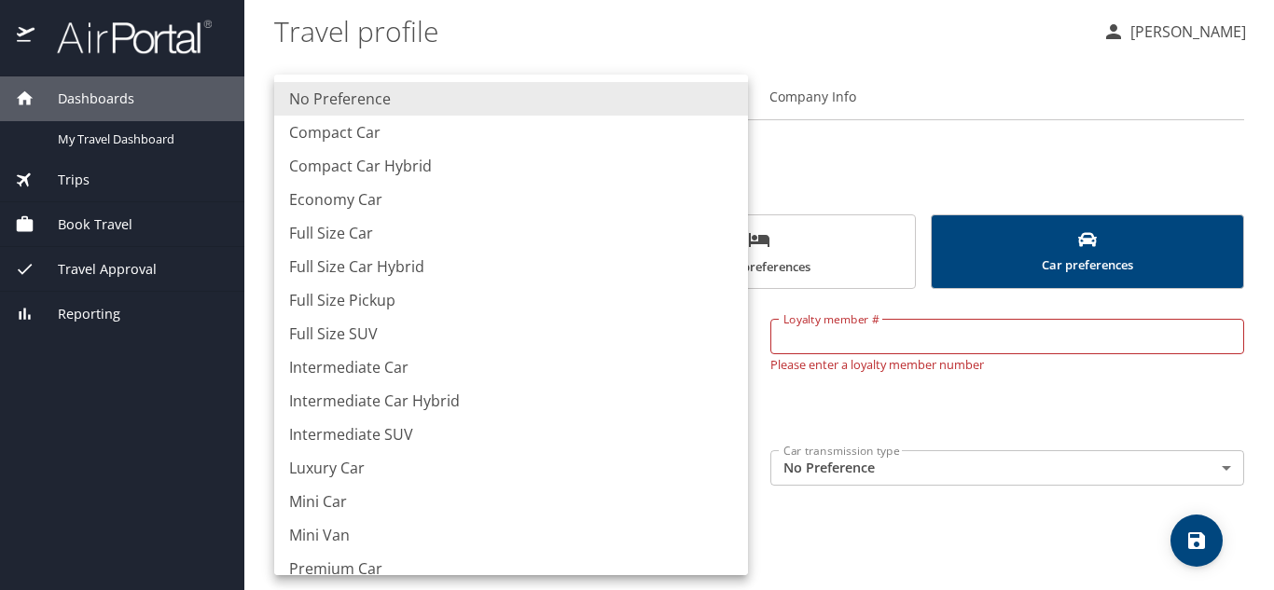
click at [607, 98] on li "No Preference" at bounding box center [511, 99] width 474 height 34
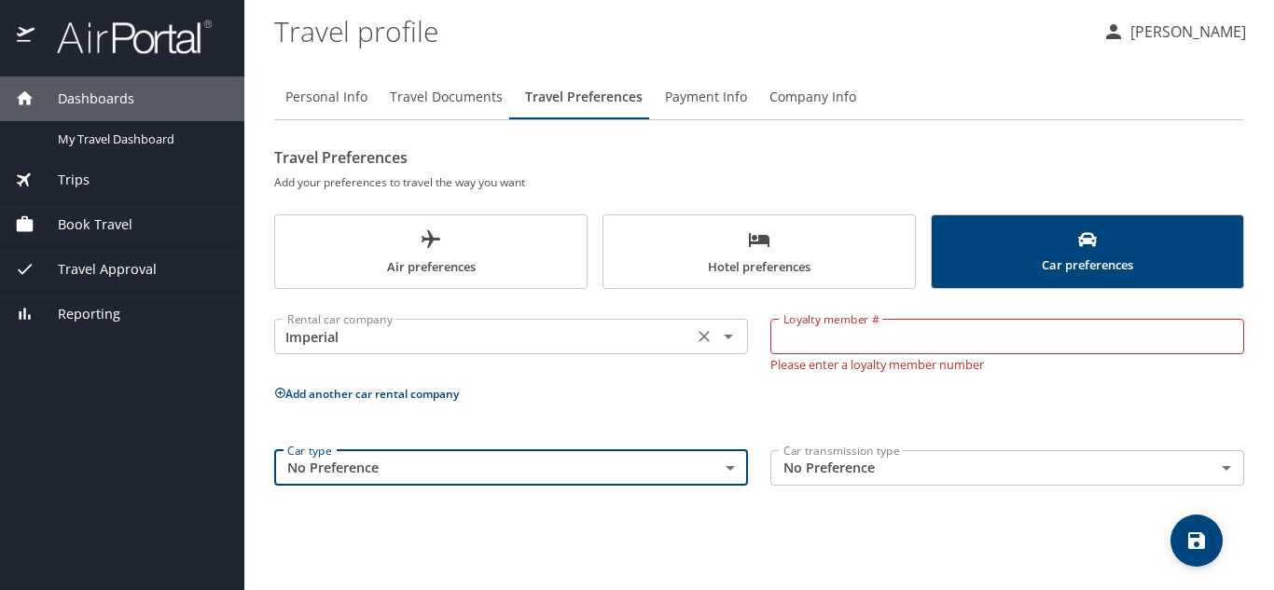
click at [720, 345] on icon "Open" at bounding box center [728, 336] width 22 height 22
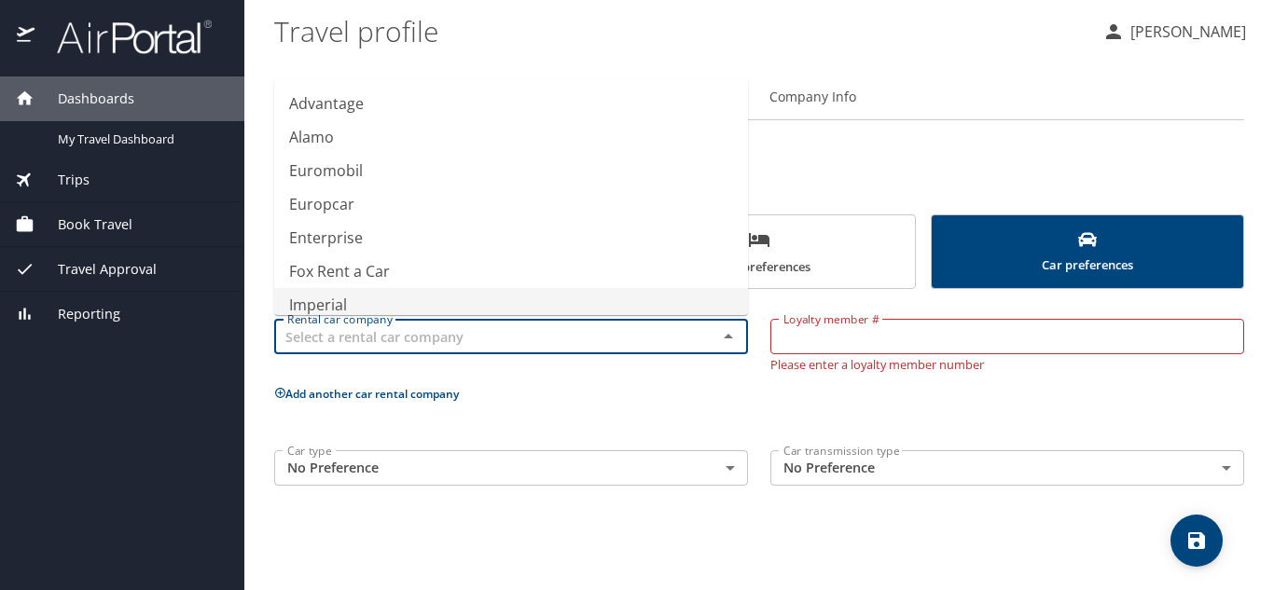
type input "Imperial"
click at [632, 408] on div "Rental car company Imperial Rental car company Loyalty member # Loyalty member …" at bounding box center [759, 398] width 970 height 197
click at [570, 340] on input "Imperial" at bounding box center [483, 336] width 407 height 24
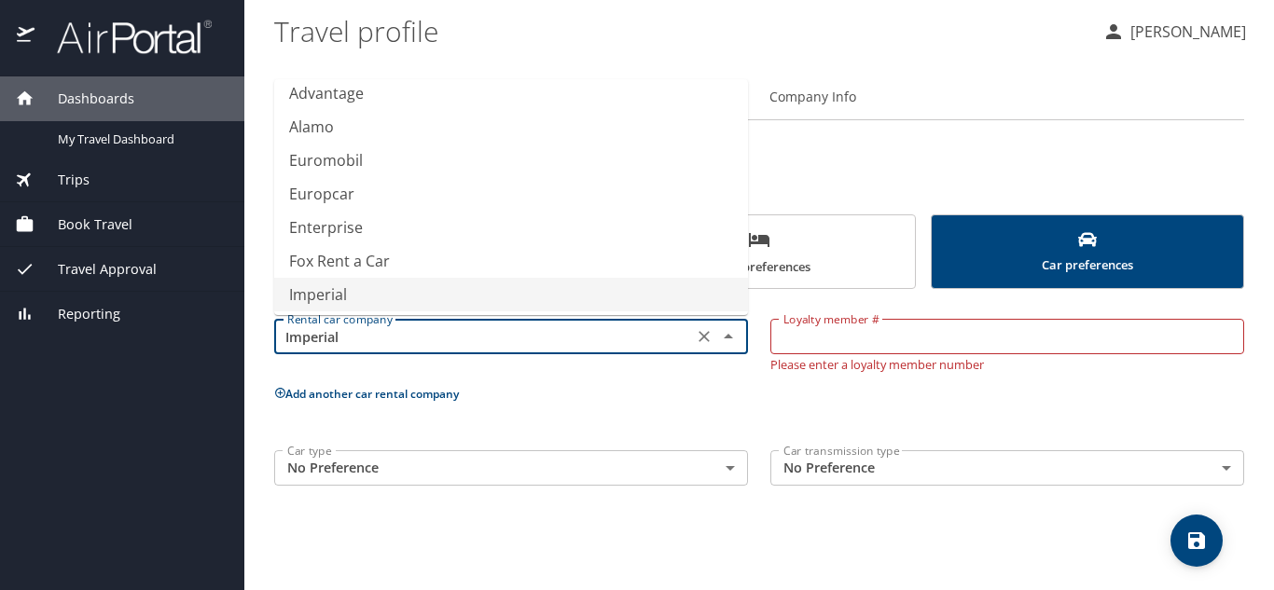
click at [570, 339] on input "Imperial" at bounding box center [483, 336] width 407 height 24
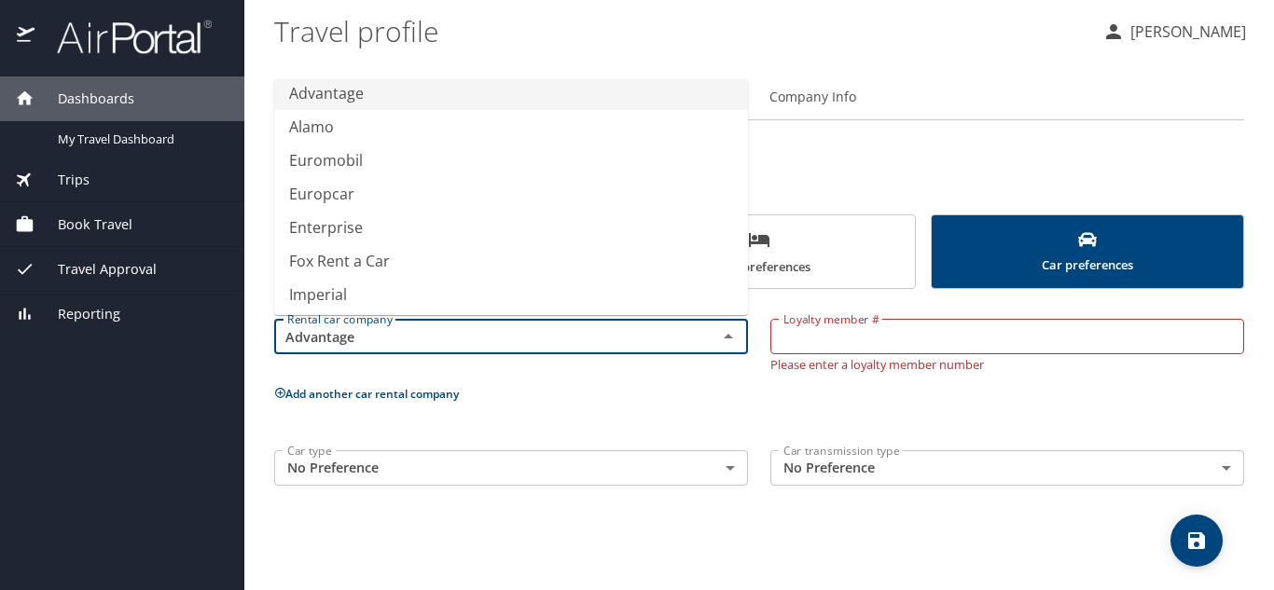
click at [618, 42] on profile "Travel profile" at bounding box center [680, 31] width 813 height 58
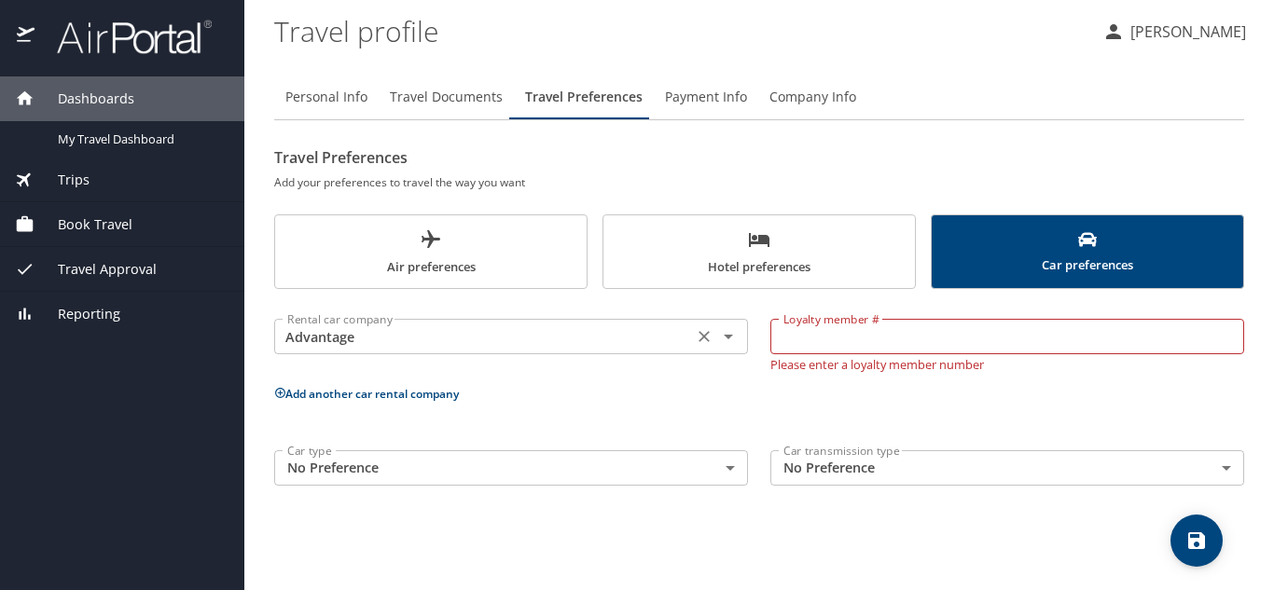
click at [723, 337] on icon "Open" at bounding box center [728, 336] width 22 height 22
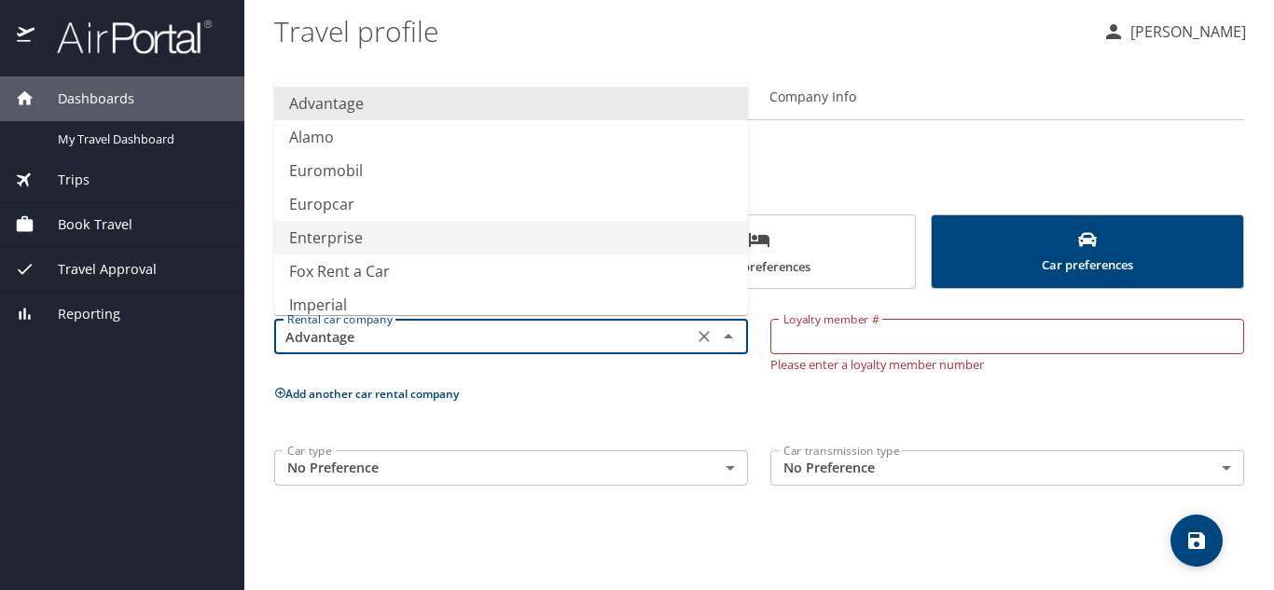
click at [548, 227] on li "Enterprise" at bounding box center [511, 238] width 474 height 34
type input "Enterprise"
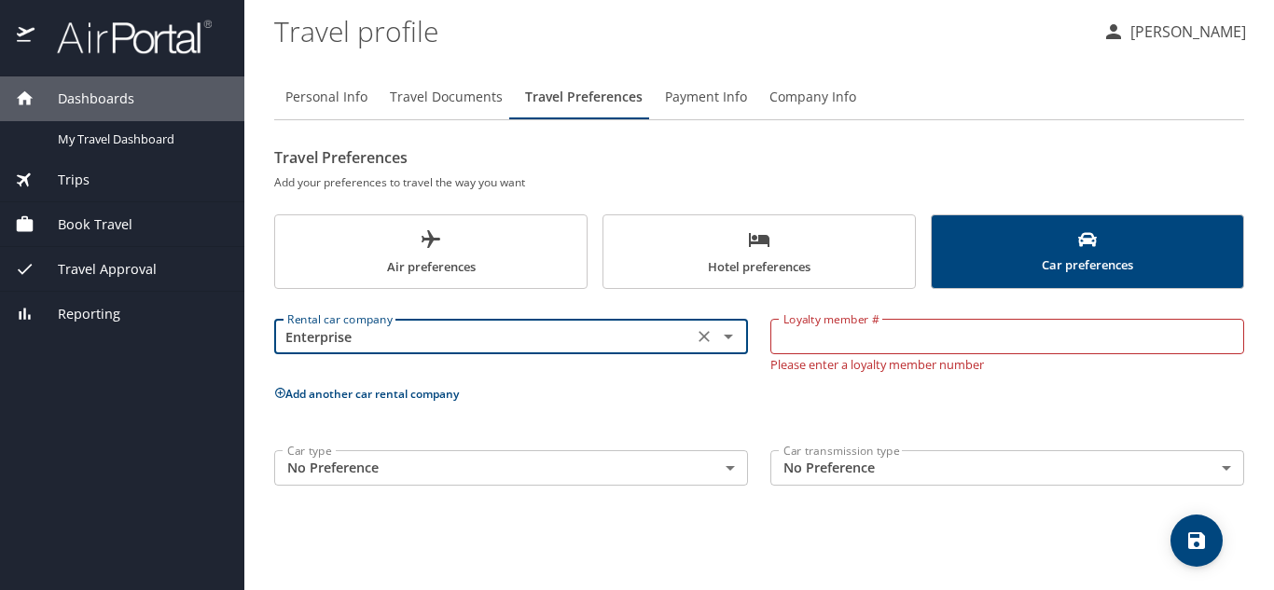
click at [831, 337] on input "Loyalty member #" at bounding box center [1007, 336] width 474 height 35
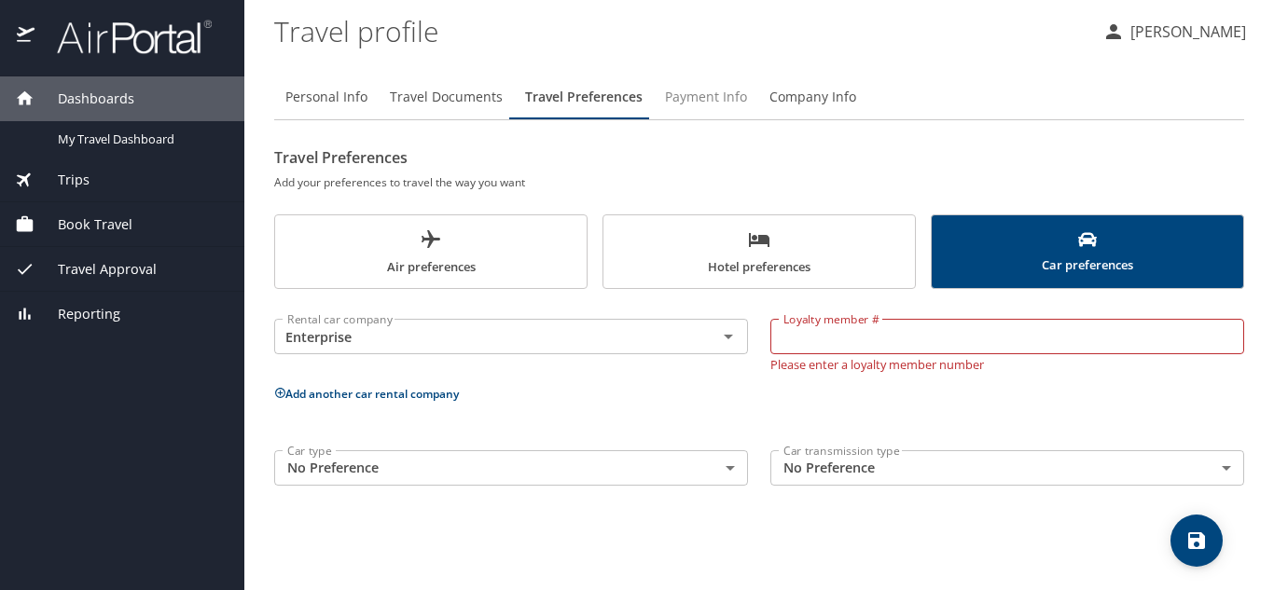
click at [703, 93] on span "Payment Info" at bounding box center [706, 97] width 82 height 23
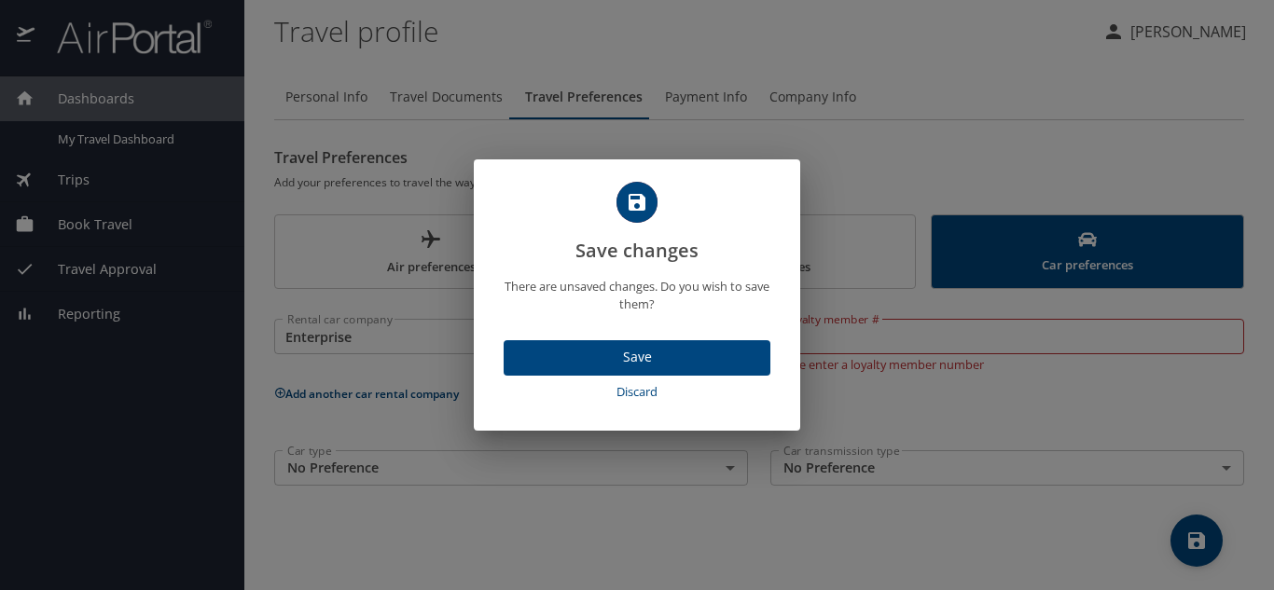
click at [872, 134] on div "Save changes There are unsaved changes. Do you wish to save them? Save Discard" at bounding box center [637, 295] width 1274 height 590
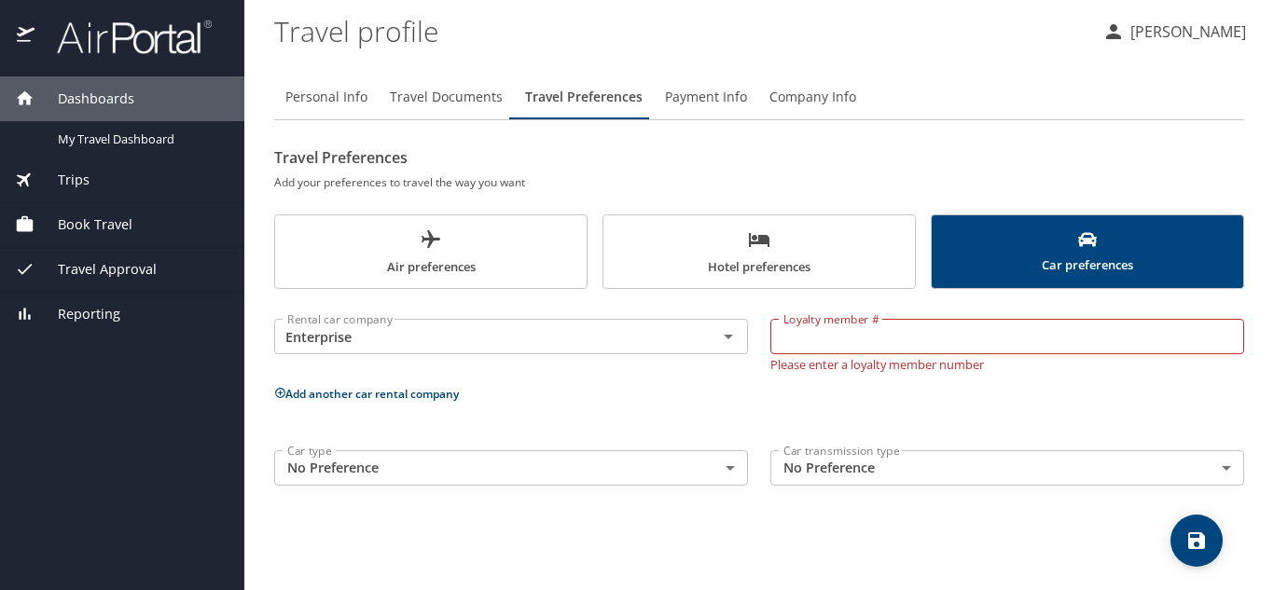
click at [764, 232] on icon "scrollable force tabs example" at bounding box center [759, 239] width 22 height 22
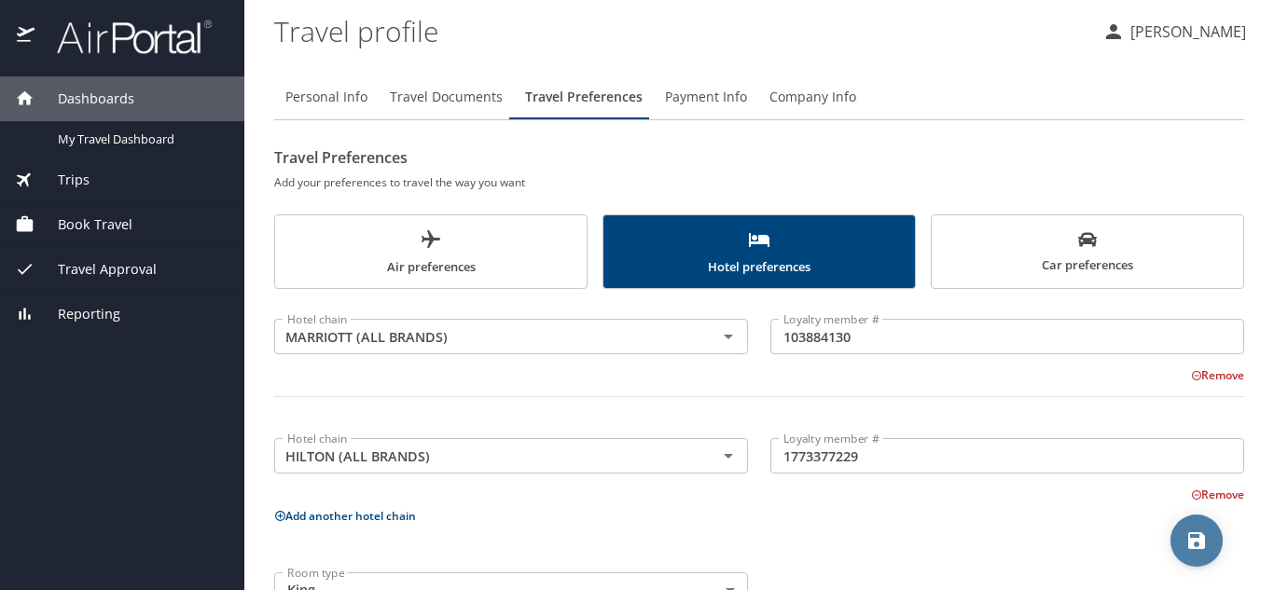
click at [1196, 546] on icon "save" at bounding box center [1196, 541] width 22 height 22
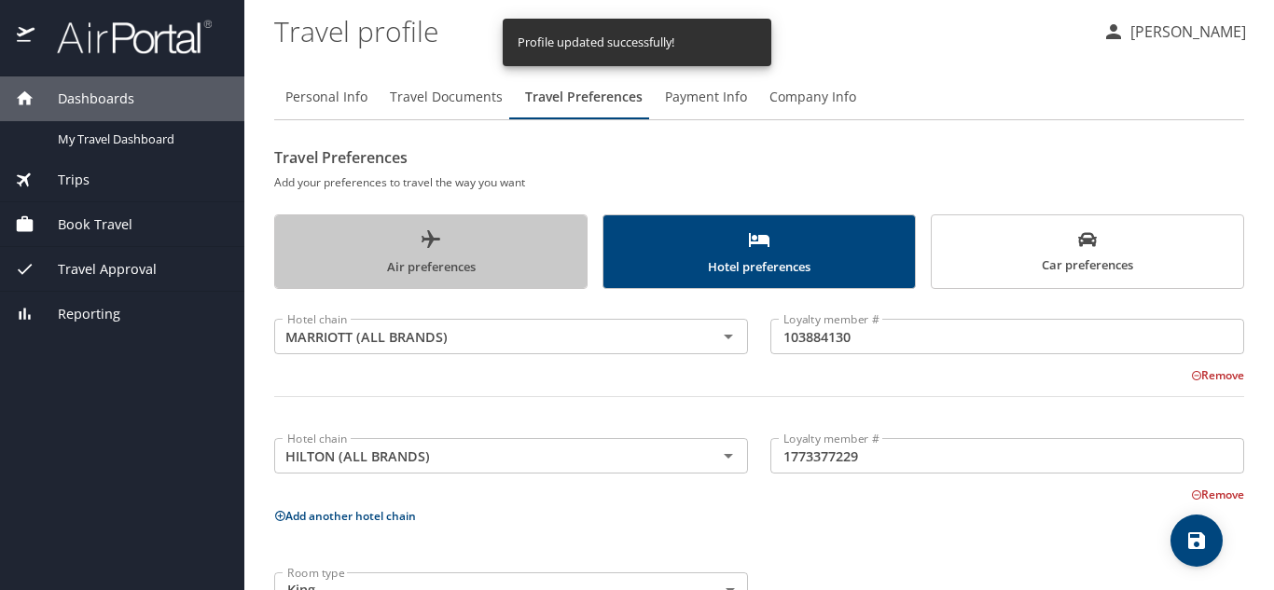
click at [477, 255] on span "Air preferences" at bounding box center [430, 252] width 289 height 49
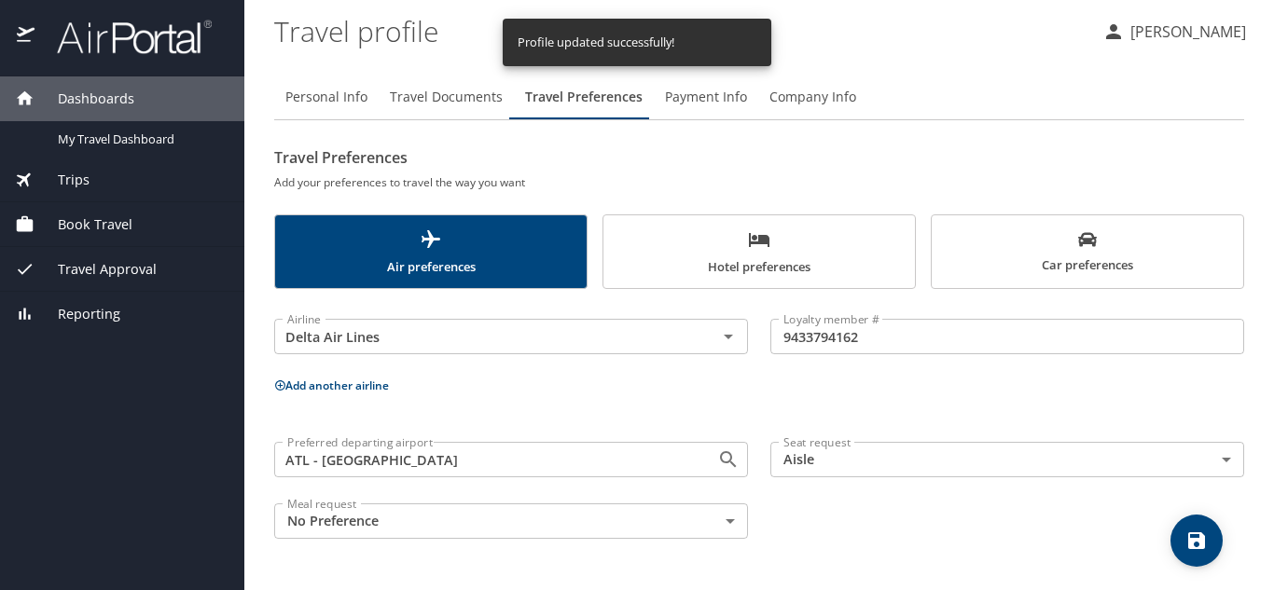
click at [1185, 530] on icon "save" at bounding box center [1196, 541] width 22 height 22
click at [1016, 256] on span "Car preferences" at bounding box center [1087, 253] width 289 height 46
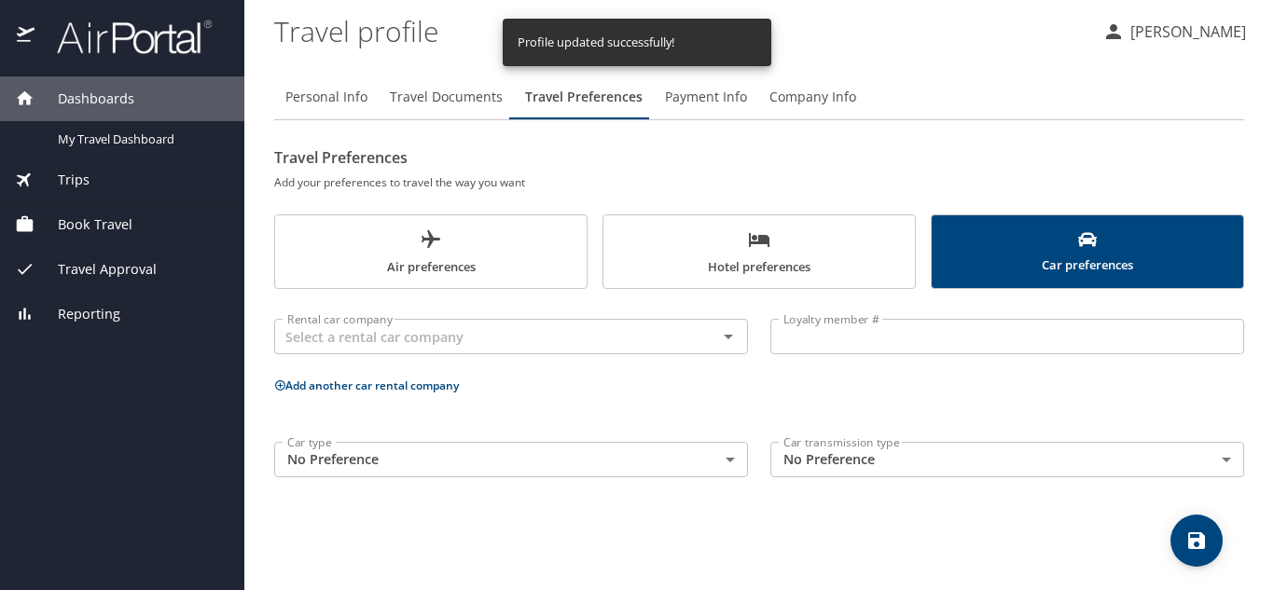
click at [703, 100] on span "Payment Info" at bounding box center [706, 97] width 82 height 23
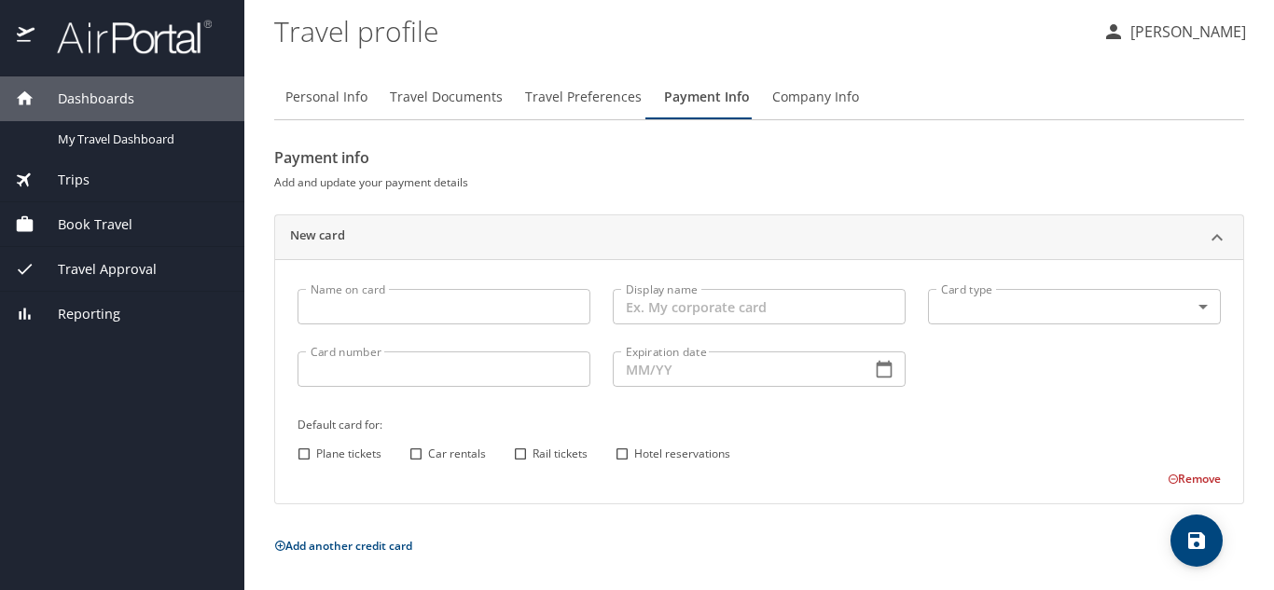
click at [803, 93] on span "Company Info" at bounding box center [815, 97] width 87 height 23
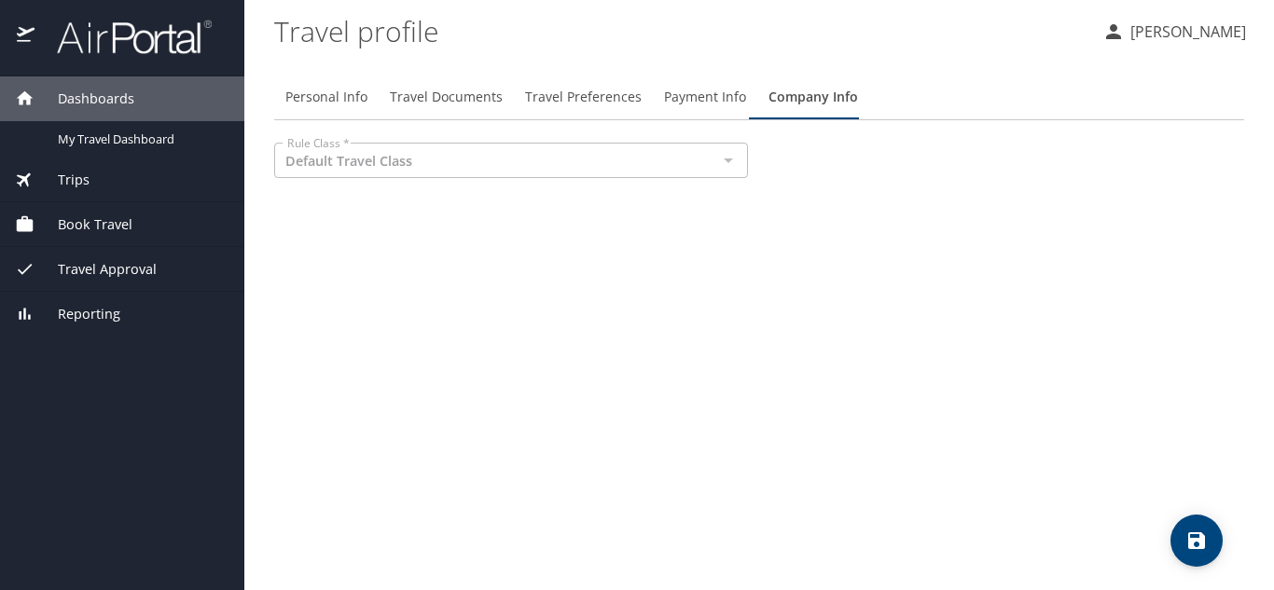
click at [727, 163] on div at bounding box center [727, 160] width 24 height 26
click at [325, 87] on span "Personal Info" at bounding box center [326, 97] width 82 height 23
select select "US"
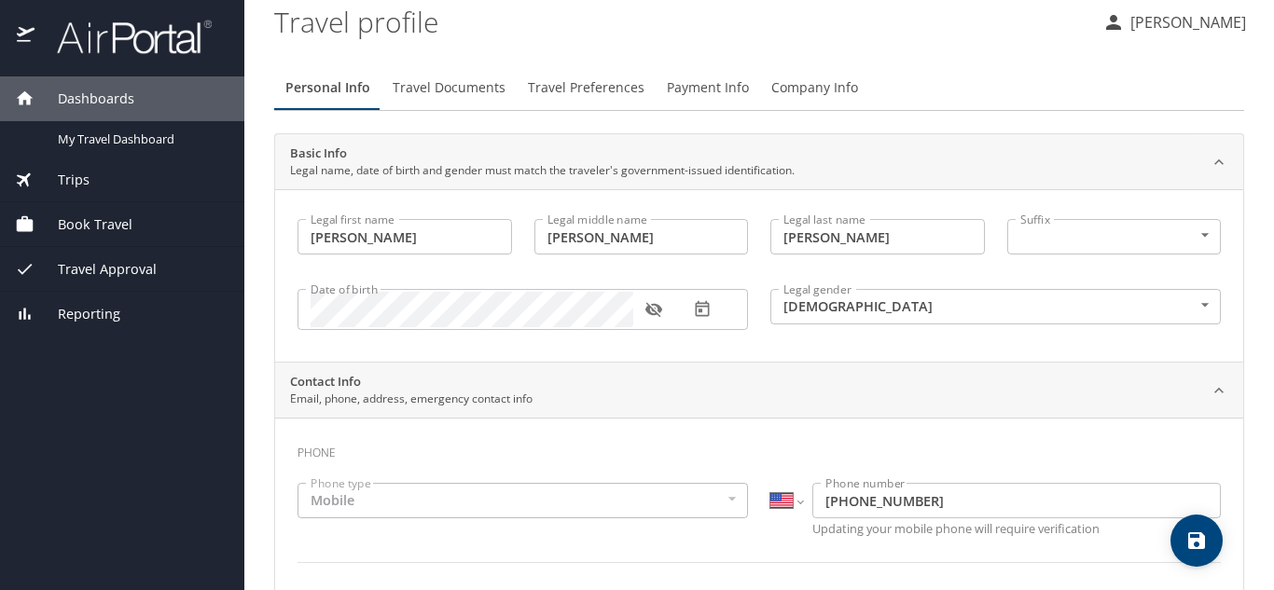
scroll to position [0, 0]
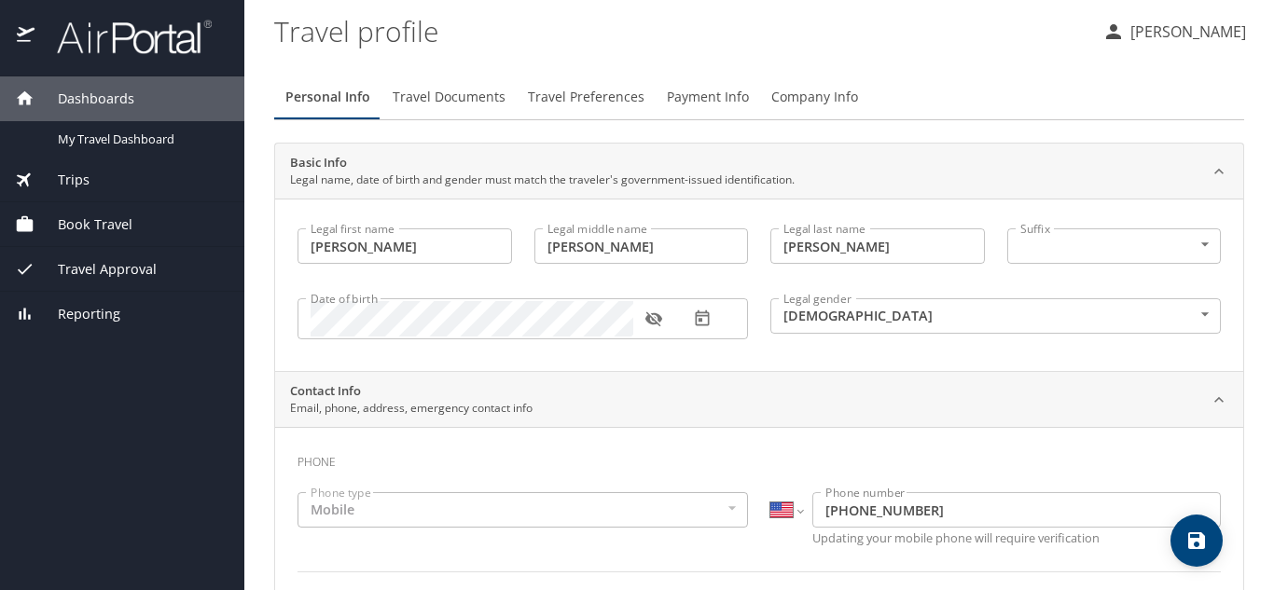
click at [102, 272] on span "Travel Approval" at bounding box center [95, 269] width 122 height 21
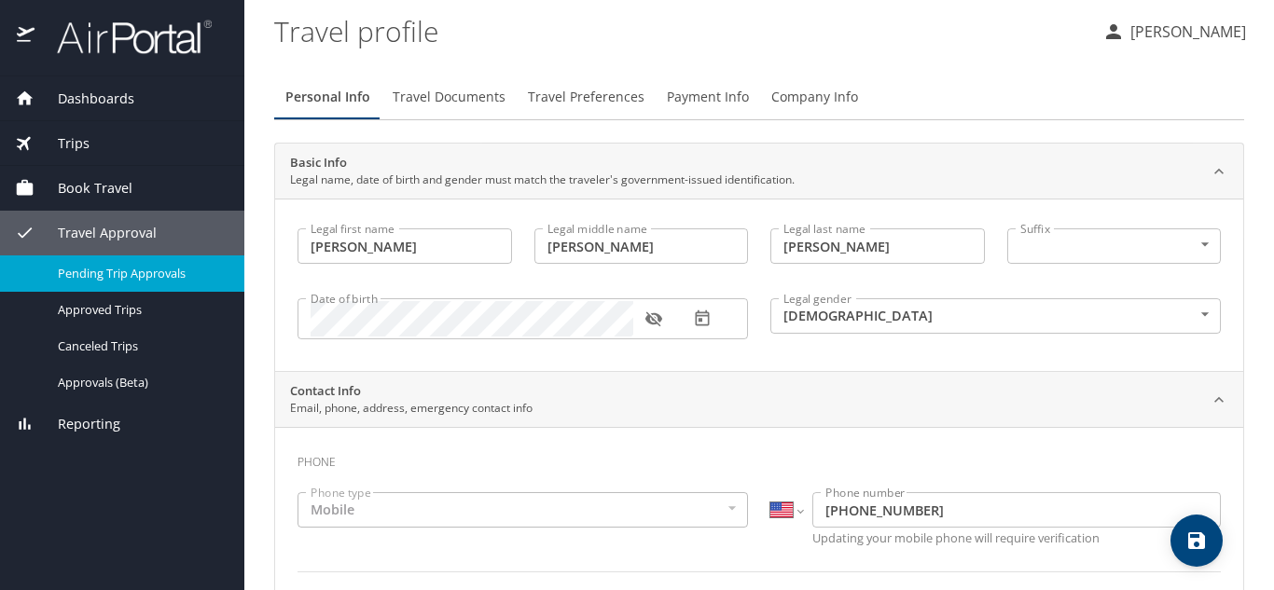
click at [137, 270] on span "Pending Trip Approvals" at bounding box center [140, 274] width 164 height 18
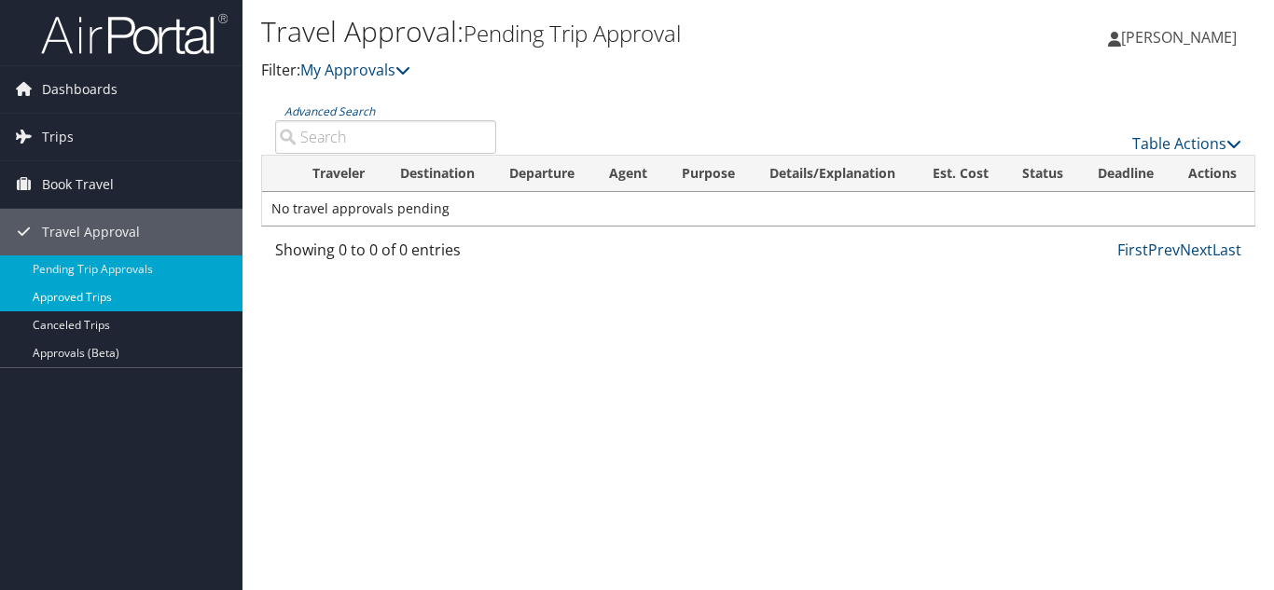
click at [120, 292] on link "Approved Trips" at bounding box center [121, 297] width 242 height 28
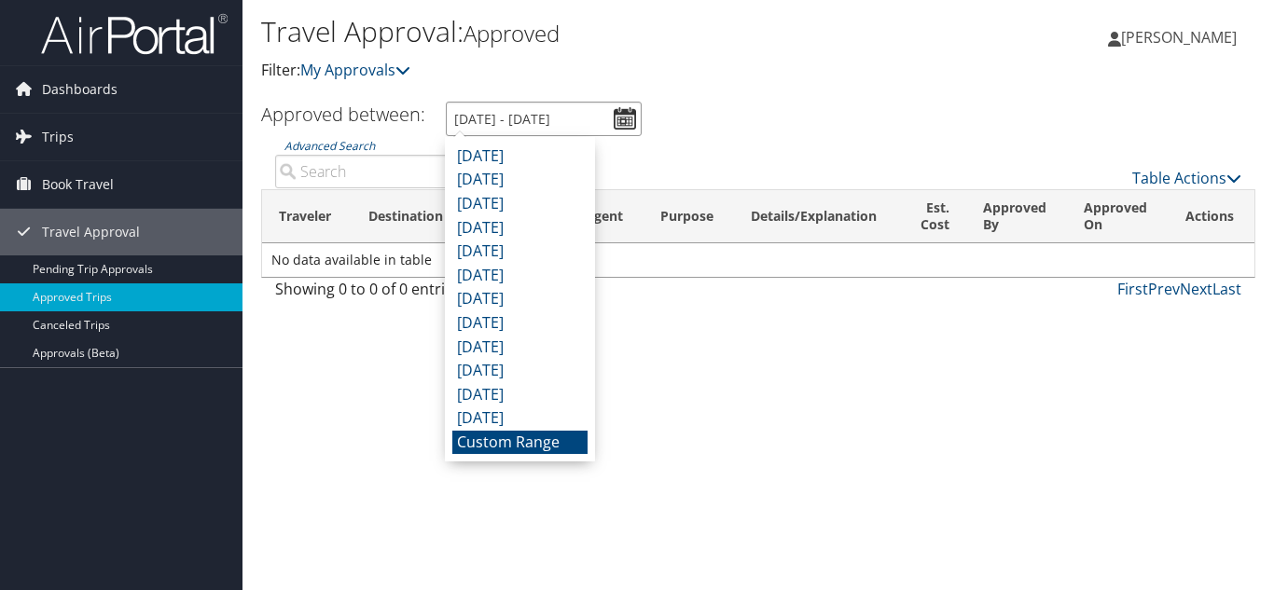
click at [622, 122] on input "8/10/2025 - 9/10/2025" at bounding box center [544, 119] width 196 height 34
click at [693, 98] on div "Travel Approval: Approved Filter: My Approvals" at bounding box center [592, 55] width 663 height 92
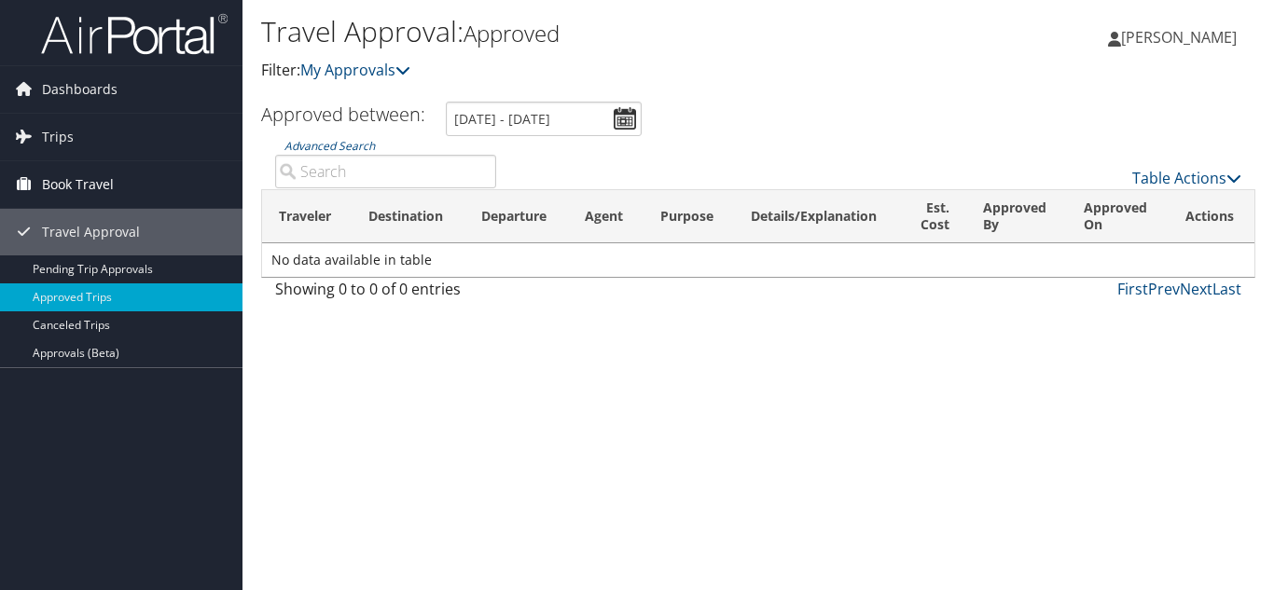
click at [106, 182] on span "Book Travel" at bounding box center [78, 184] width 72 height 47
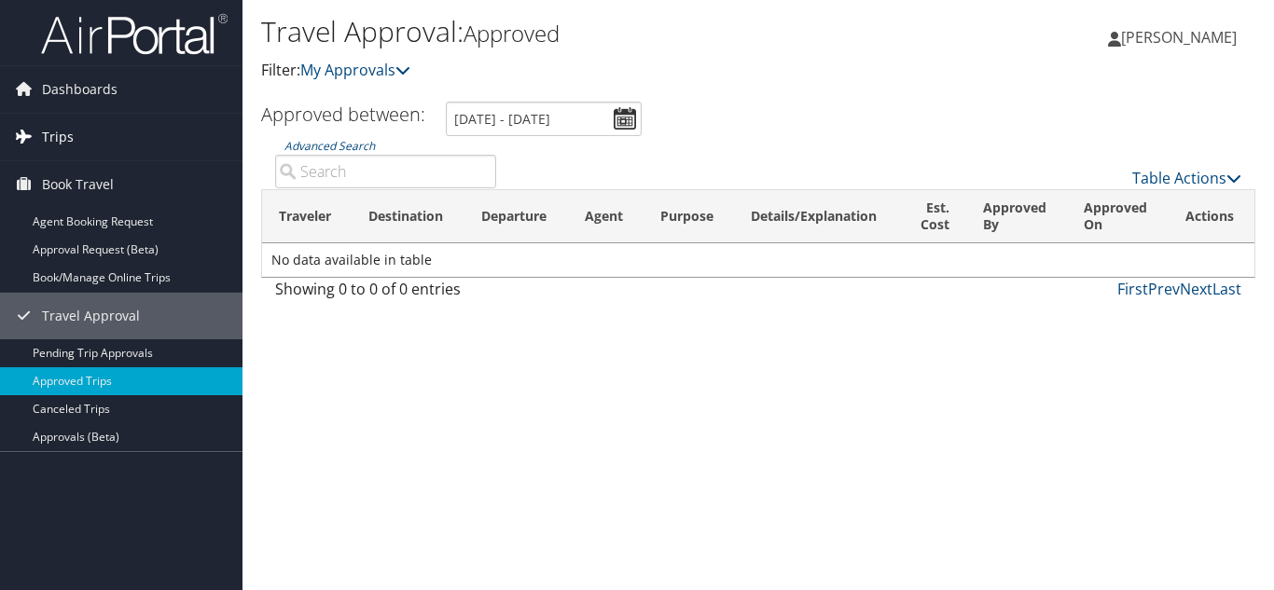
click at [57, 129] on span "Trips" at bounding box center [58, 137] width 32 height 47
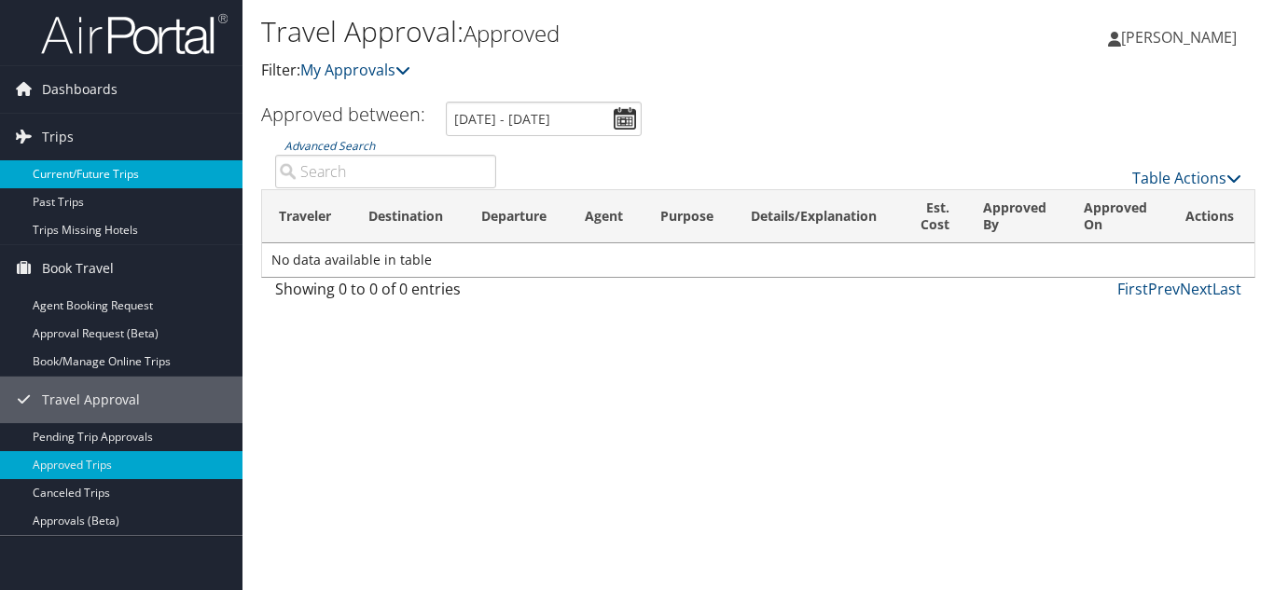
click at [74, 169] on link "Current/Future Trips" at bounding box center [121, 174] width 242 height 28
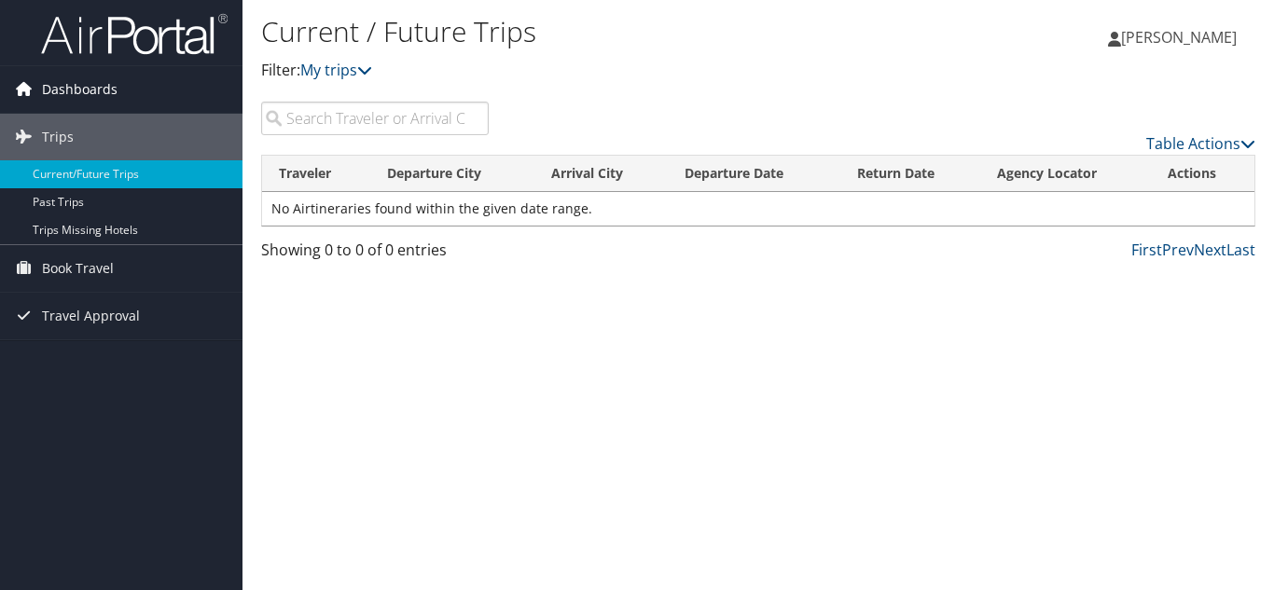
click at [90, 95] on span "Dashboards" at bounding box center [80, 89] width 76 height 47
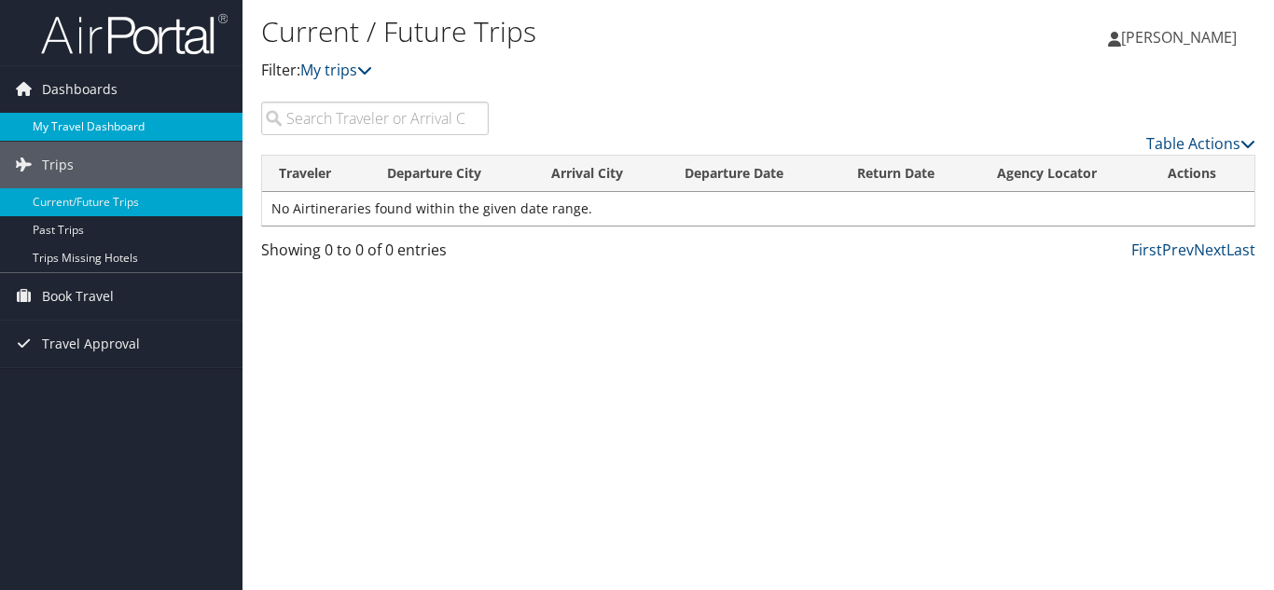
click at [79, 120] on link "My Travel Dashboard" at bounding box center [121, 127] width 242 height 28
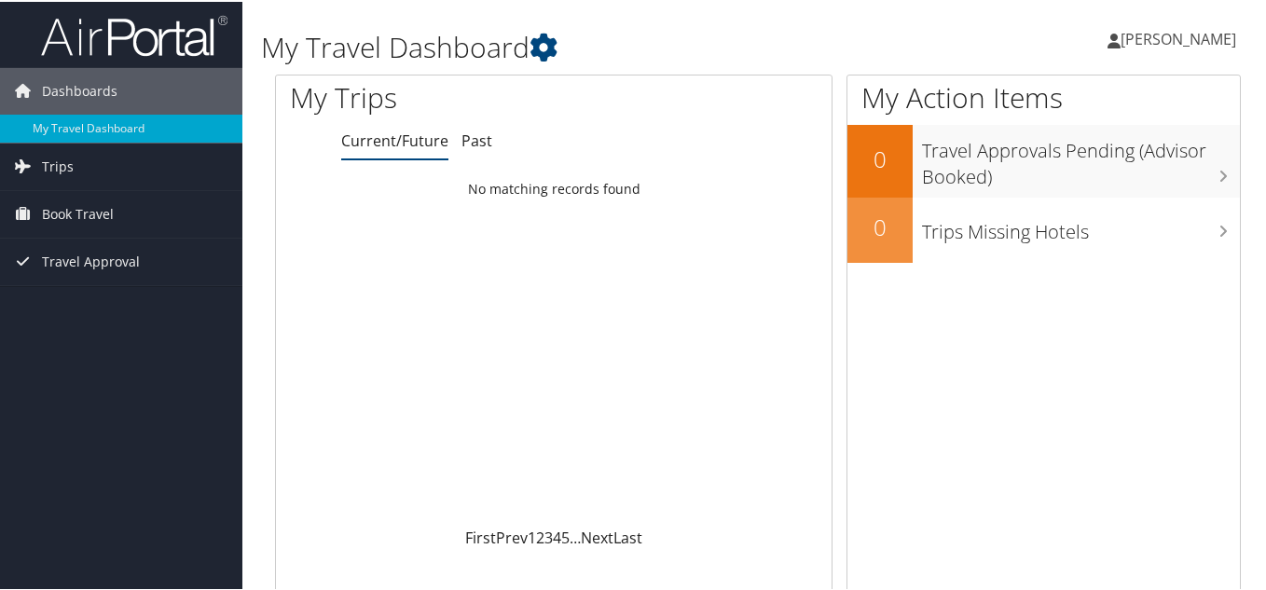
click at [1198, 36] on span "[PERSON_NAME]" at bounding box center [1179, 37] width 116 height 21
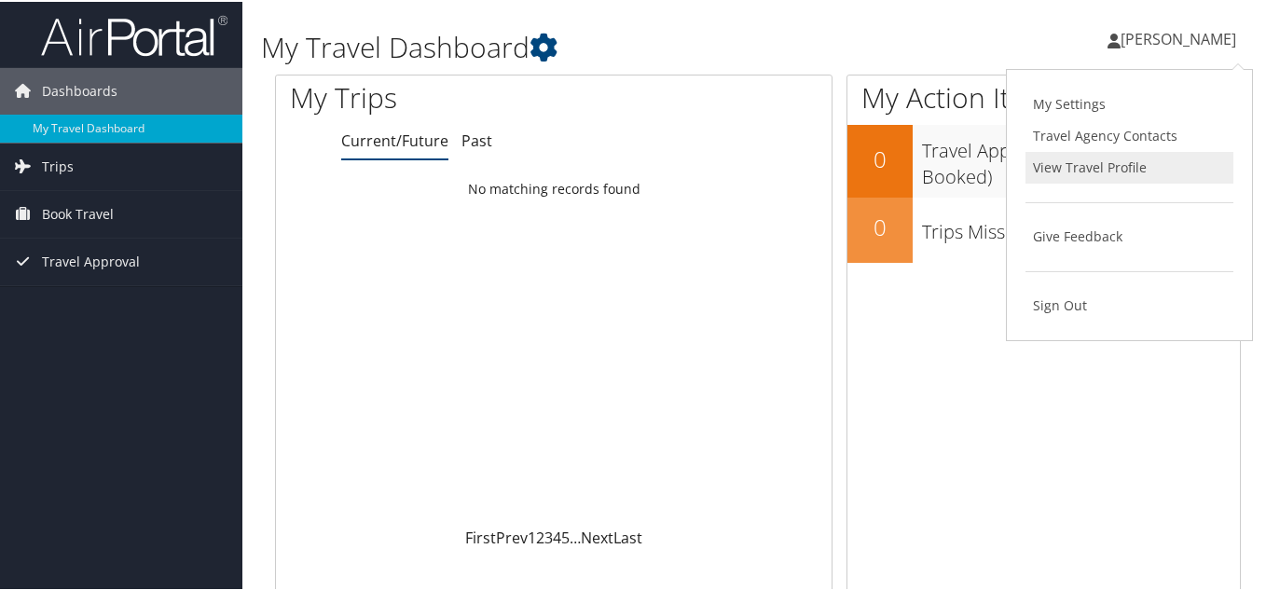
click at [1084, 162] on link "View Travel Profile" at bounding box center [1130, 166] width 208 height 32
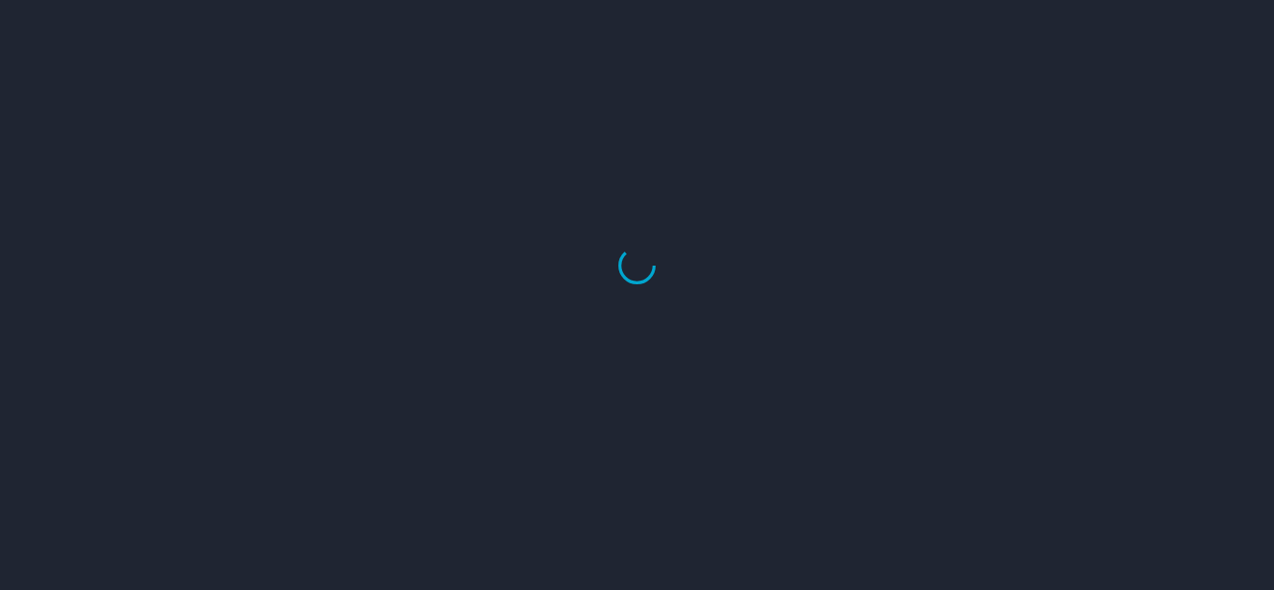
select select "US"
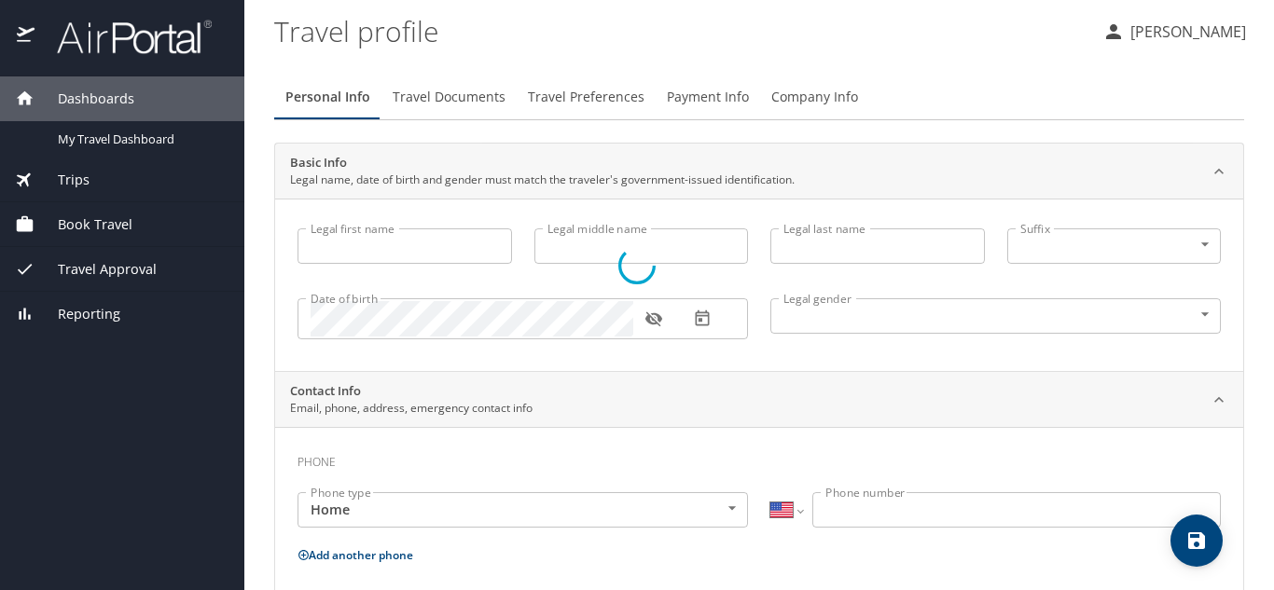
type input "Jamey"
type input "Douglas"
type input "Watson"
type input "Male"
type input "John"
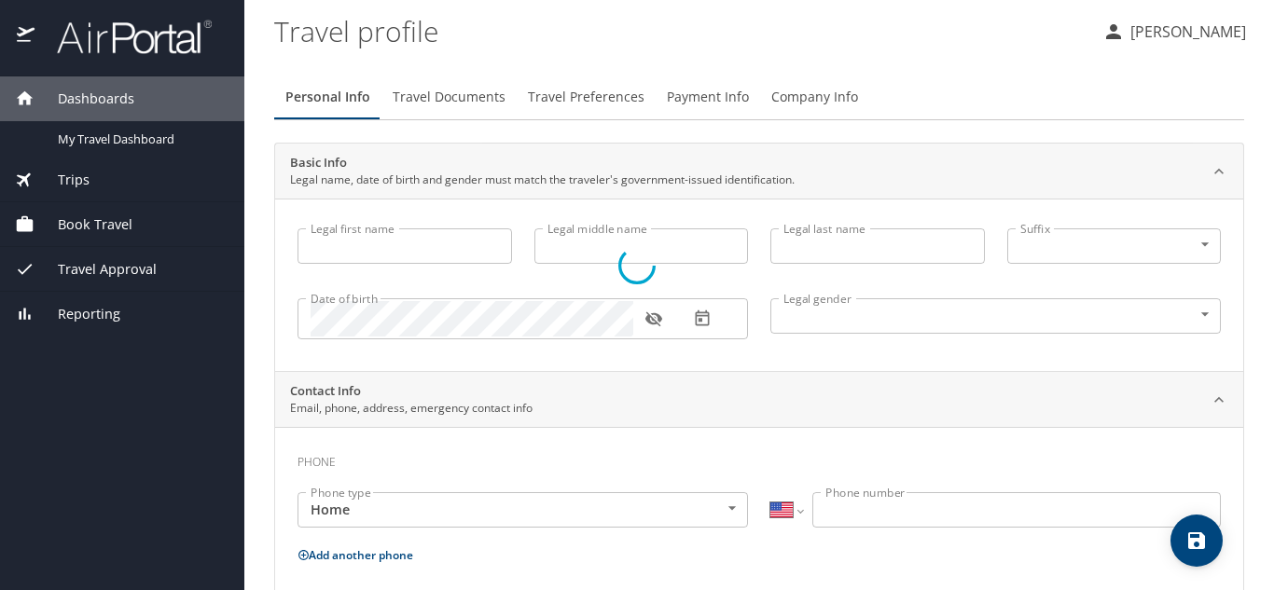
type input "Carnes"
type input "(706) 372-5682"
type input "tinckerbell7825@yahoo.com"
type input "United States of America"
type input "Georgia"
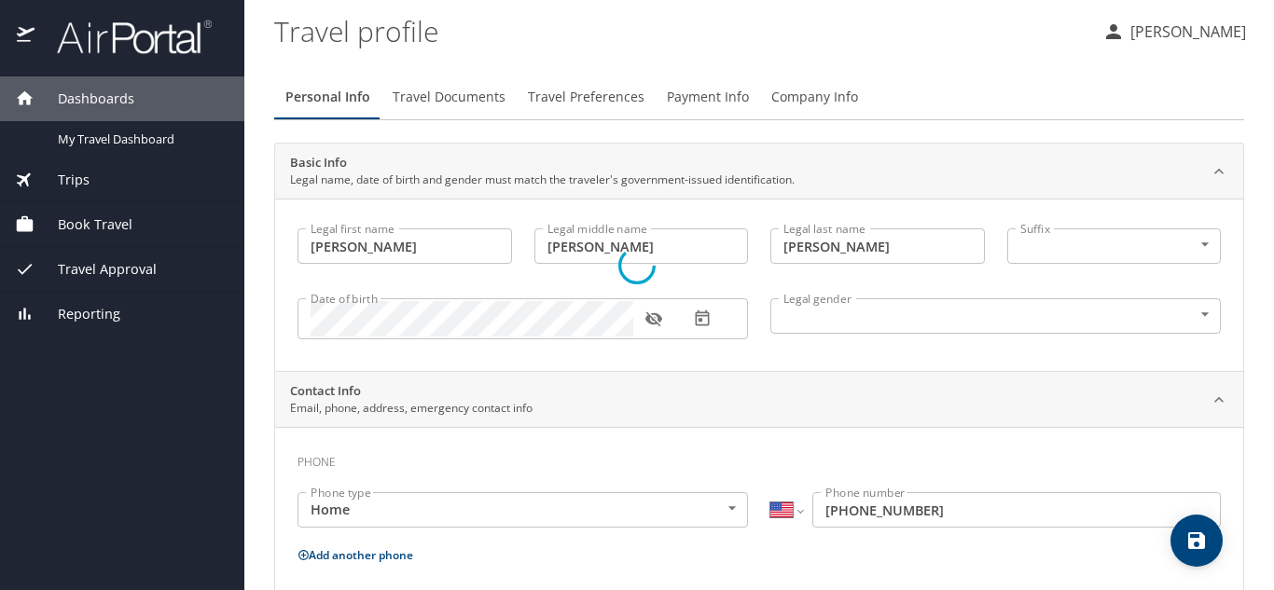
select select "US"
click at [1180, 35] on p "[PERSON_NAME]" at bounding box center [1184, 32] width 121 height 22
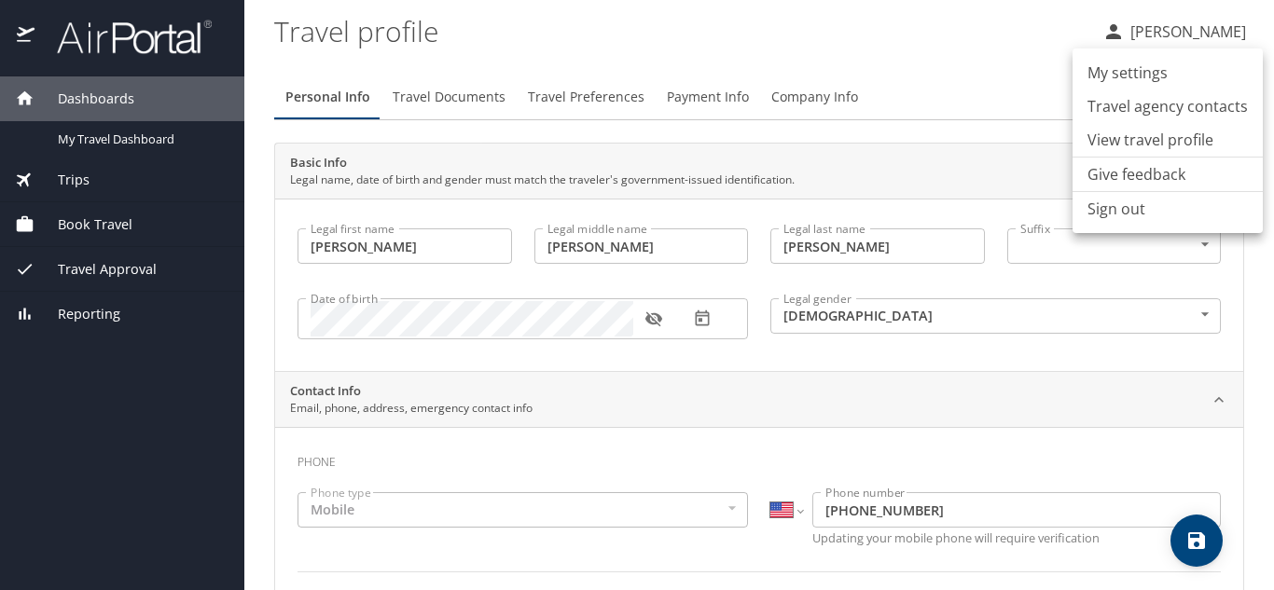
click at [1123, 217] on li "Sign out" at bounding box center [1167, 209] width 190 height 34
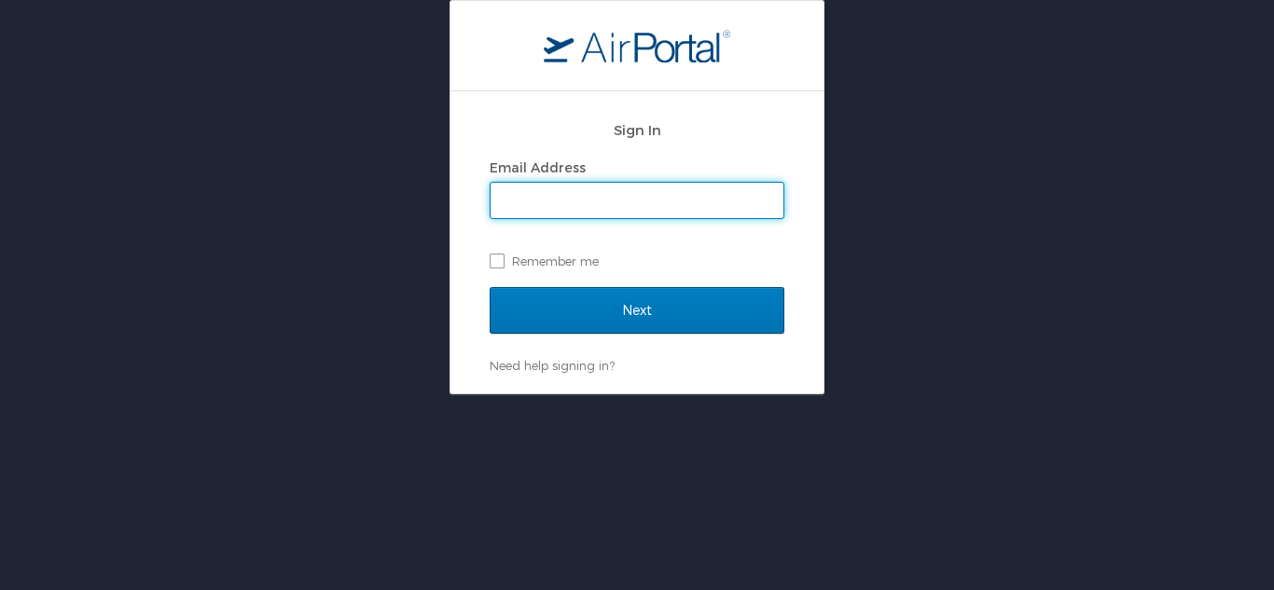
click at [654, 213] on input "Email Address" at bounding box center [636, 200] width 293 height 35
type input "J"
type input "[EMAIL_ADDRESS][DOMAIN_NAME]"
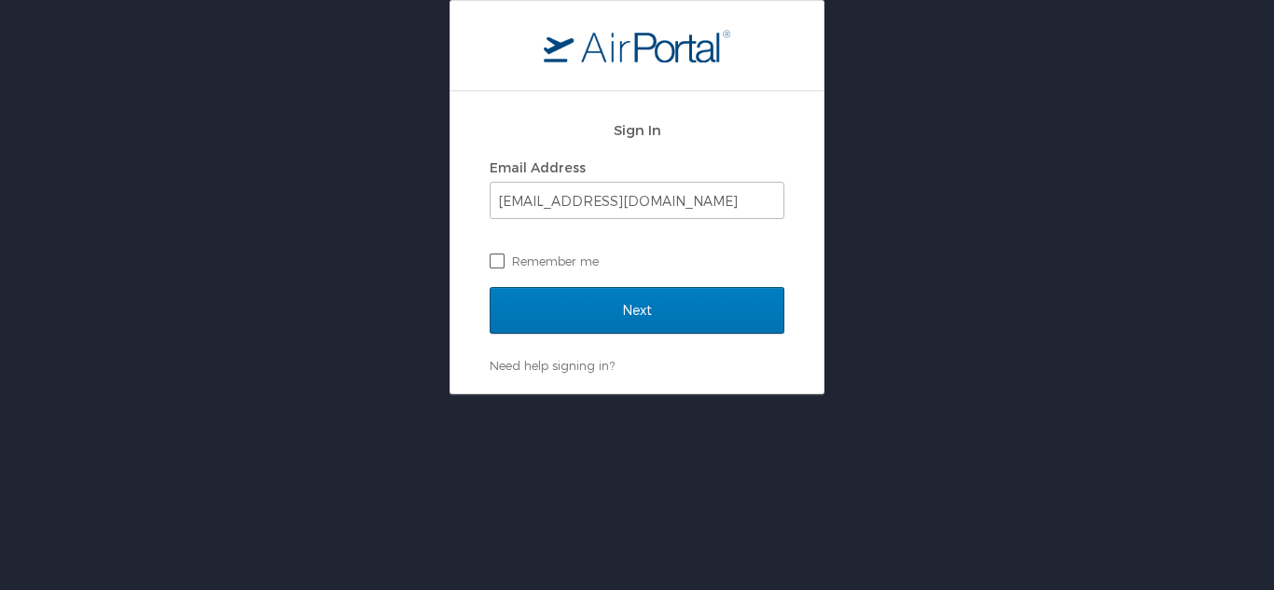
click at [502, 265] on label "Remember me" at bounding box center [636, 261] width 295 height 28
click at [502, 265] on input "Remember me" at bounding box center [495, 260] width 12 height 12
checkbox input "true"
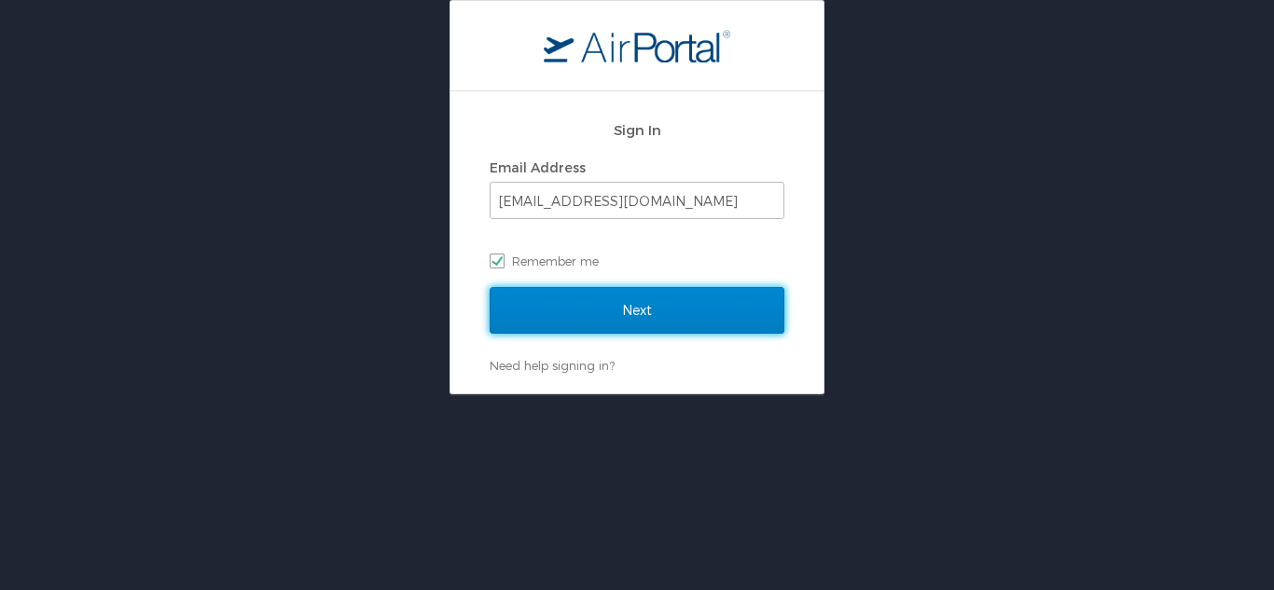
click at [593, 298] on input "Next" at bounding box center [636, 310] width 295 height 47
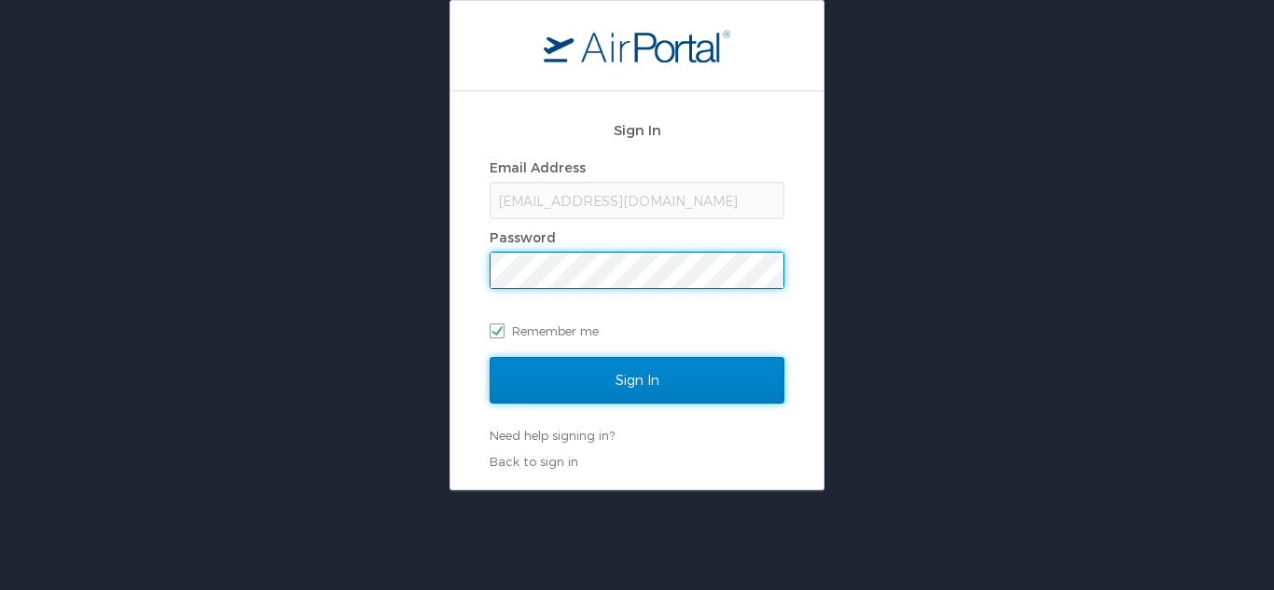
click at [637, 386] on input "Sign In" at bounding box center [636, 380] width 295 height 47
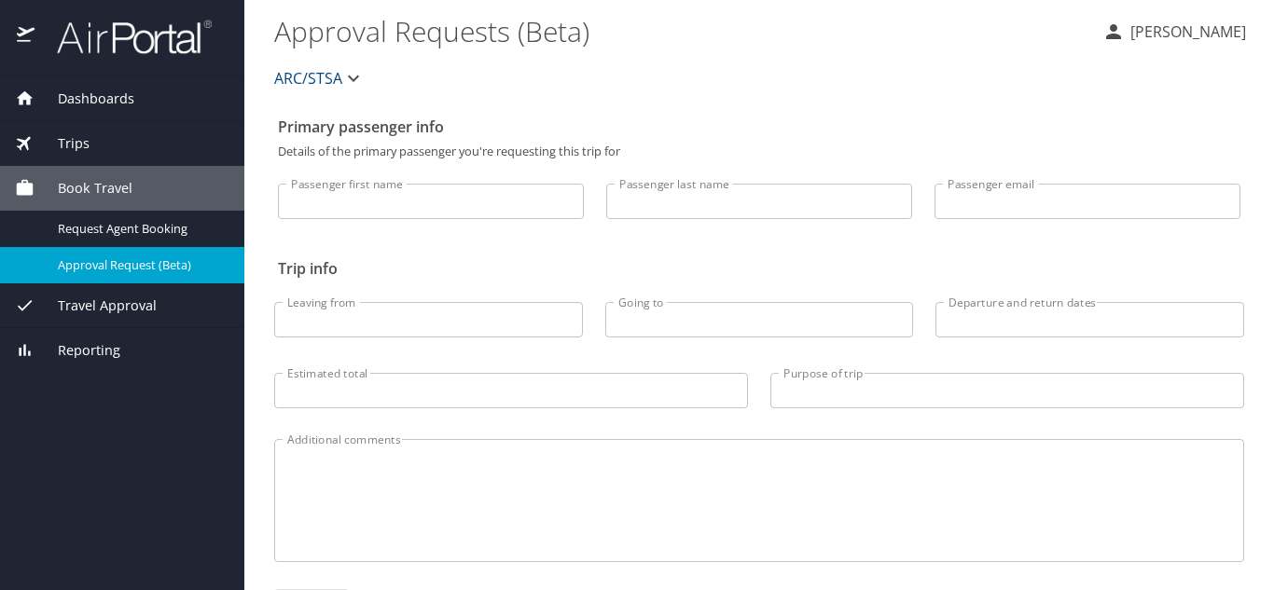
click at [115, 105] on span "Dashboards" at bounding box center [84, 99] width 100 height 21
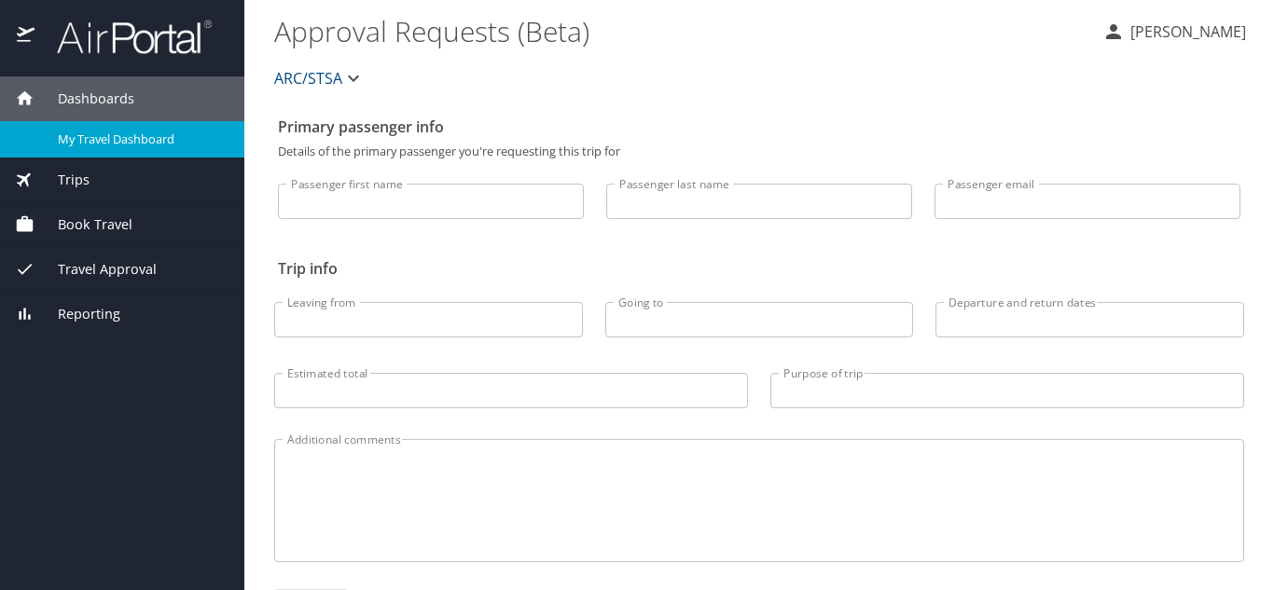
click at [105, 131] on span "My Travel Dashboard" at bounding box center [140, 140] width 164 height 18
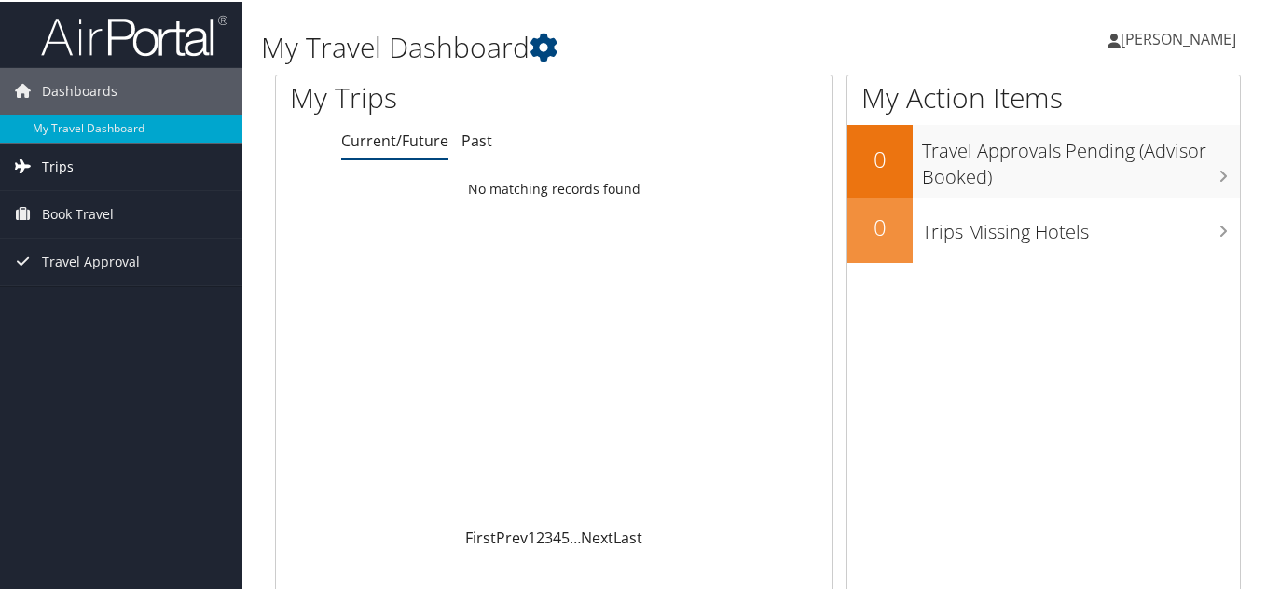
click at [75, 162] on link "Trips" at bounding box center [121, 165] width 242 height 47
click at [81, 291] on span "Book Travel" at bounding box center [78, 296] width 72 height 47
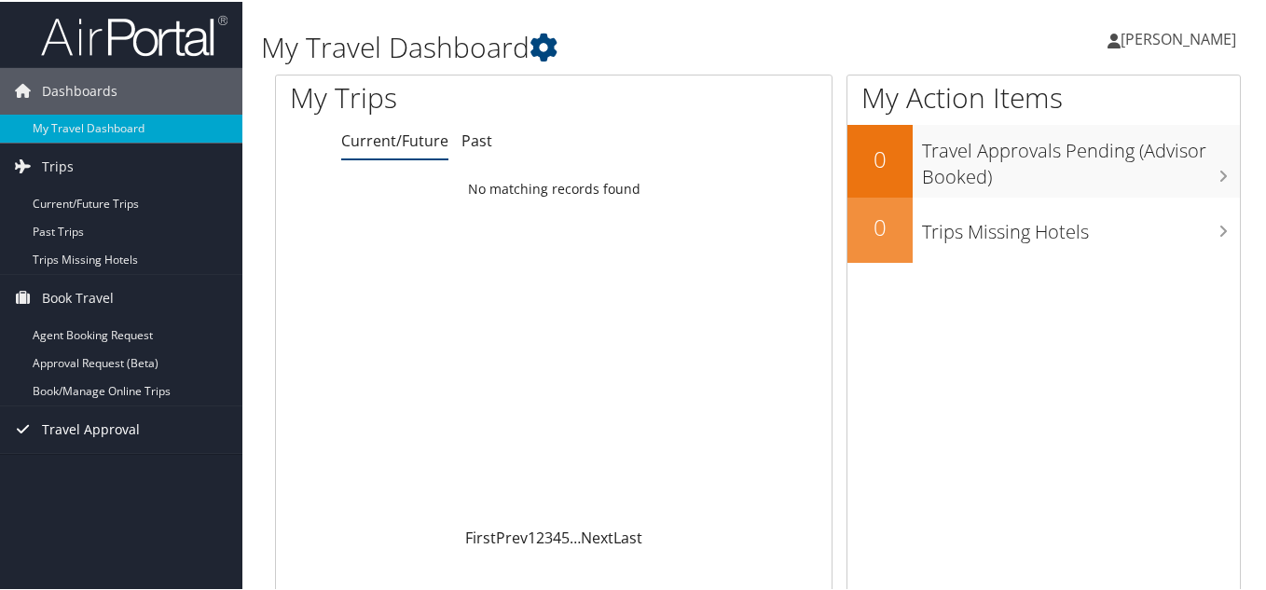
click at [87, 435] on span "Travel Approval" at bounding box center [91, 428] width 98 height 47
click at [1192, 38] on span "[PERSON_NAME]" at bounding box center [1179, 37] width 116 height 21
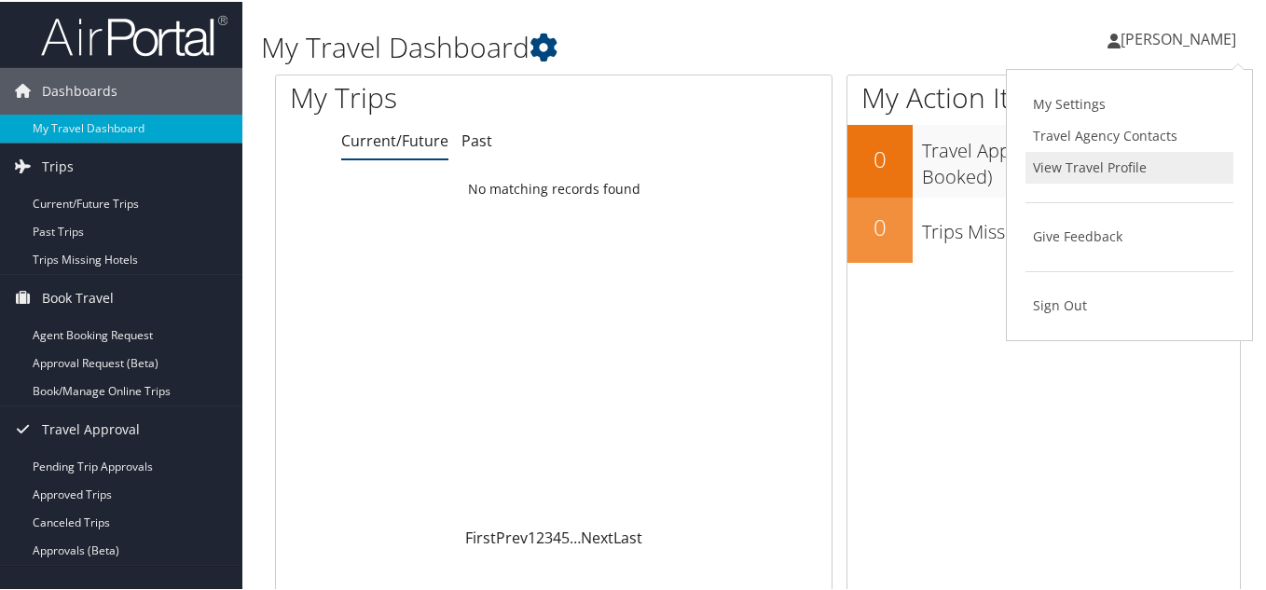
click at [1113, 168] on link "View Travel Profile" at bounding box center [1130, 166] width 208 height 32
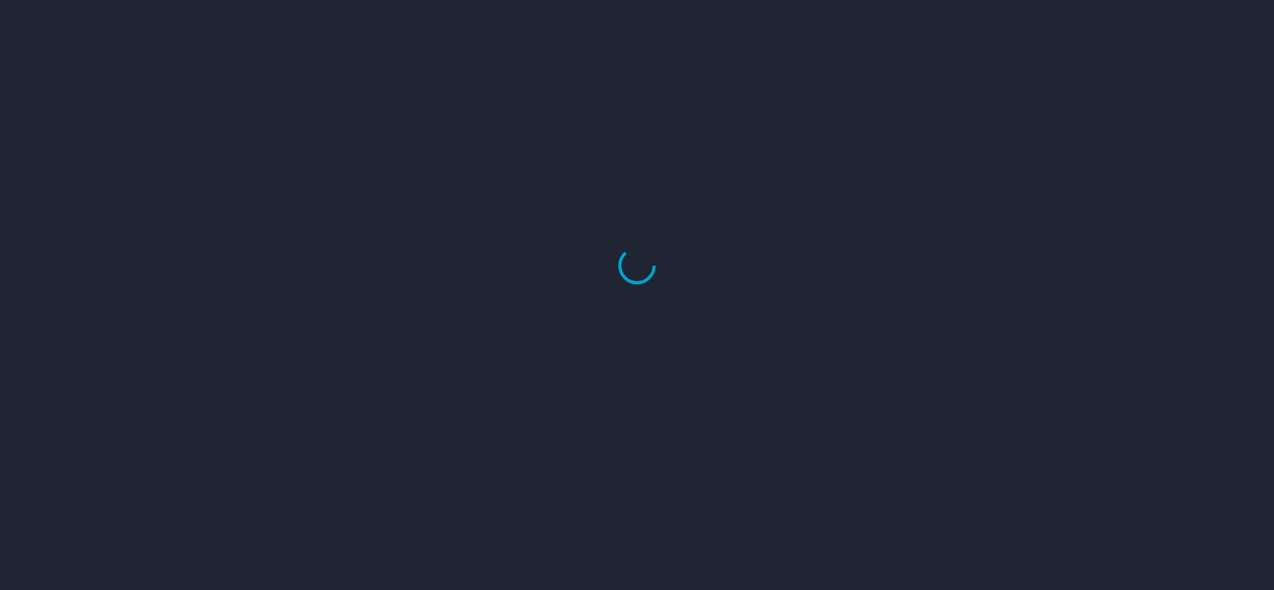
select select "US"
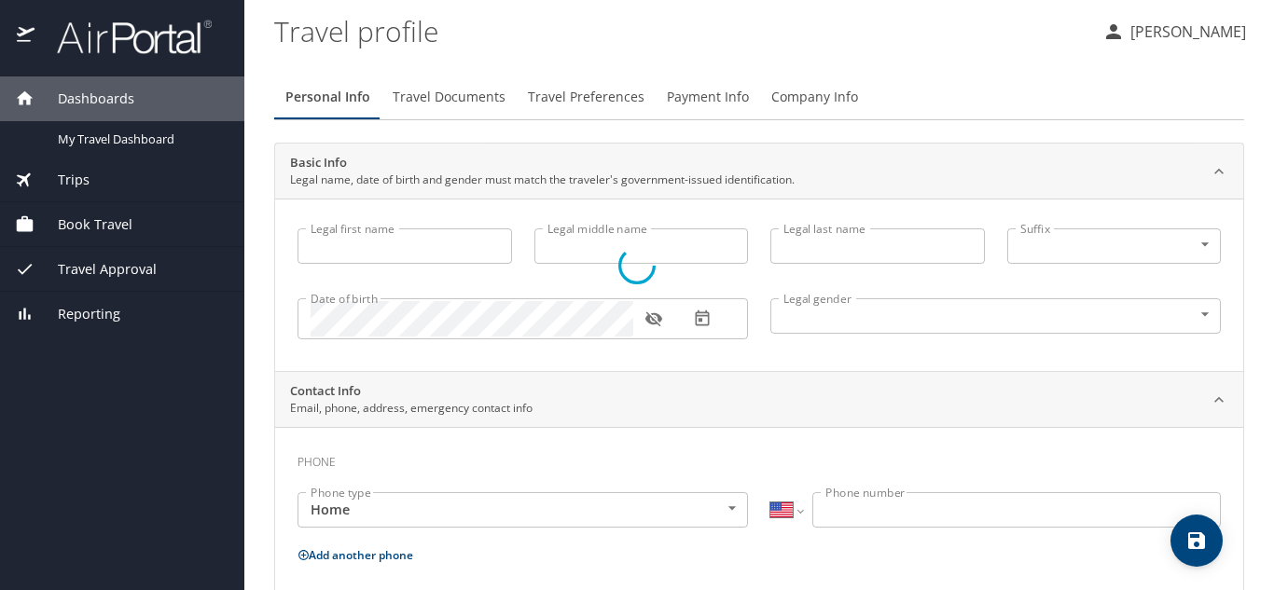
type input "[PERSON_NAME]"
type input "[DEMOGRAPHIC_DATA]"
type input "[PERSON_NAME]"
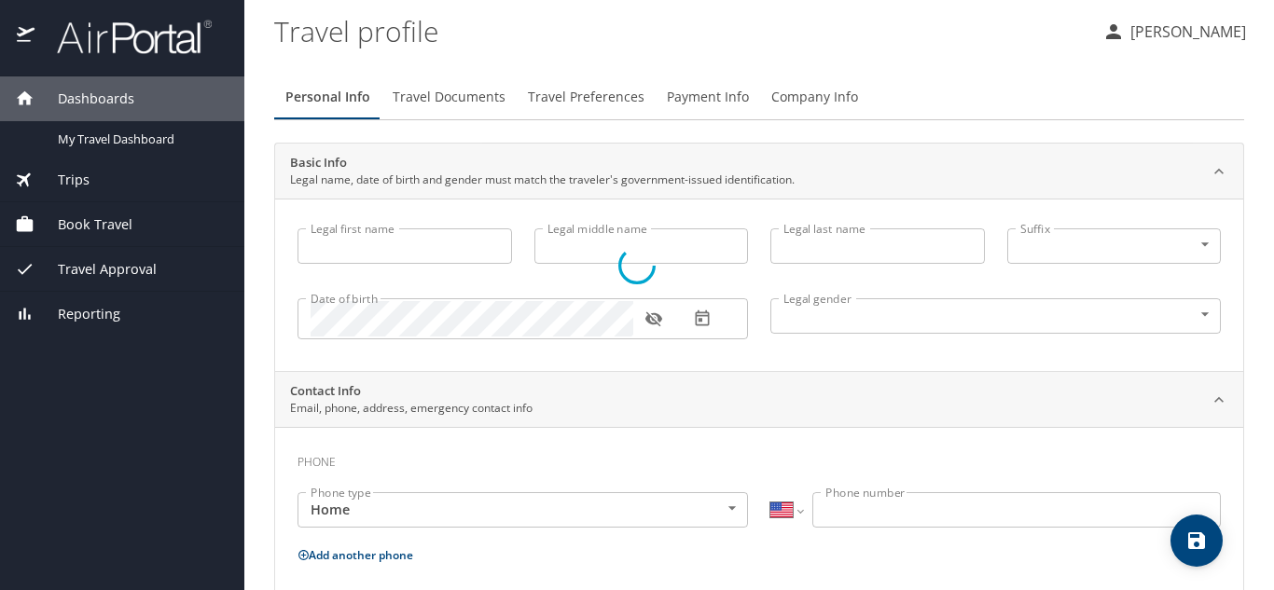
type input "[PERSON_NAME]"
type input "[PHONE_NUMBER]"
type input "[EMAIL_ADDRESS][DOMAIN_NAME]"
type input "[GEOGRAPHIC_DATA]"
type input "[US_STATE]"
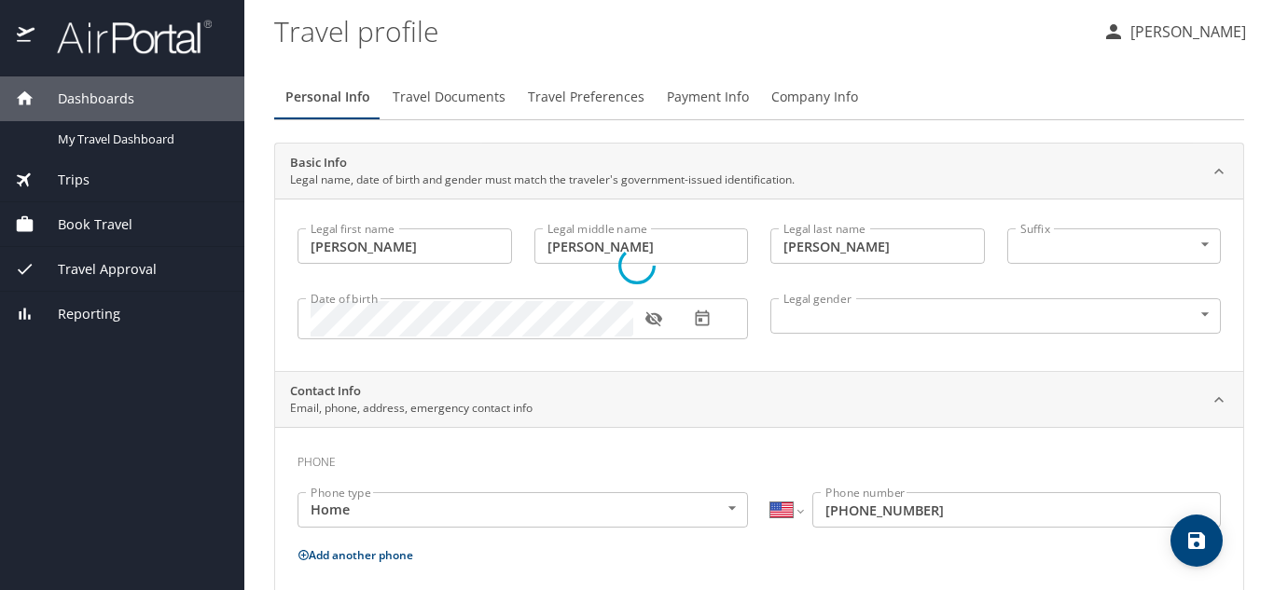
select select "US"
click at [414, 91] on span "Travel Documents" at bounding box center [449, 97] width 113 height 23
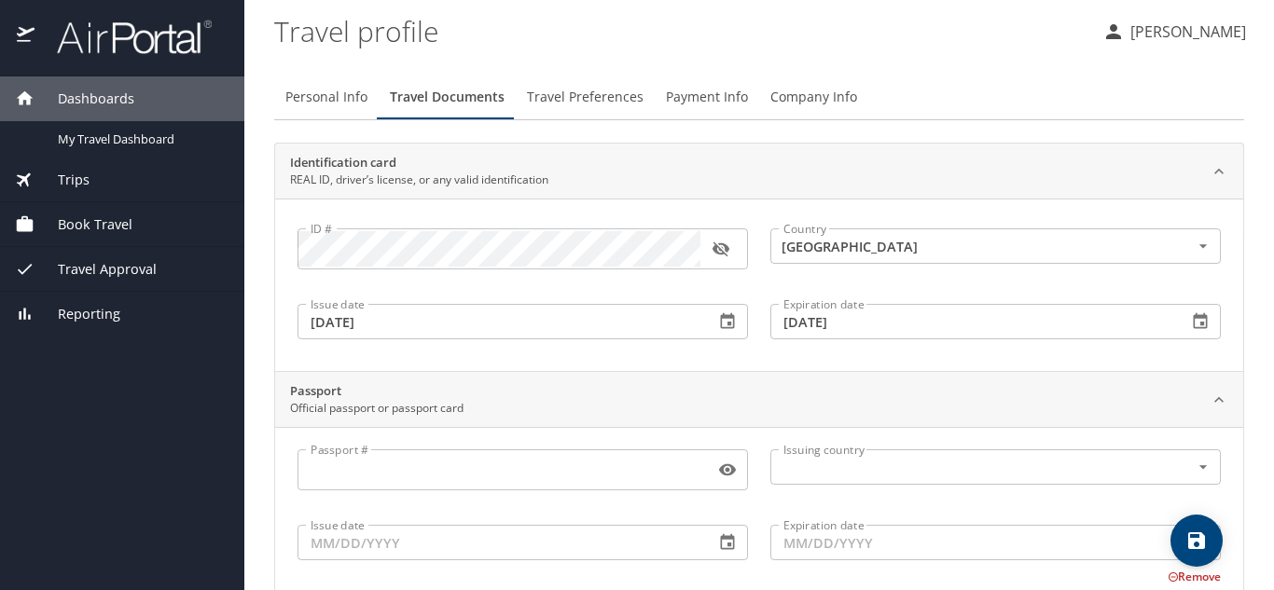
click at [572, 101] on span "Travel Preferences" at bounding box center [585, 97] width 117 height 23
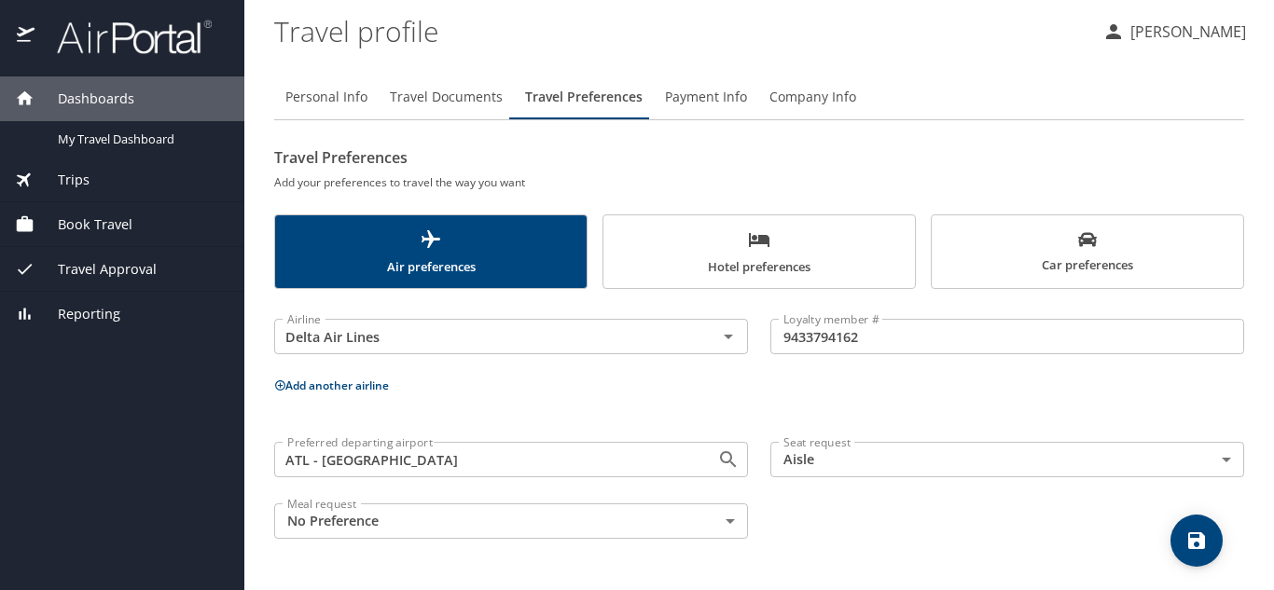
click at [688, 90] on span "Payment Info" at bounding box center [706, 97] width 82 height 23
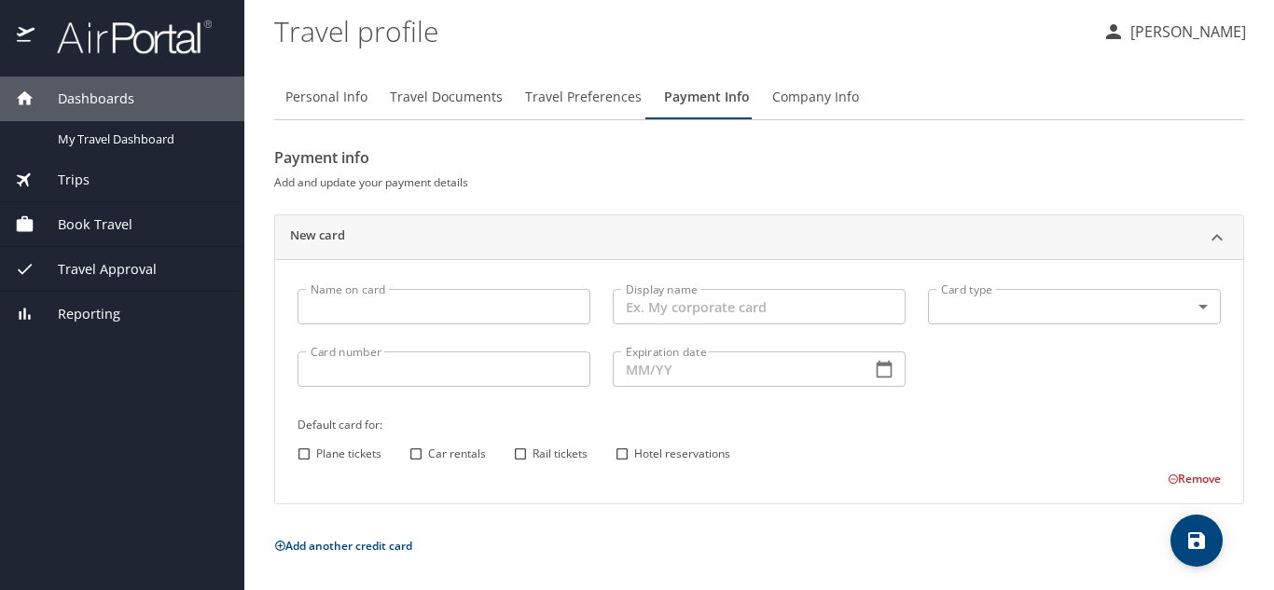
click at [826, 89] on span "Company Info" at bounding box center [815, 97] width 87 height 23
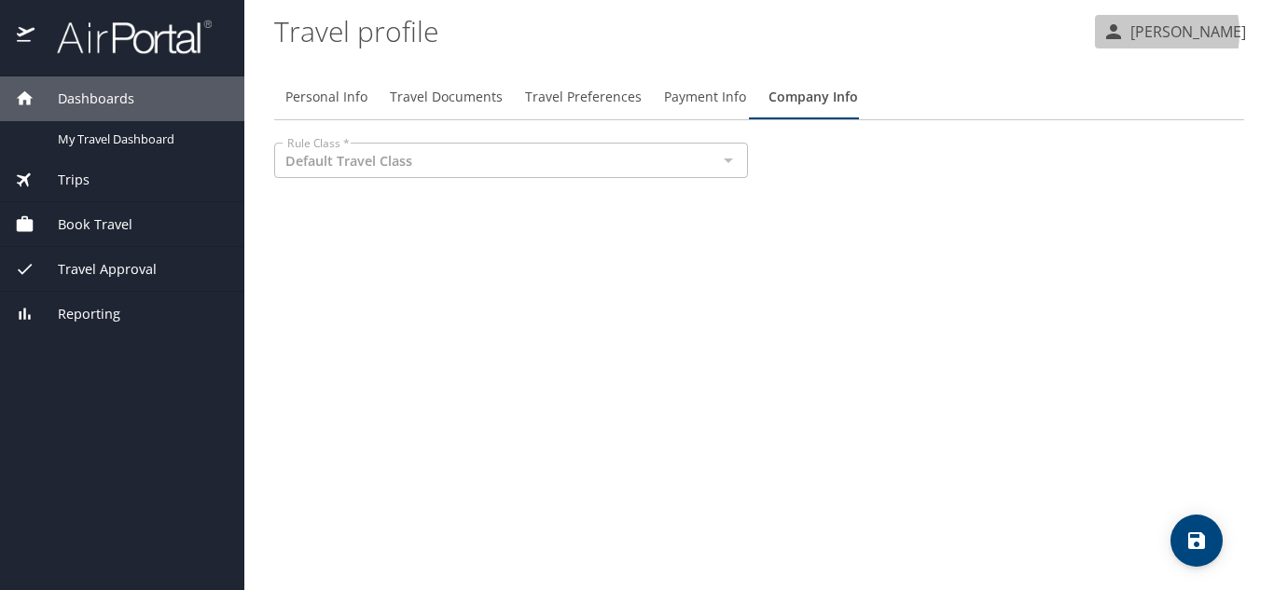
click at [1153, 33] on p "[PERSON_NAME]" at bounding box center [1184, 32] width 121 height 22
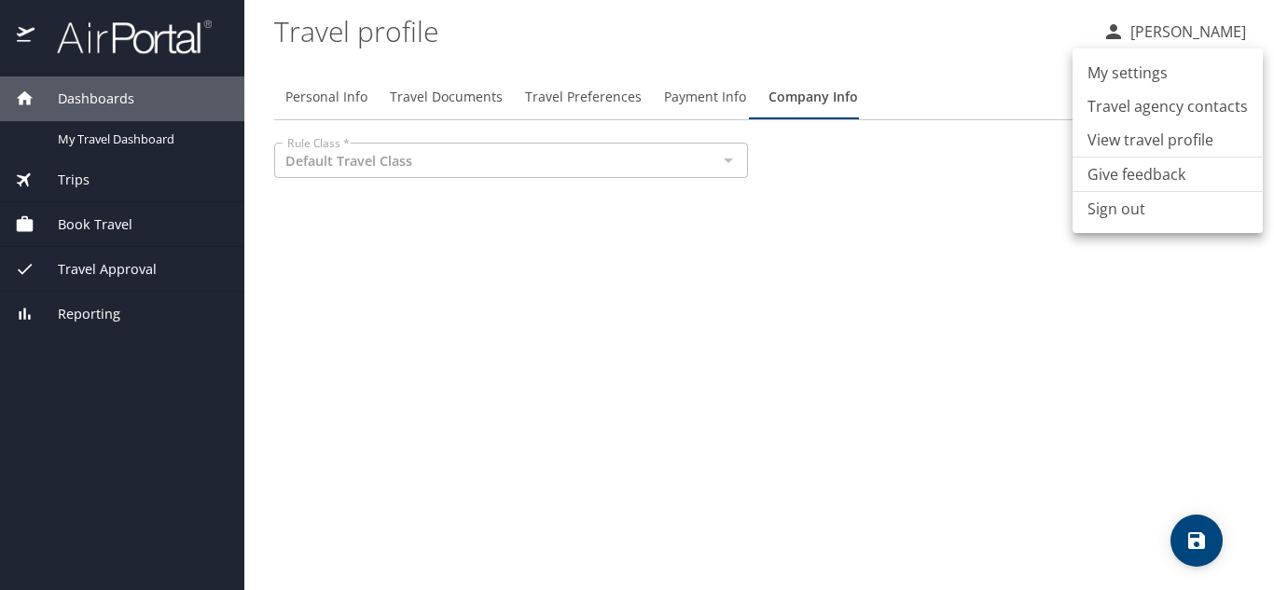
click at [1136, 222] on li "Sign out" at bounding box center [1167, 209] width 190 height 34
